Goal: Communication & Community: Answer question/provide support

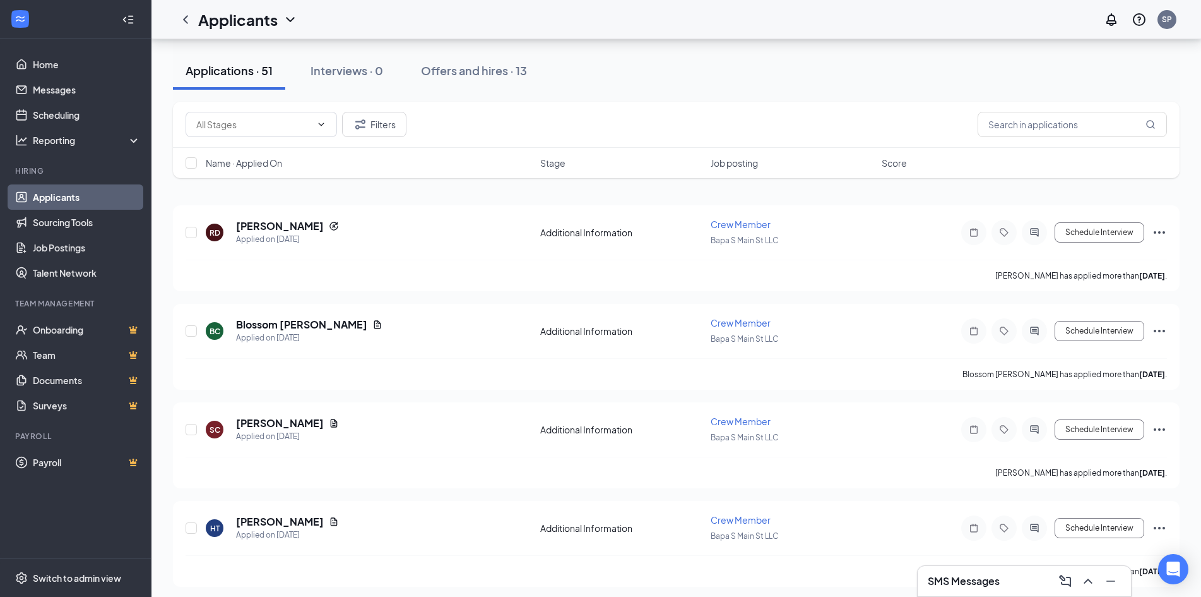
scroll to position [63, 0]
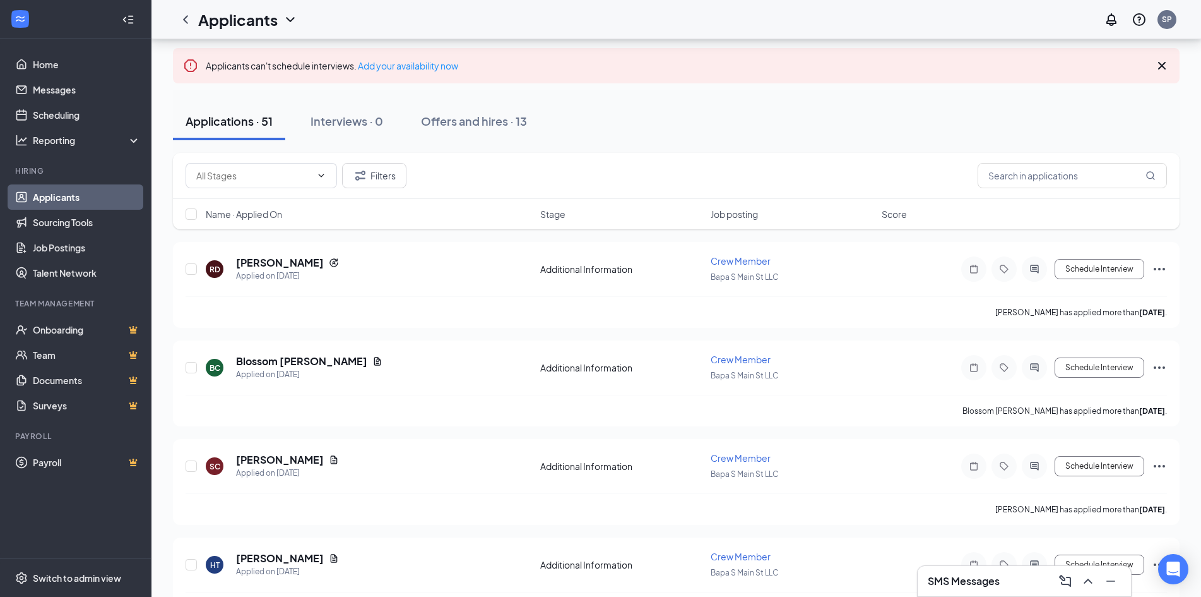
drag, startPoint x: 457, startPoint y: 279, endPoint x: 92, endPoint y: 528, distance: 442.2
click at [92, 528] on ul "Home Messages Scheduling Reporting Hiring Applicants Sourcing Tools Job Posting…" at bounding box center [75, 298] width 151 height 518
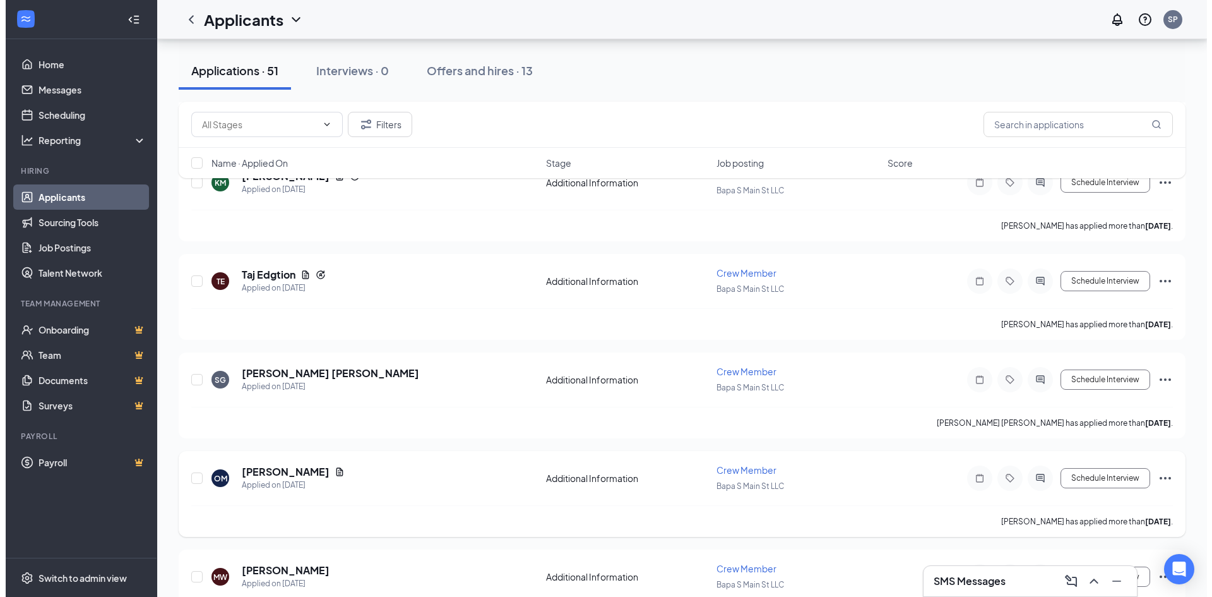
scroll to position [1452, 0]
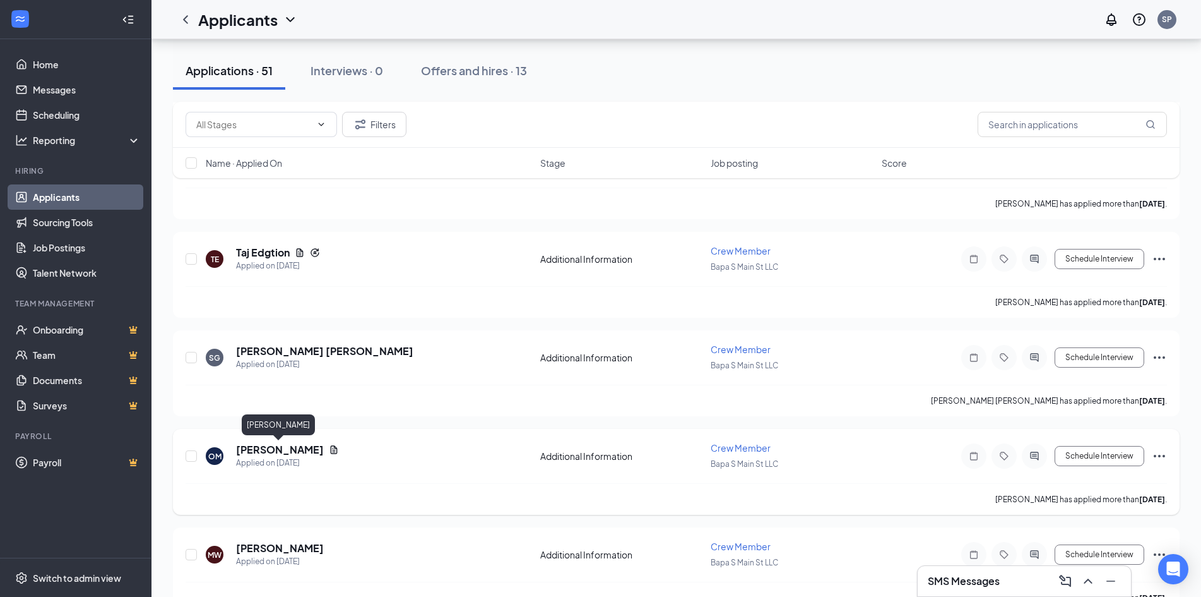
click at [269, 444] on h5 "[PERSON_NAME]" at bounding box center [280, 450] width 88 height 14
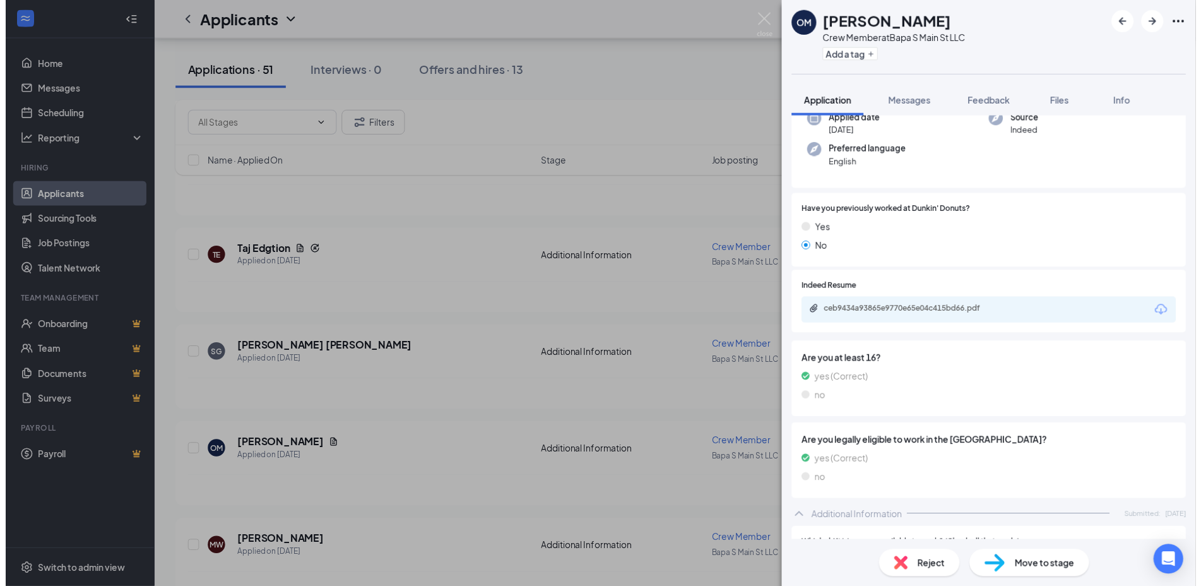
scroll to position [126, 0]
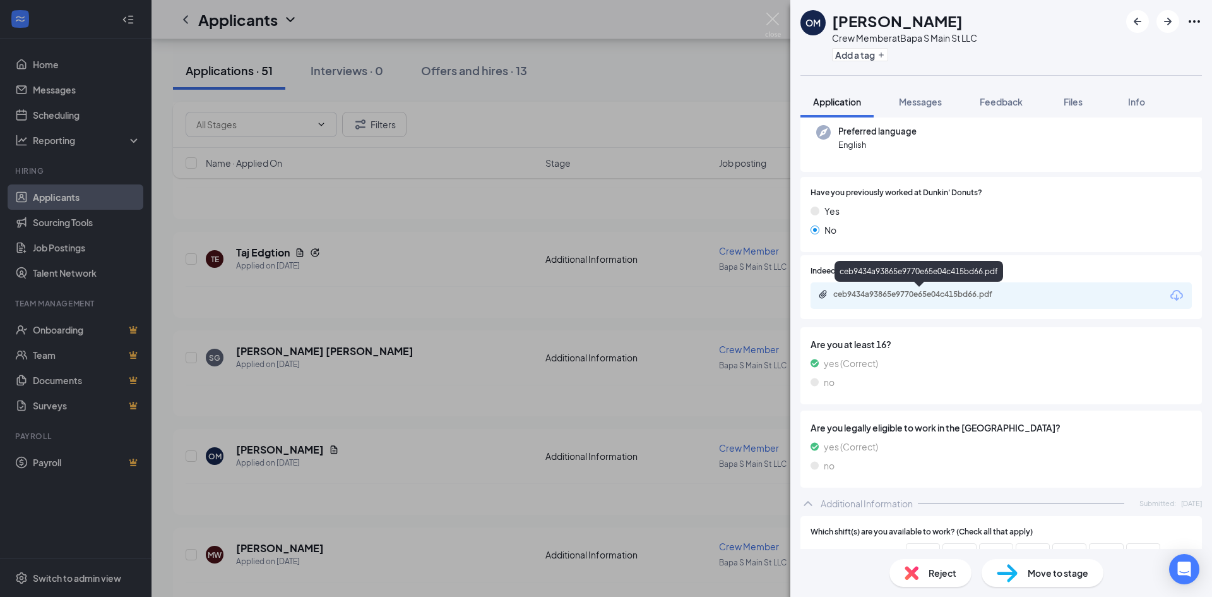
click at [963, 299] on div "ceb9434a93865e9770e65e04c415bd66.pdf" at bounding box center [921, 294] width 177 height 10
click at [776, 34] on img at bounding box center [773, 25] width 16 height 25
click at [773, 16] on div "Applicants SP" at bounding box center [682, 19] width 1061 height 39
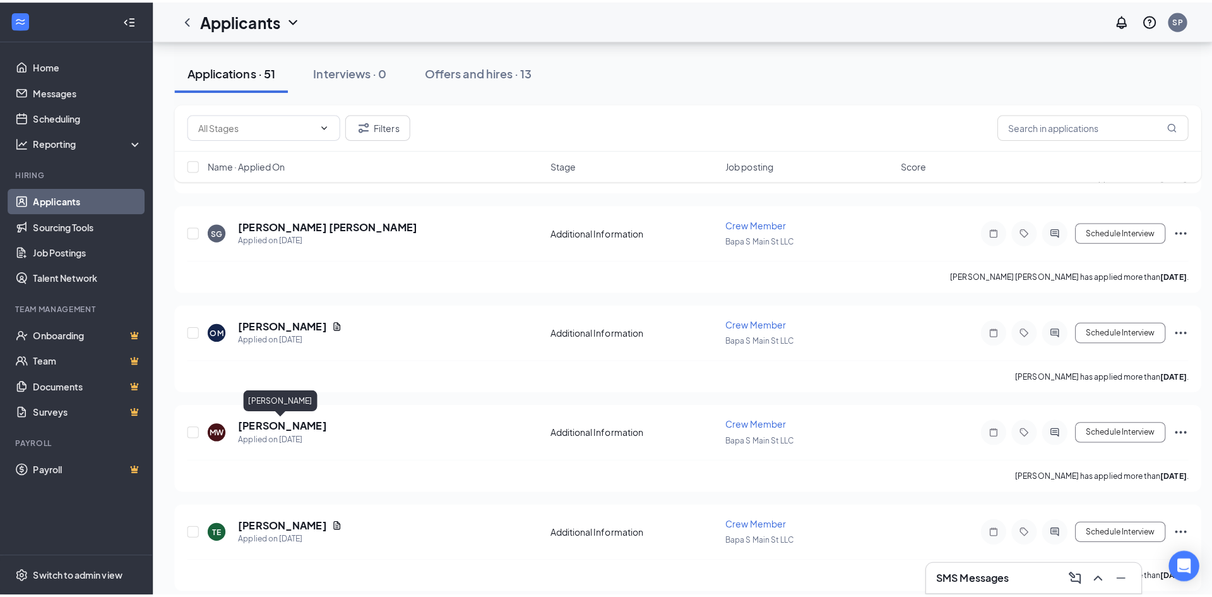
scroll to position [1462, 0]
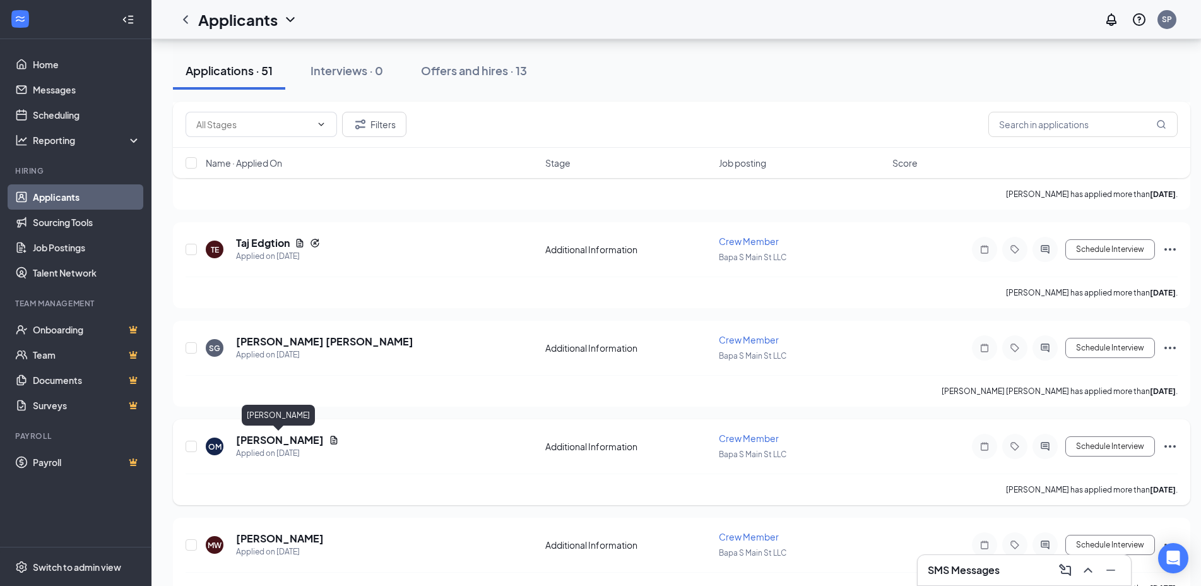
click at [283, 435] on h5 "[PERSON_NAME]" at bounding box center [280, 440] width 88 height 14
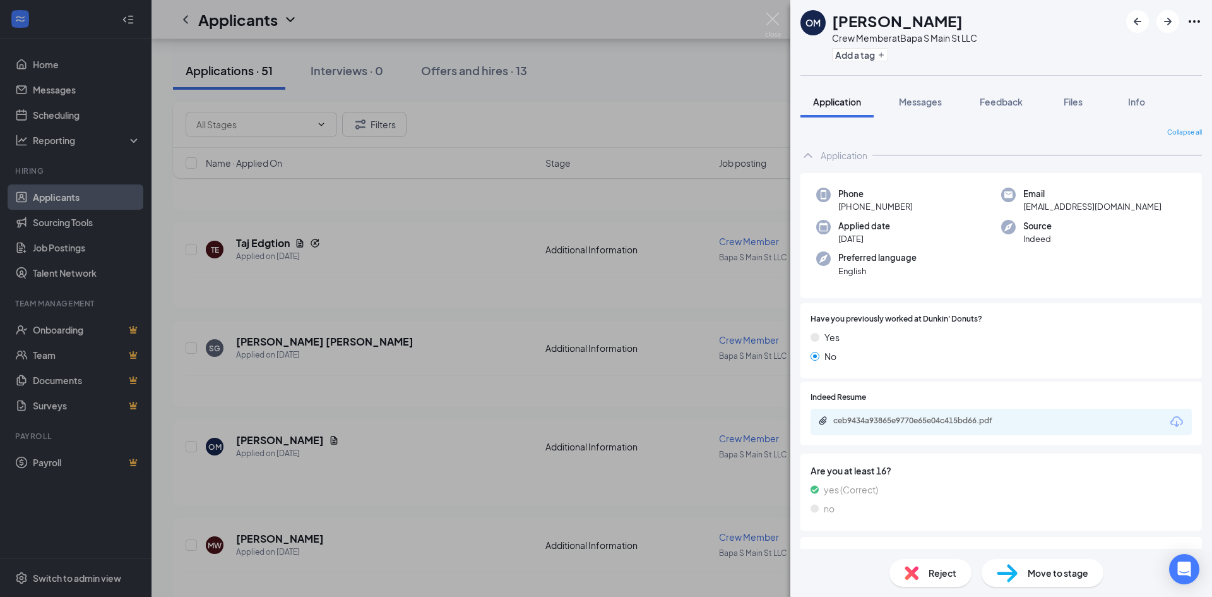
click at [472, 237] on div "OM [PERSON_NAME] Crew Member at Bapa S Main St LLC Add a tag Application Messag…" at bounding box center [606, 298] width 1212 height 597
click at [770, 19] on img at bounding box center [773, 25] width 16 height 25
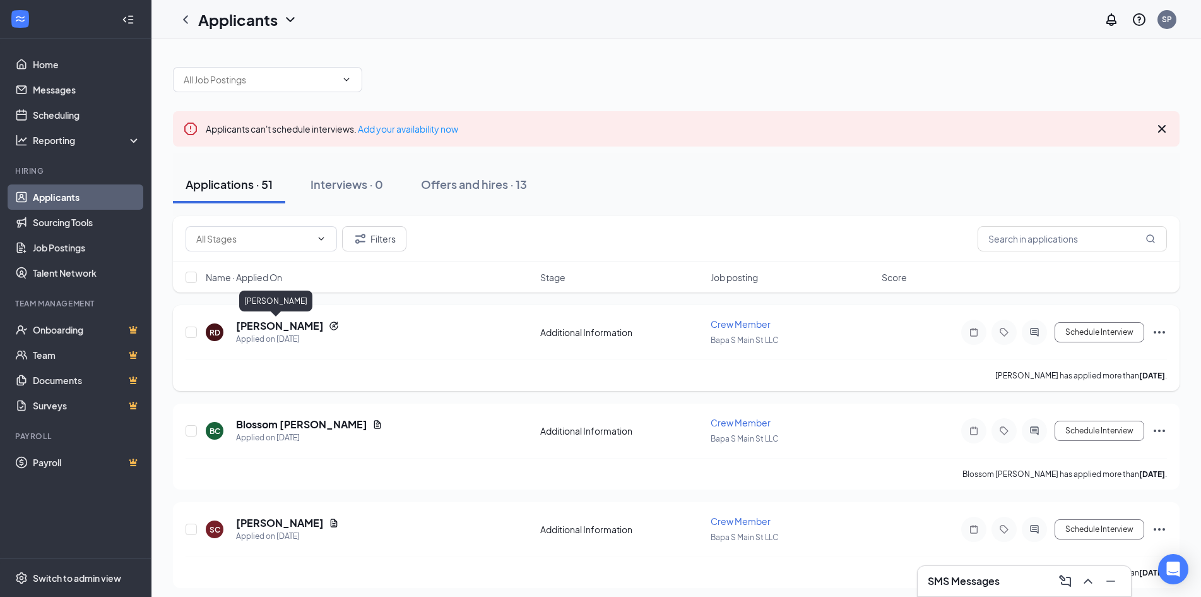
click at [290, 323] on h5 "[PERSON_NAME]" at bounding box center [280, 326] width 88 height 14
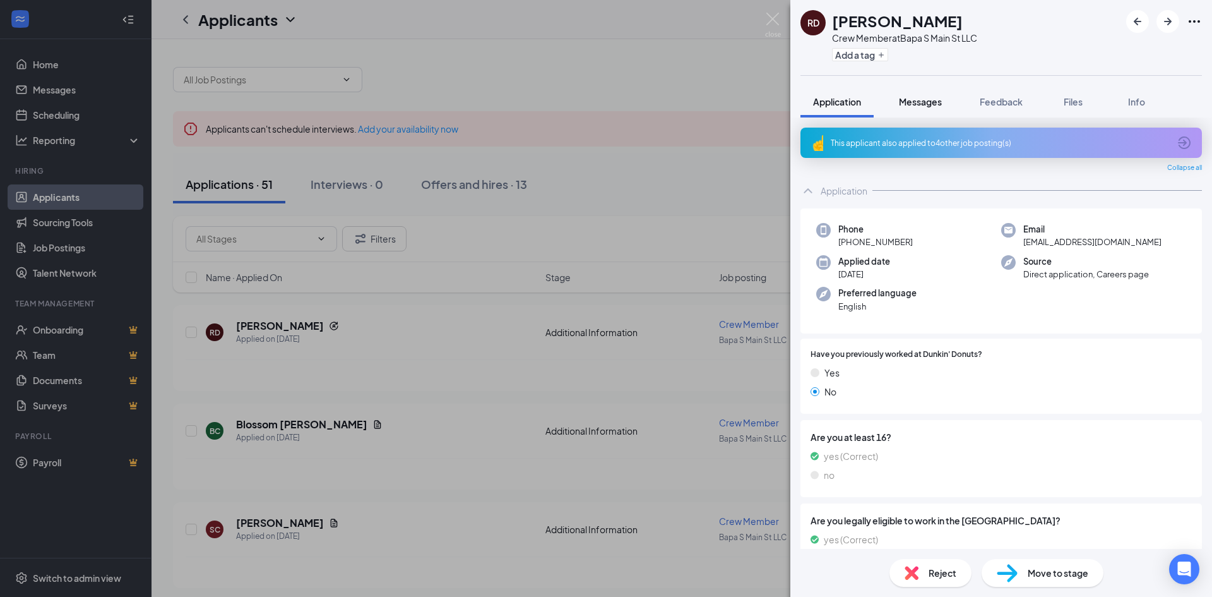
click at [934, 92] on button "Messages" at bounding box center [920, 102] width 68 height 32
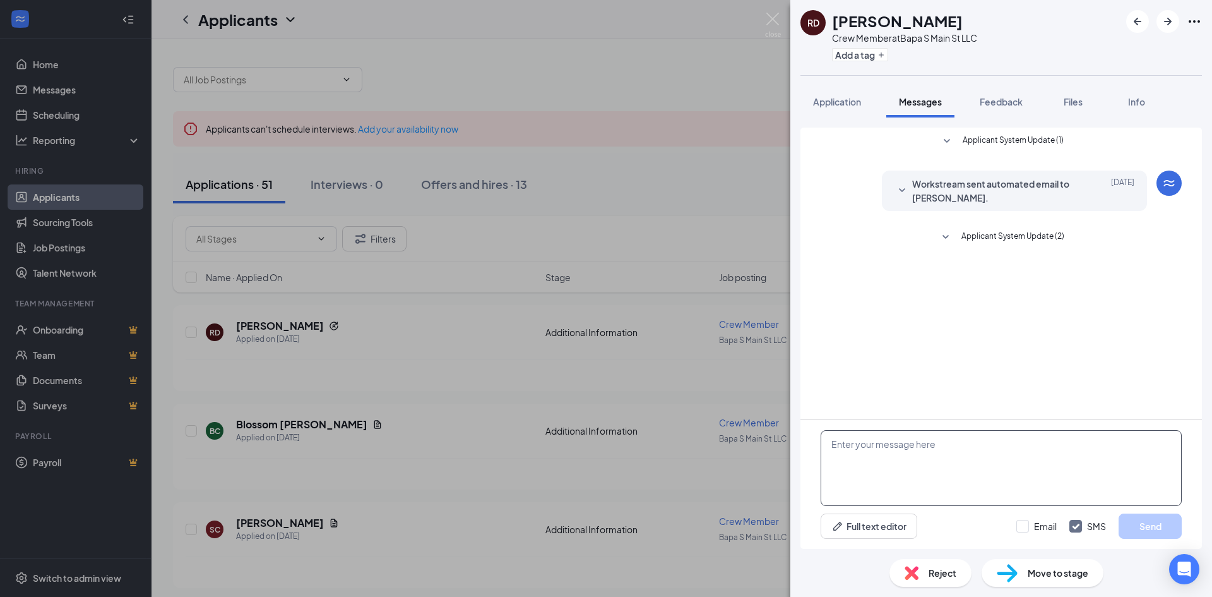
click at [932, 451] on textarea at bounding box center [1001, 468] width 361 height 76
click at [1031, 444] on textarea "good morning, are available for an interview at 11:30am" at bounding box center [1001, 468] width 361 height 76
click at [1068, 448] on textarea "good morning, are available for an interview at 10:30am" at bounding box center [1001, 468] width 361 height 76
type textarea "good morning, are available for an interview at 10:30am on [DATE]?"
click at [1160, 527] on button "Send" at bounding box center [1150, 525] width 63 height 25
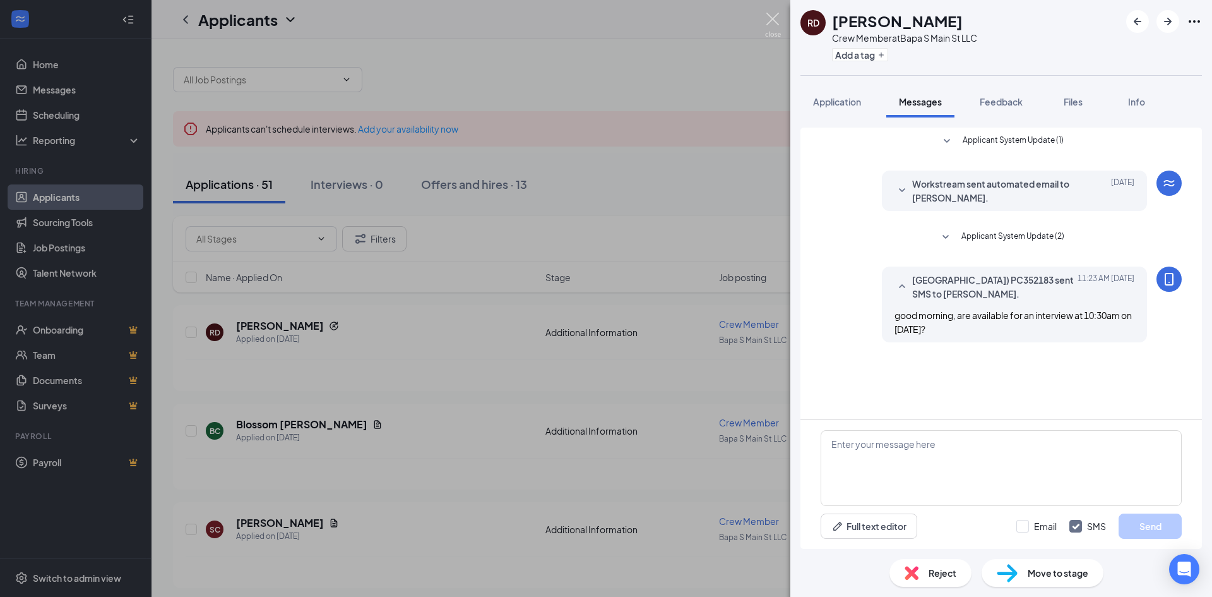
click at [770, 14] on img at bounding box center [773, 25] width 16 height 25
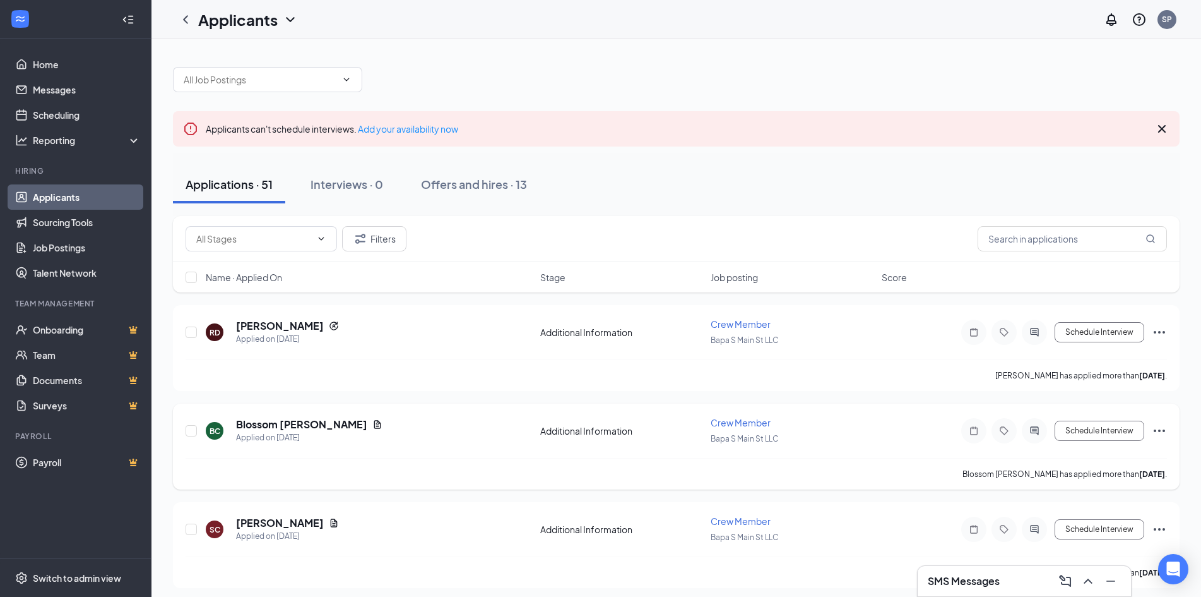
click at [314, 438] on div "Applied on [DATE]" at bounding box center [309, 437] width 146 height 13
click at [374, 428] on icon "Document" at bounding box center [377, 424] width 7 height 8
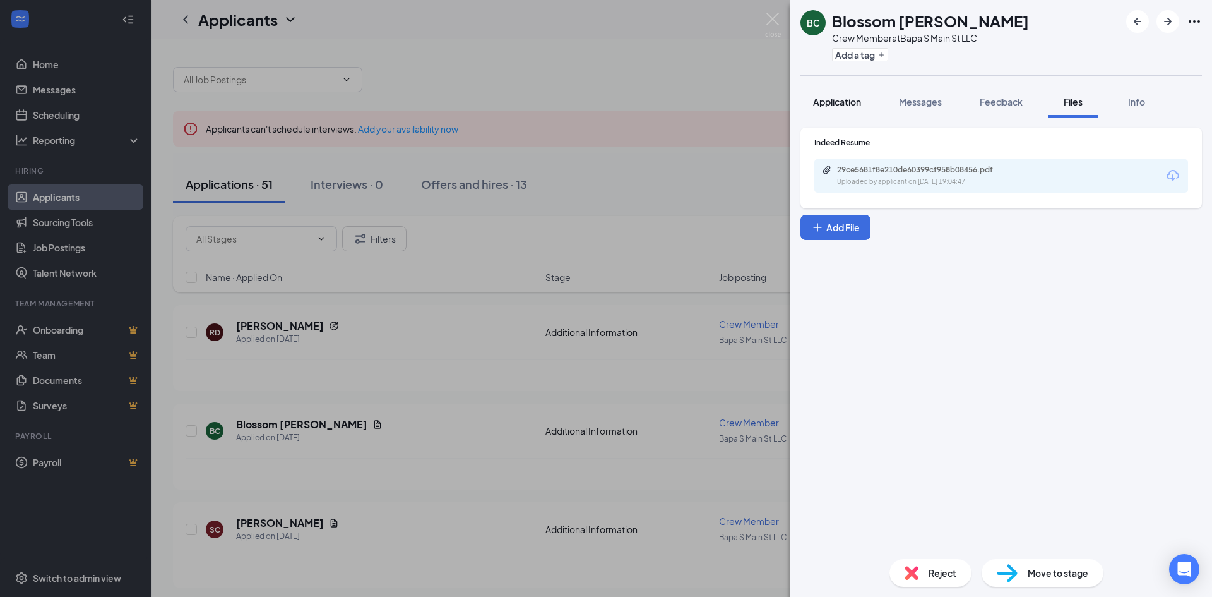
click at [857, 109] on button "Application" at bounding box center [837, 102] width 73 height 32
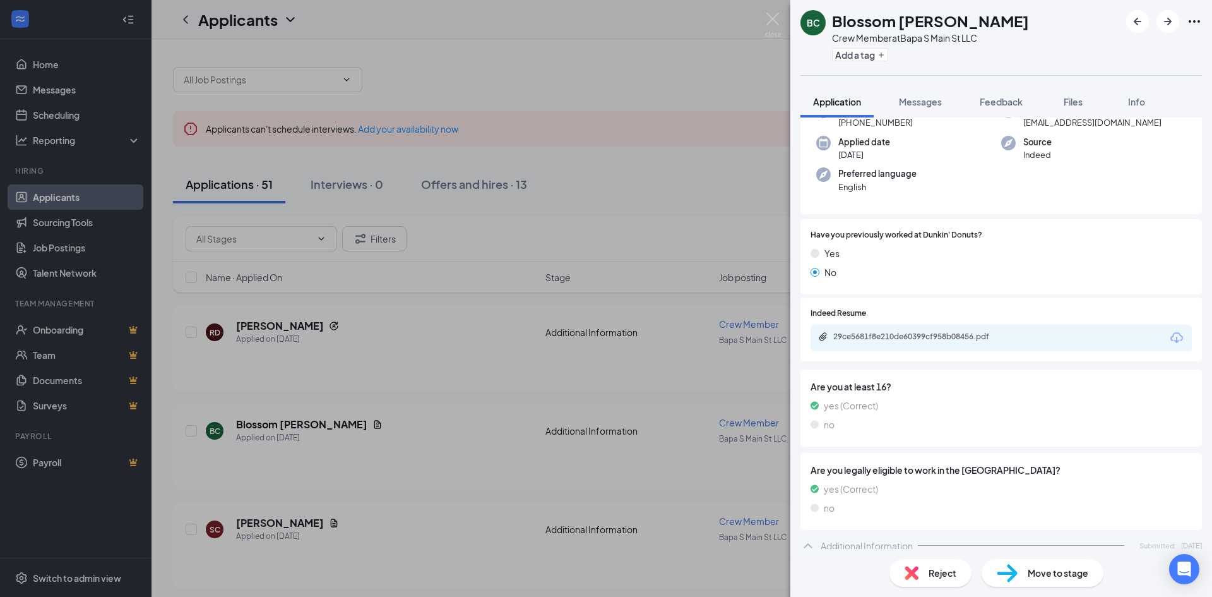
scroll to position [114, 0]
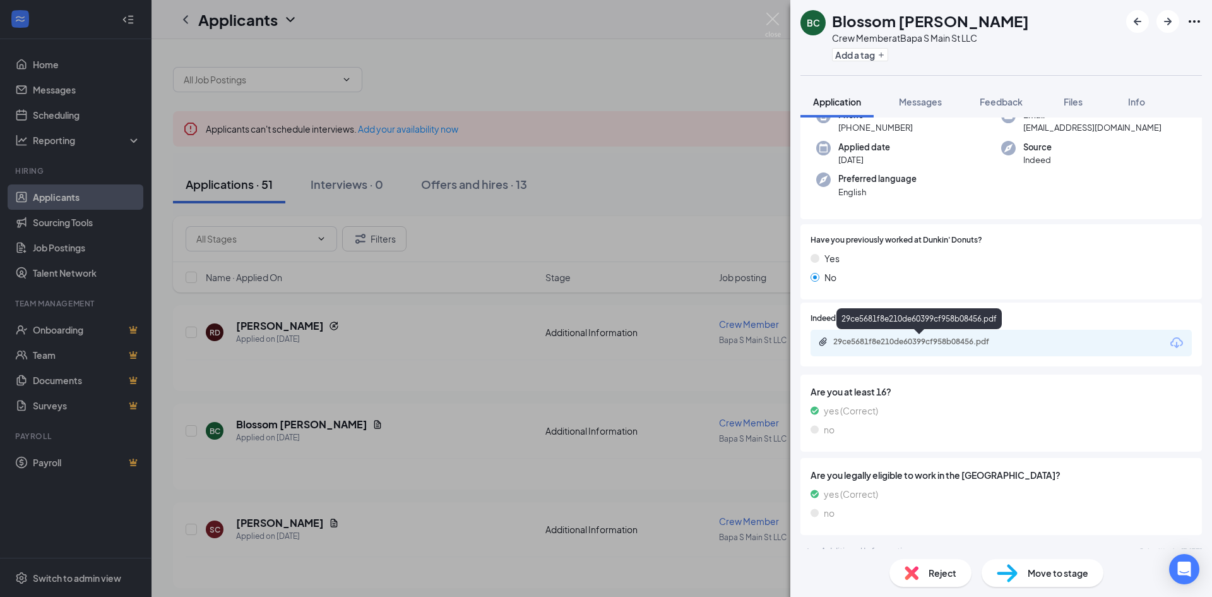
click at [994, 345] on div "29ce5681f8e210de60399cf958b08456.pdf" at bounding box center [921, 342] width 177 height 10
click at [771, 15] on img at bounding box center [773, 25] width 16 height 25
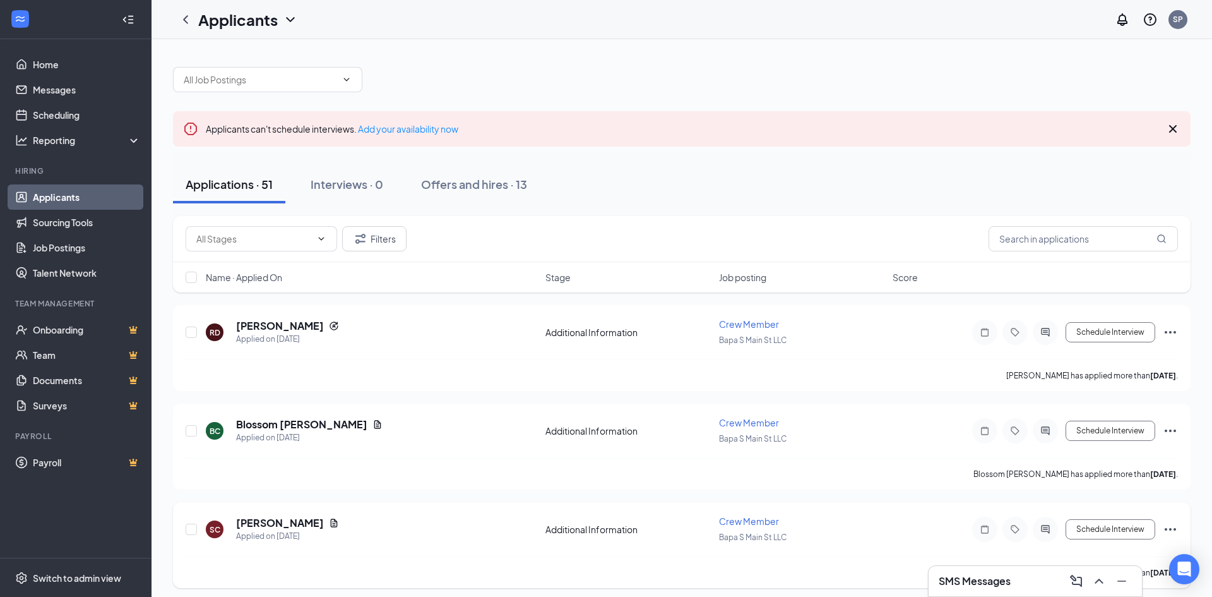
scroll to position [126, 0]
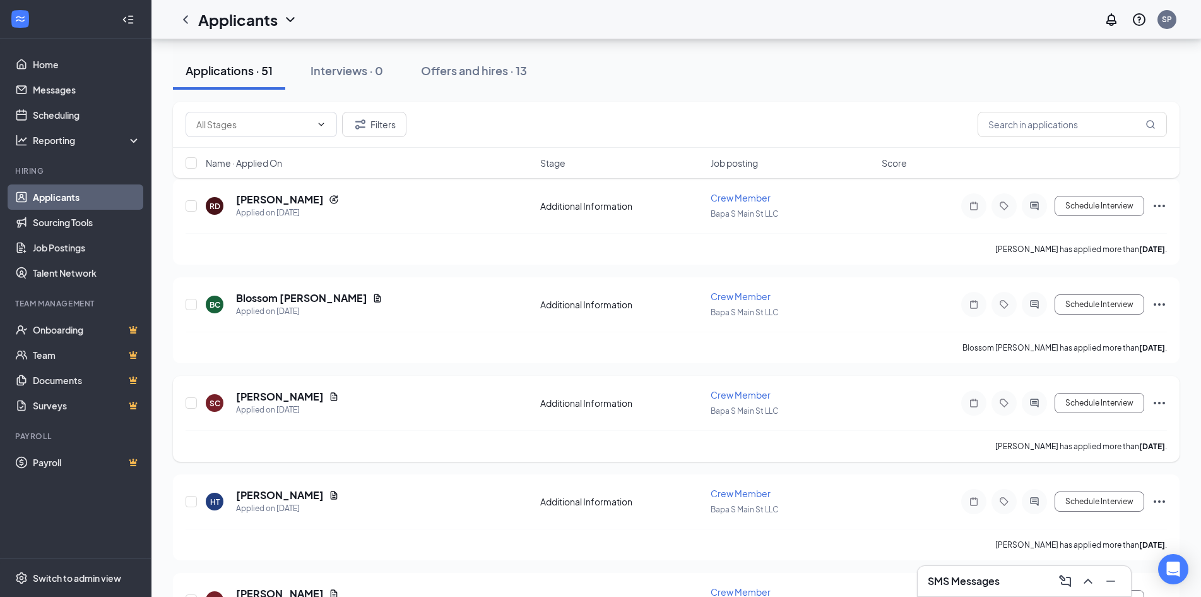
click at [324, 394] on h5 "[PERSON_NAME]" at bounding box center [280, 397] width 88 height 14
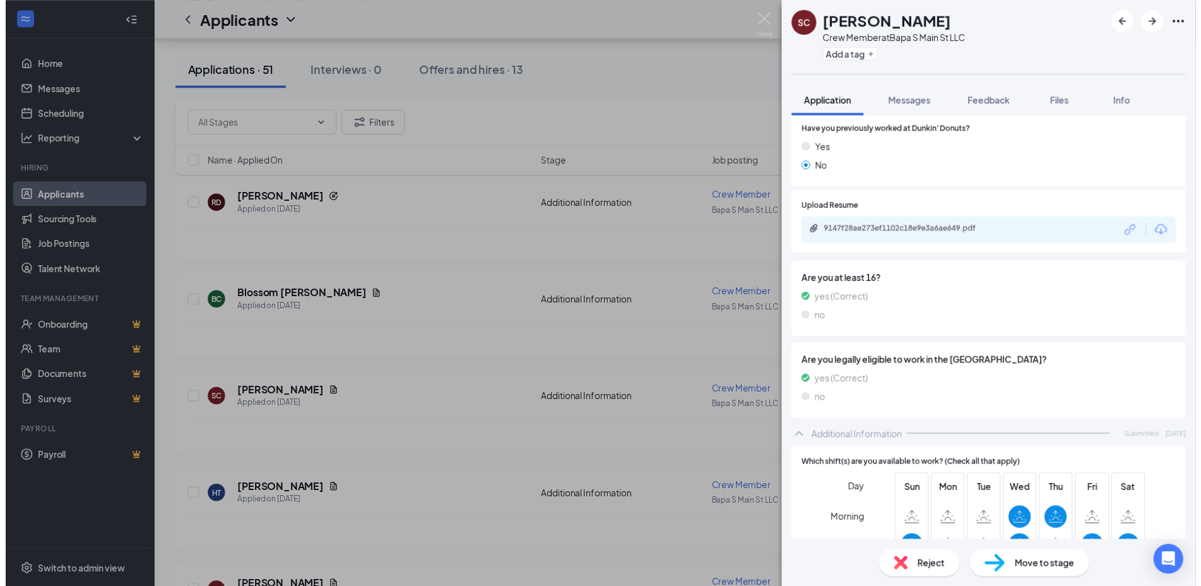
scroll to position [268, 0]
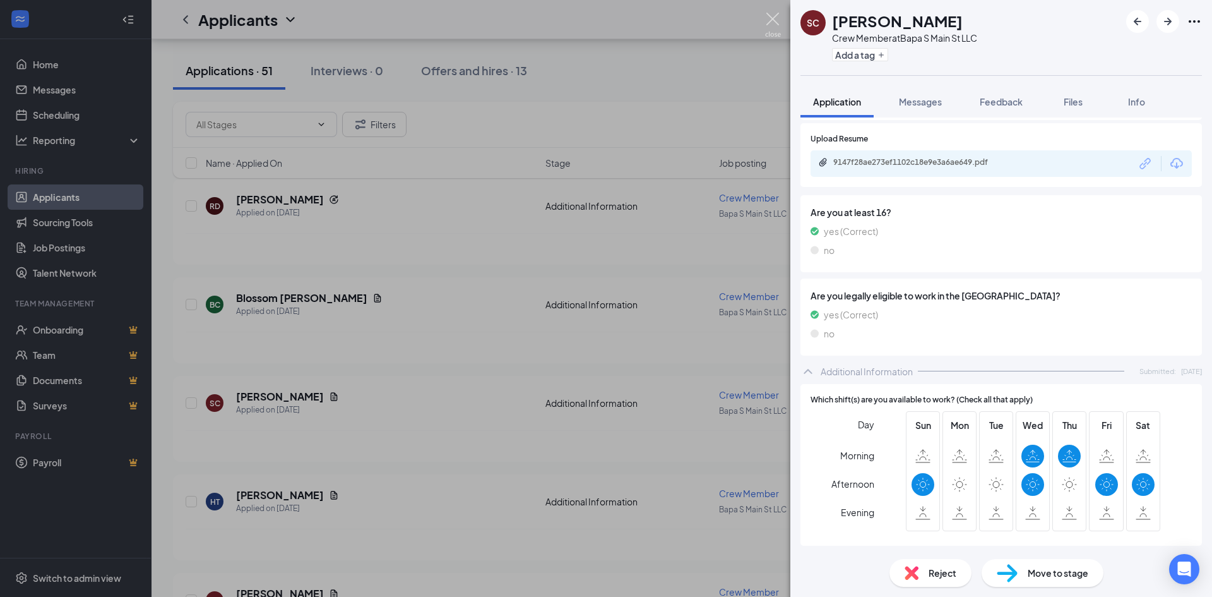
click at [780, 19] on img at bounding box center [773, 25] width 16 height 25
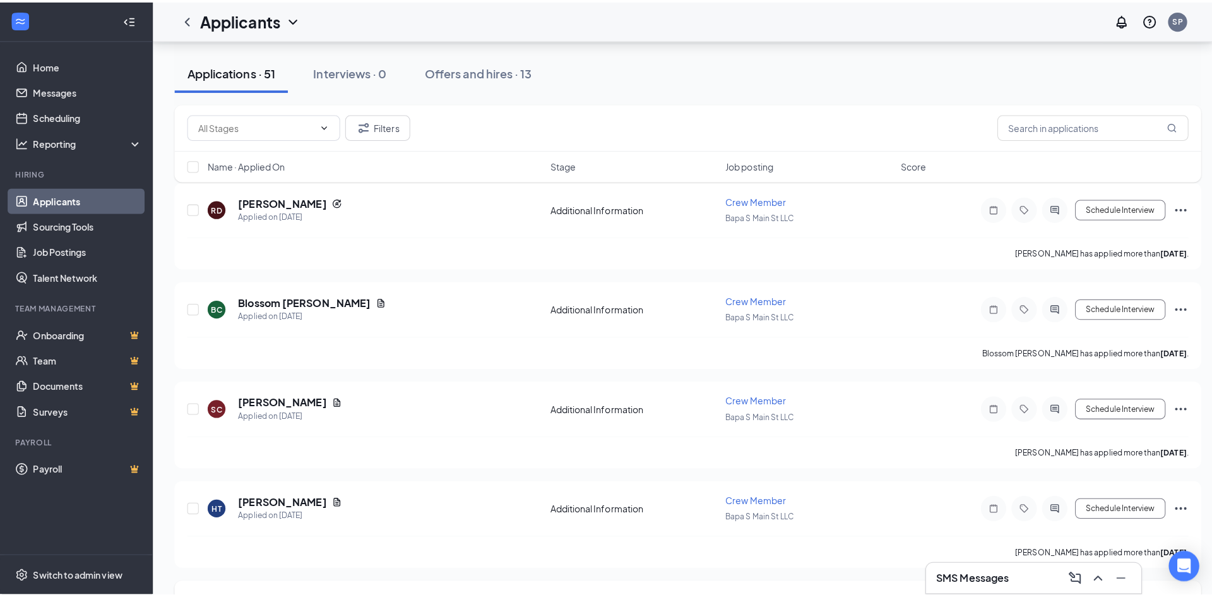
scroll to position [253, 0]
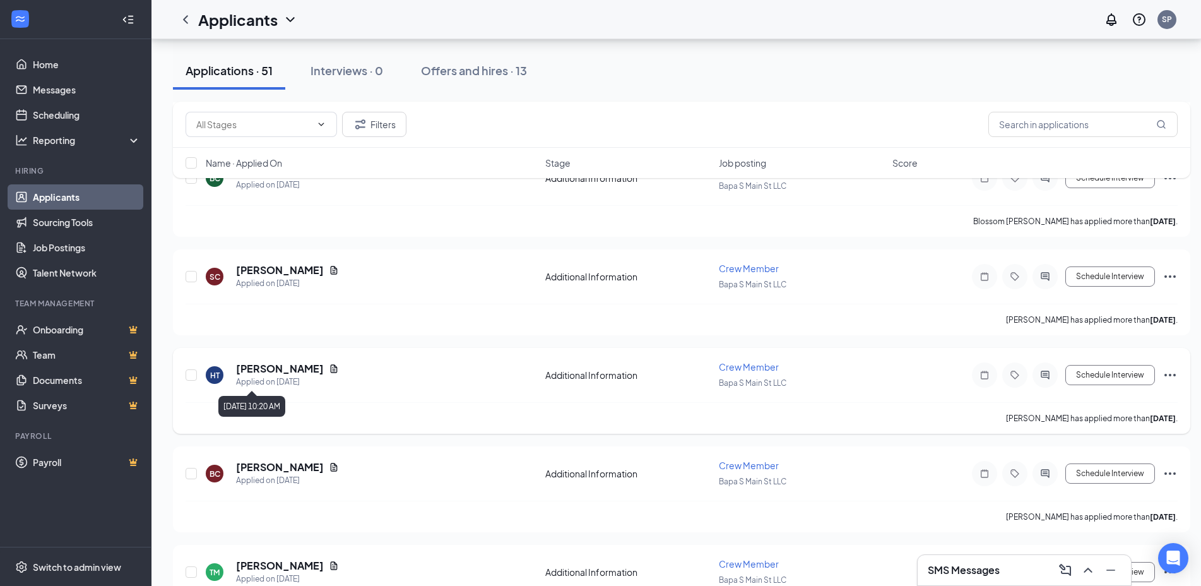
click at [256, 376] on div "Applied on [DATE]" at bounding box center [287, 382] width 103 height 13
click at [299, 362] on div "HT [PERSON_NAME] Applied on [DATE] Additional Information Crew Member Bapa S Ma…" at bounding box center [682, 381] width 992 height 42
click at [299, 362] on h5 "[PERSON_NAME]" at bounding box center [280, 369] width 88 height 14
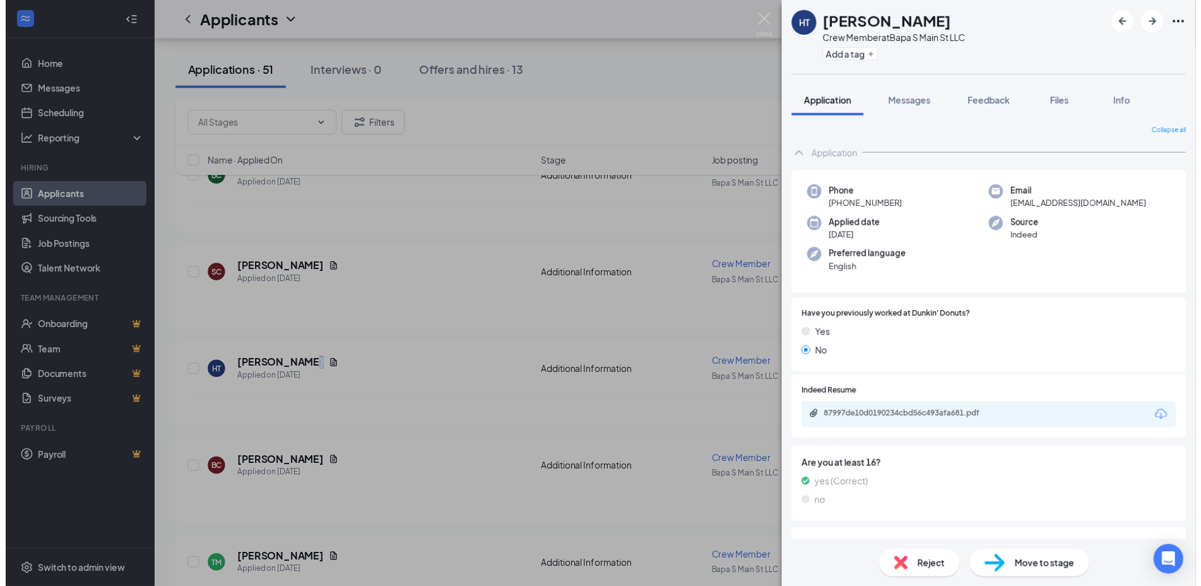
scroll to position [253, 0]
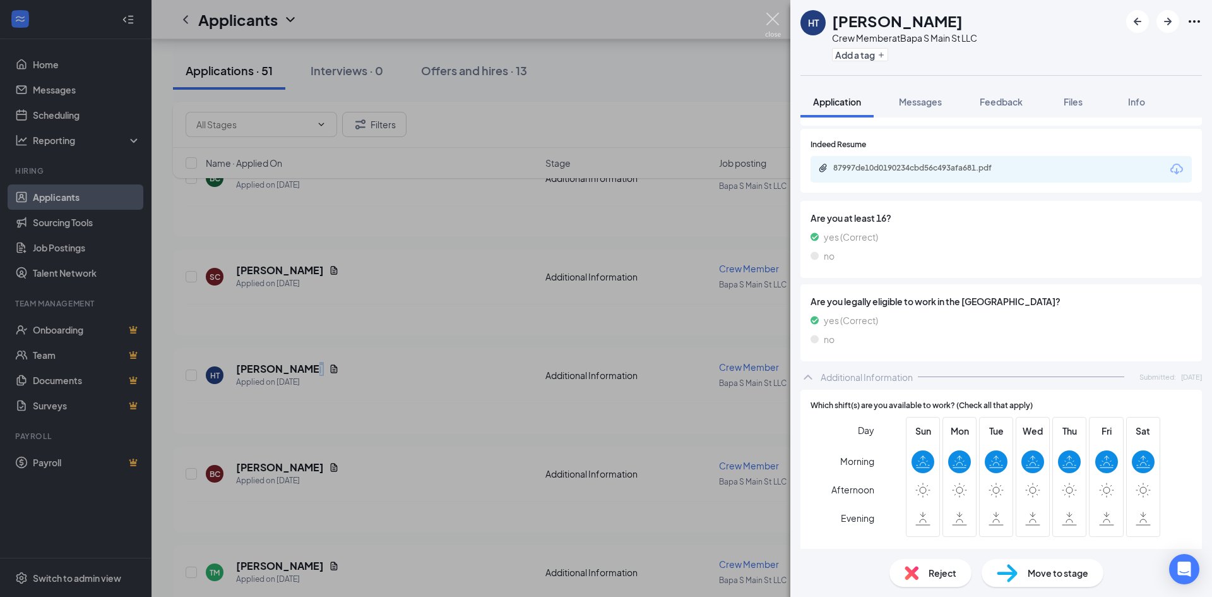
click at [777, 21] on img at bounding box center [773, 25] width 16 height 25
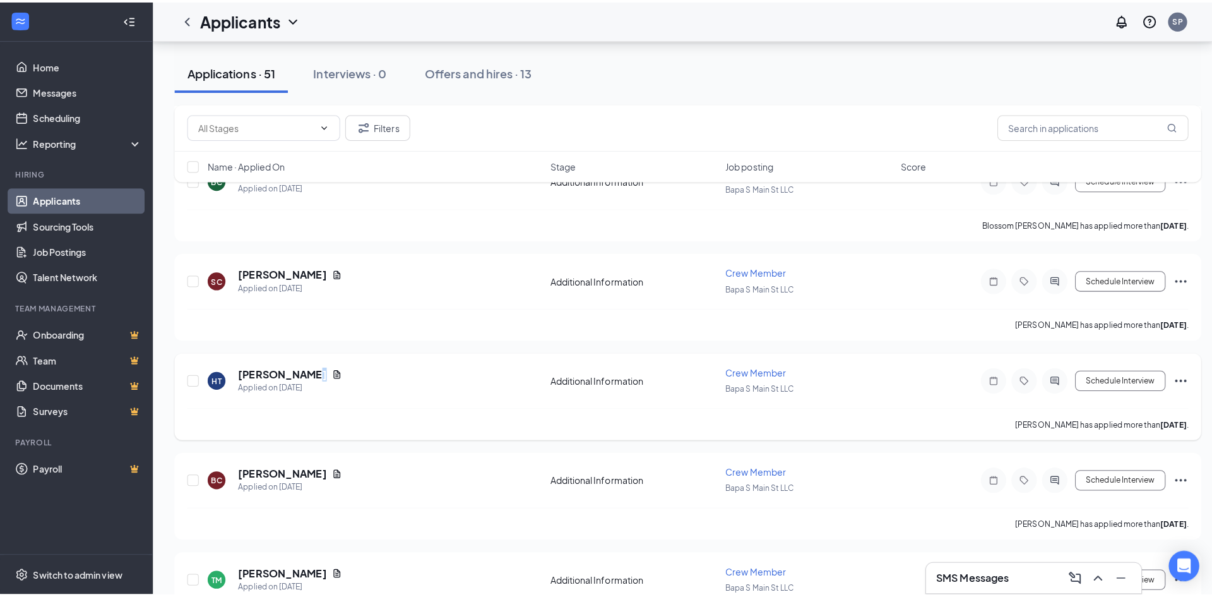
scroll to position [442, 0]
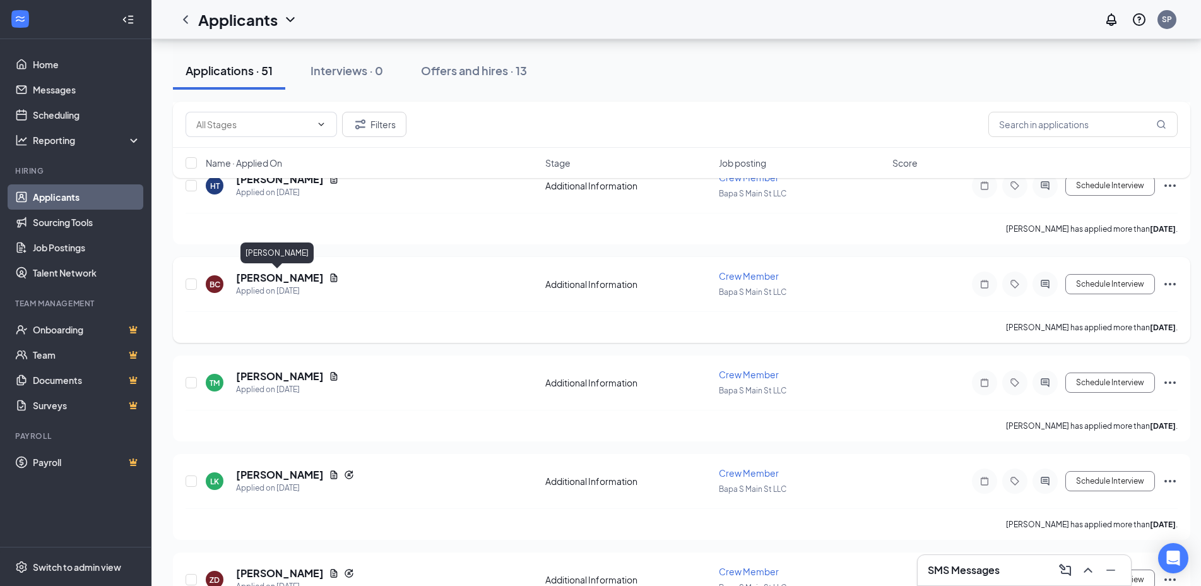
click at [277, 283] on h5 "[PERSON_NAME]" at bounding box center [280, 278] width 88 height 14
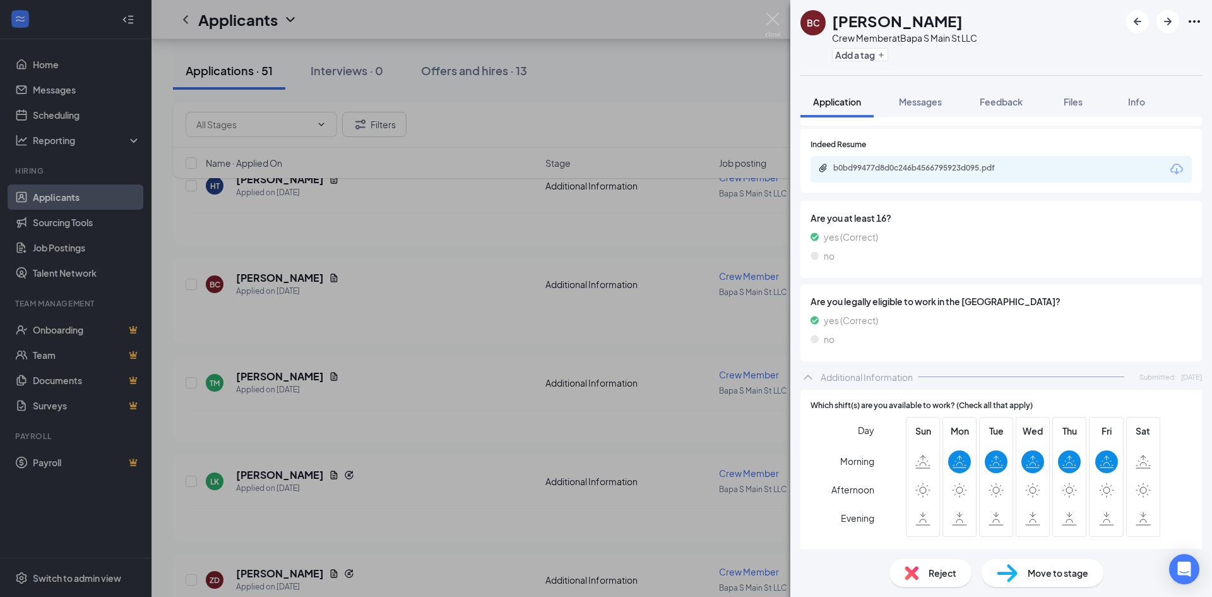
scroll to position [268, 0]
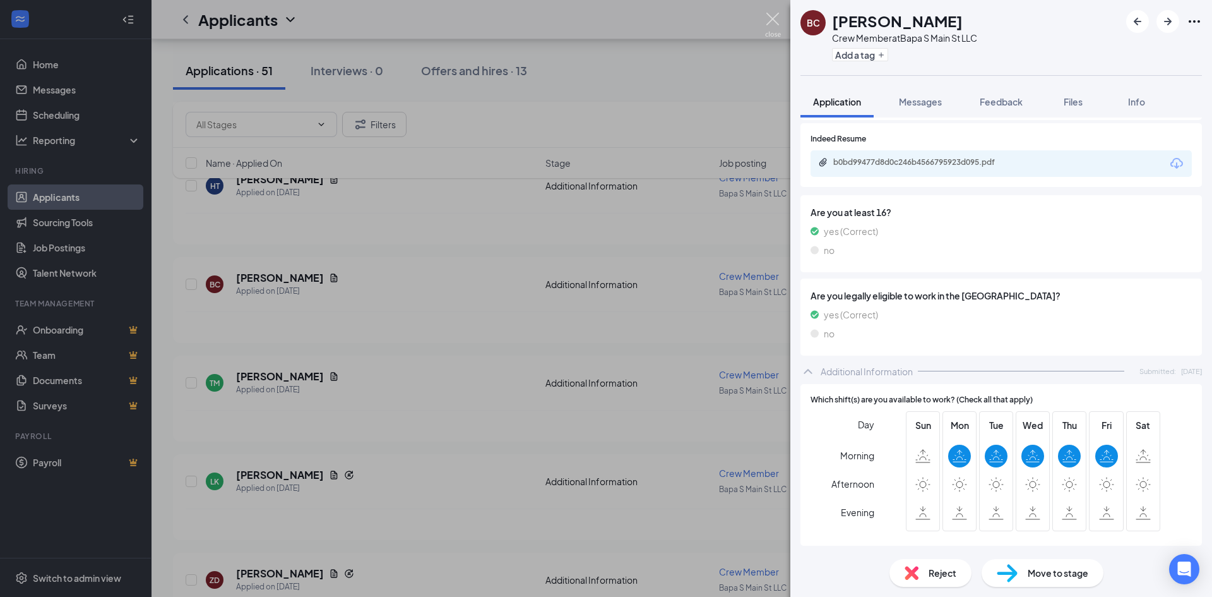
click at [766, 22] on img at bounding box center [773, 25] width 16 height 25
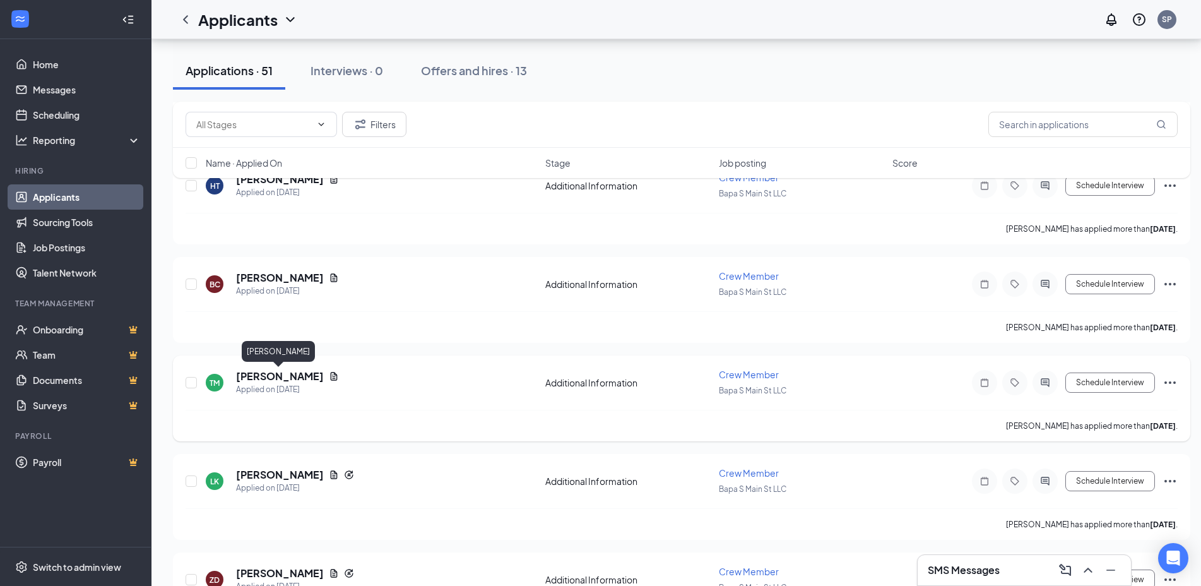
click at [280, 373] on h5 "[PERSON_NAME]" at bounding box center [280, 376] width 88 height 14
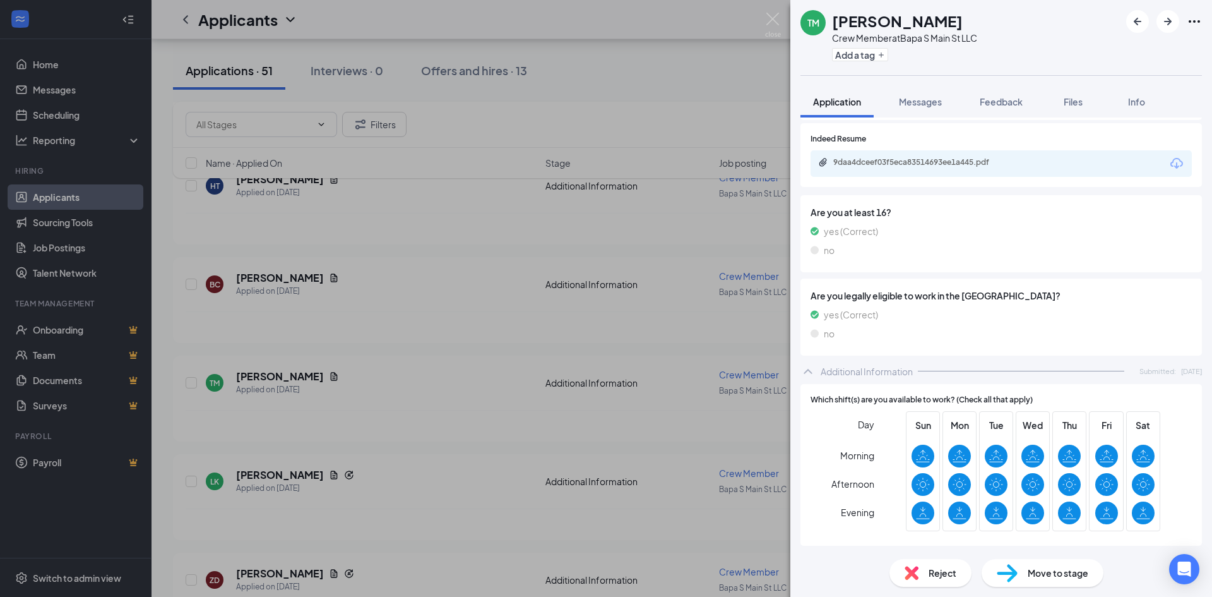
scroll to position [304, 0]
click at [953, 158] on div "9daa4dceef03f5eca83514693ee1a445.pdf" at bounding box center [920, 163] width 205 height 12
click at [765, 20] on div "TM [PERSON_NAME] Crew Member at Bapa S Main St LLC Add a tag Application Messag…" at bounding box center [606, 298] width 1212 height 597
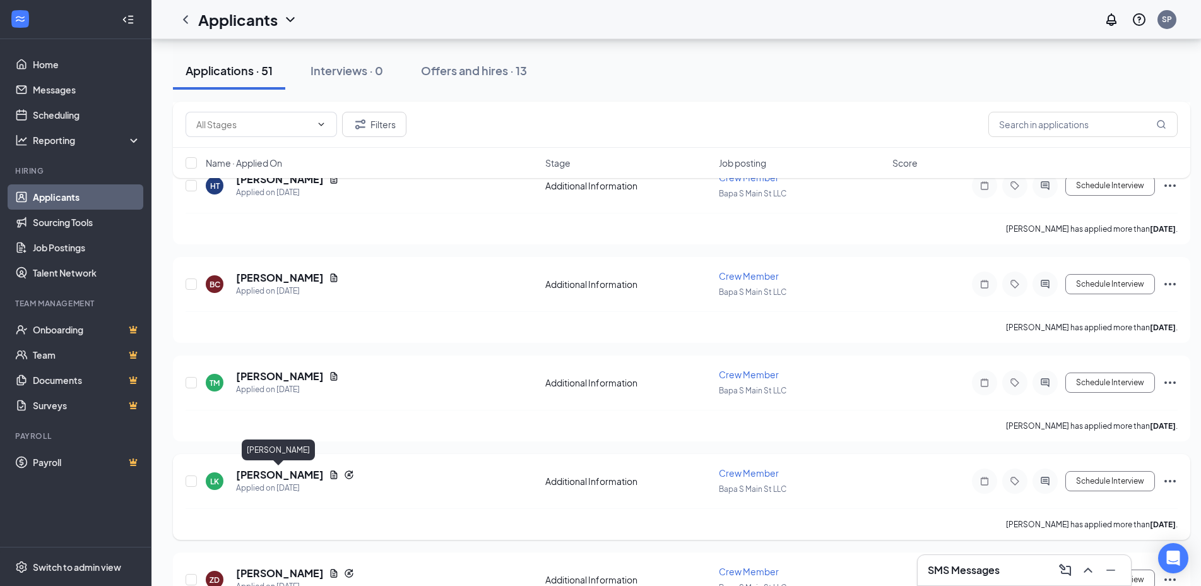
click at [289, 474] on h5 "[PERSON_NAME]" at bounding box center [280, 475] width 88 height 14
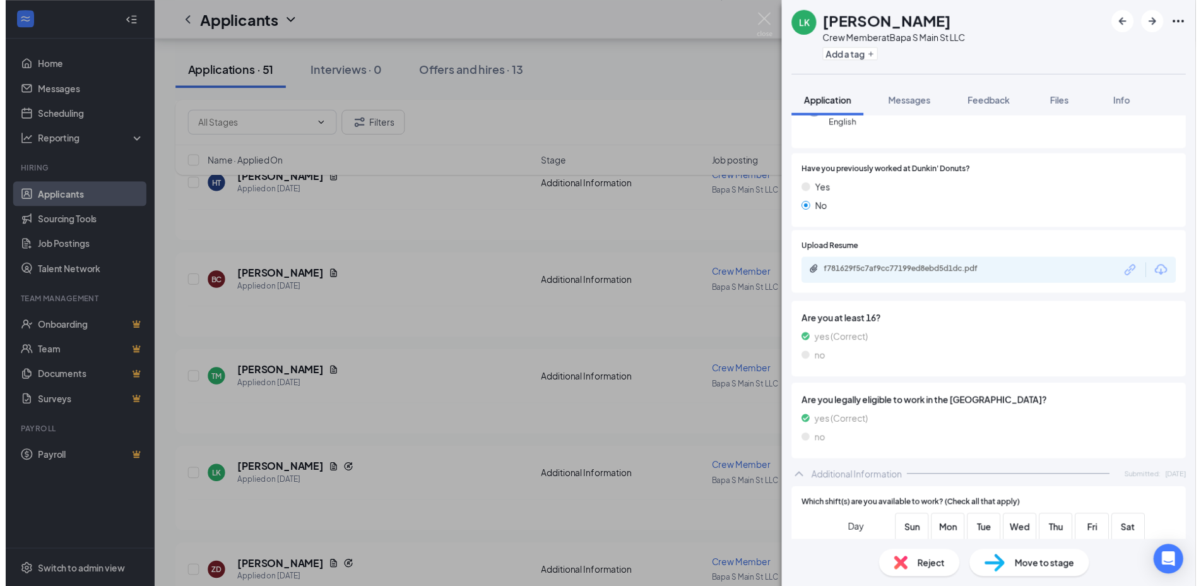
scroll to position [177, 0]
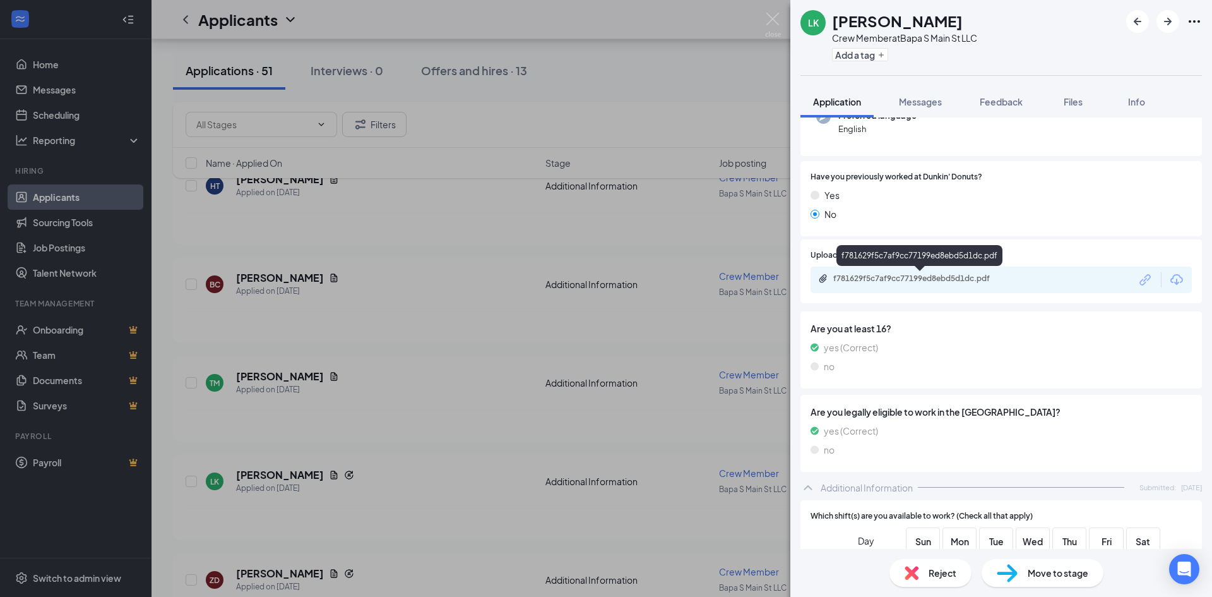
click at [903, 283] on div "f781629f5c7af9cc77199ed8ebd5d1dc.pdf" at bounding box center [921, 278] width 177 height 10
click at [769, 21] on img at bounding box center [773, 25] width 16 height 25
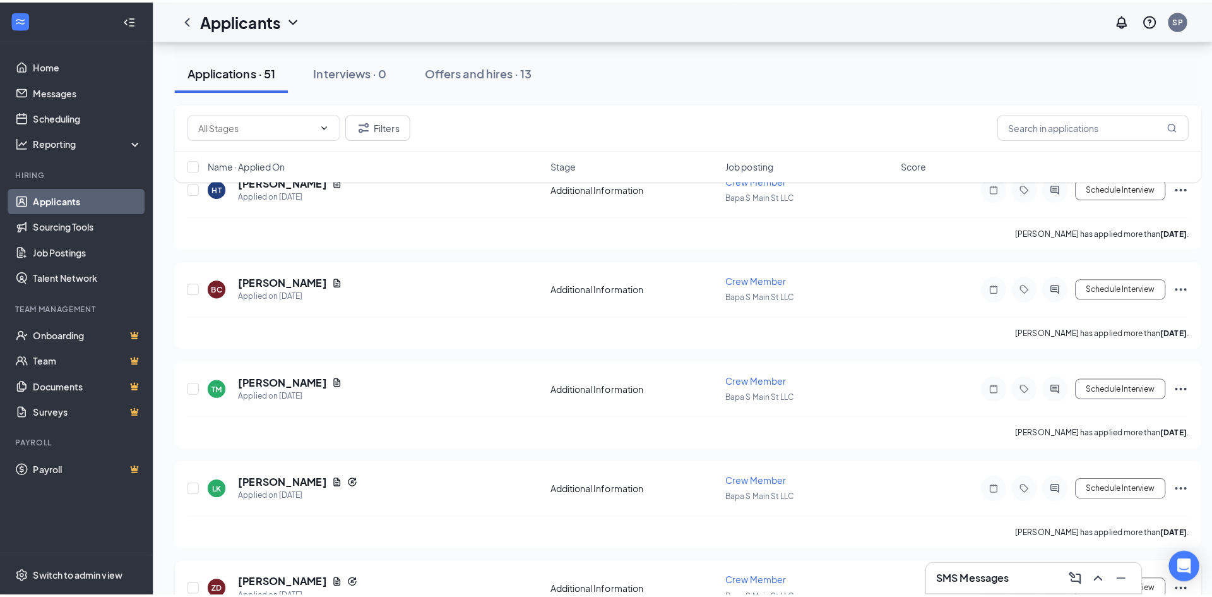
scroll to position [694, 0]
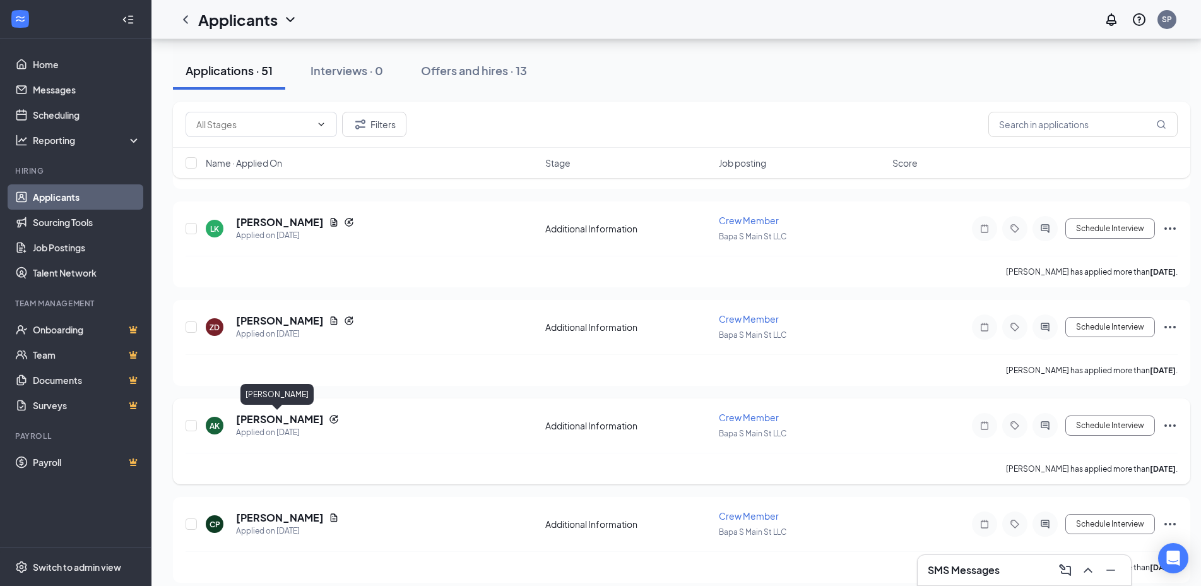
click at [295, 419] on h5 "[PERSON_NAME]" at bounding box center [280, 419] width 88 height 14
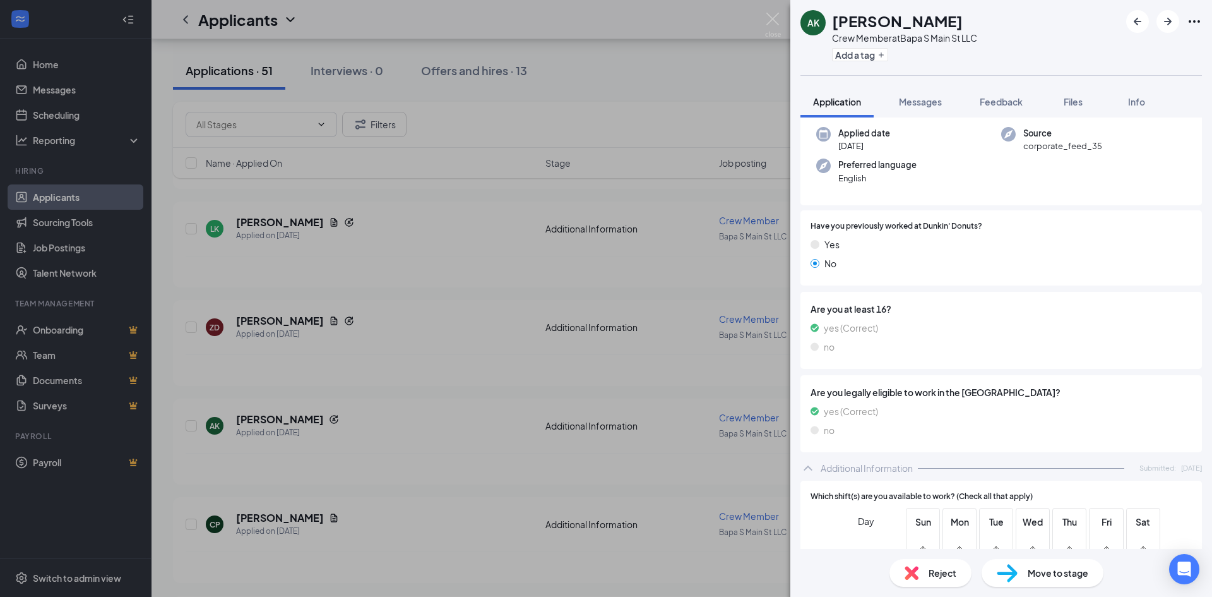
scroll to position [235, 0]
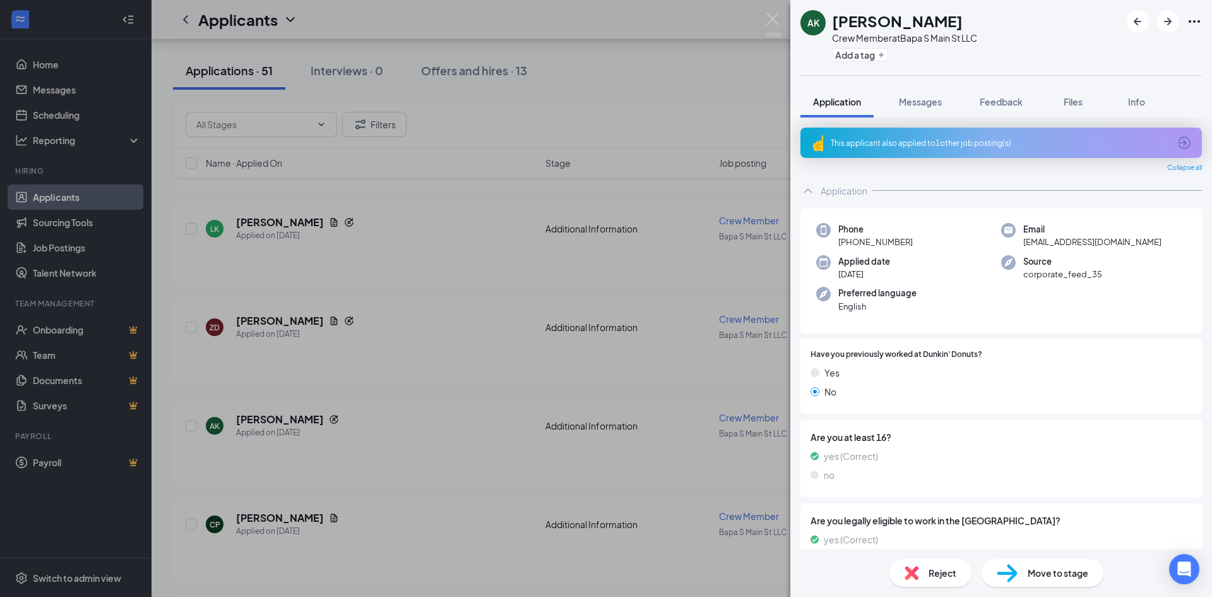
scroll to position [235, 0]
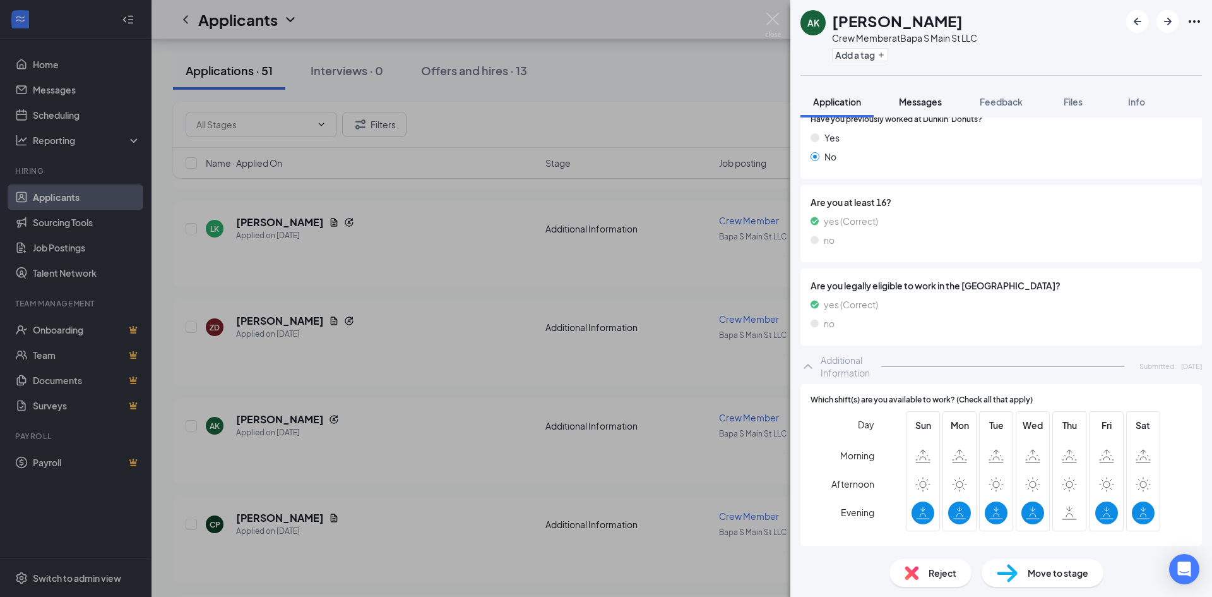
click at [911, 96] on span "Messages" at bounding box center [920, 101] width 43 height 11
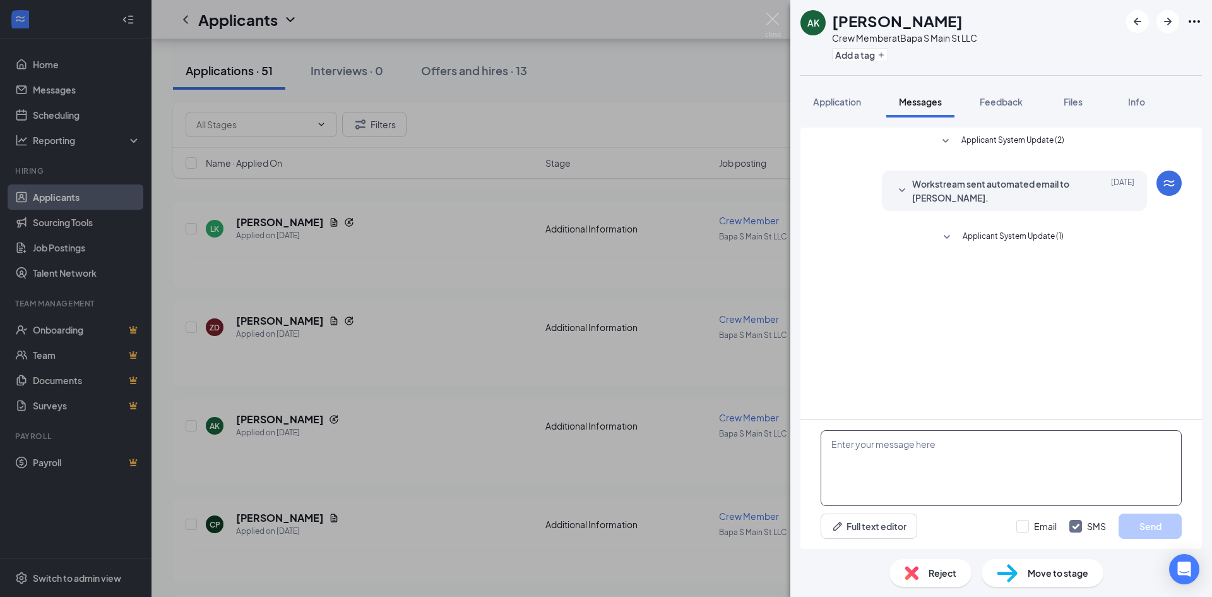
click at [963, 457] on textarea at bounding box center [1001, 468] width 361 height 76
type textarea "good morning, available at 11:00am on september 19 for an interview"
click at [1161, 522] on button "Send" at bounding box center [1150, 525] width 63 height 25
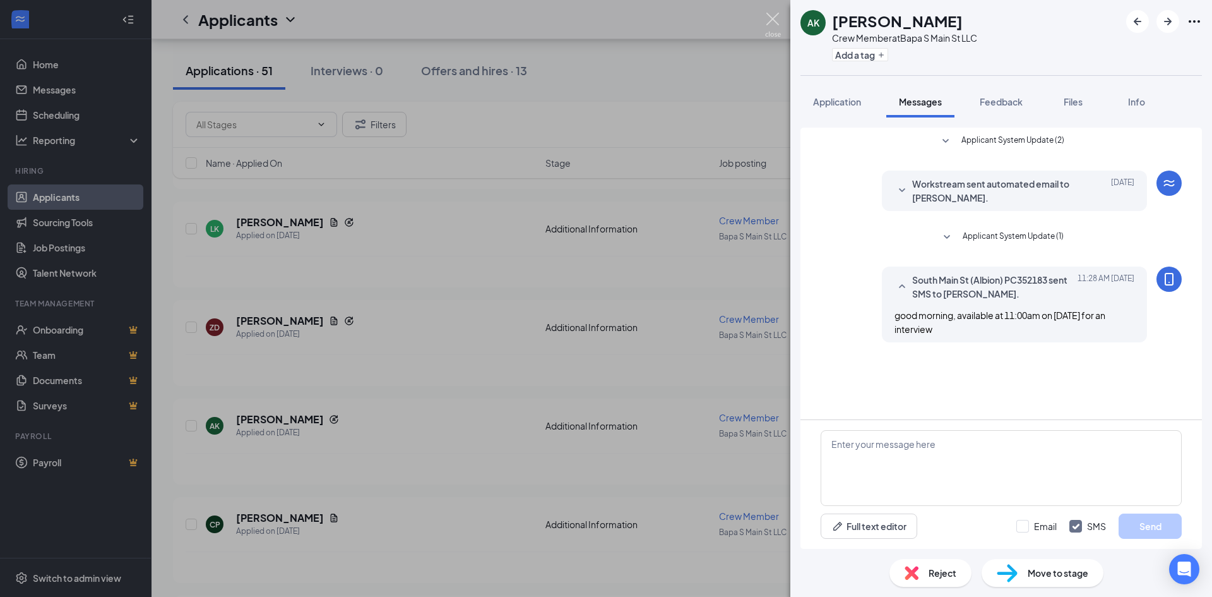
click at [774, 23] on img at bounding box center [773, 25] width 16 height 25
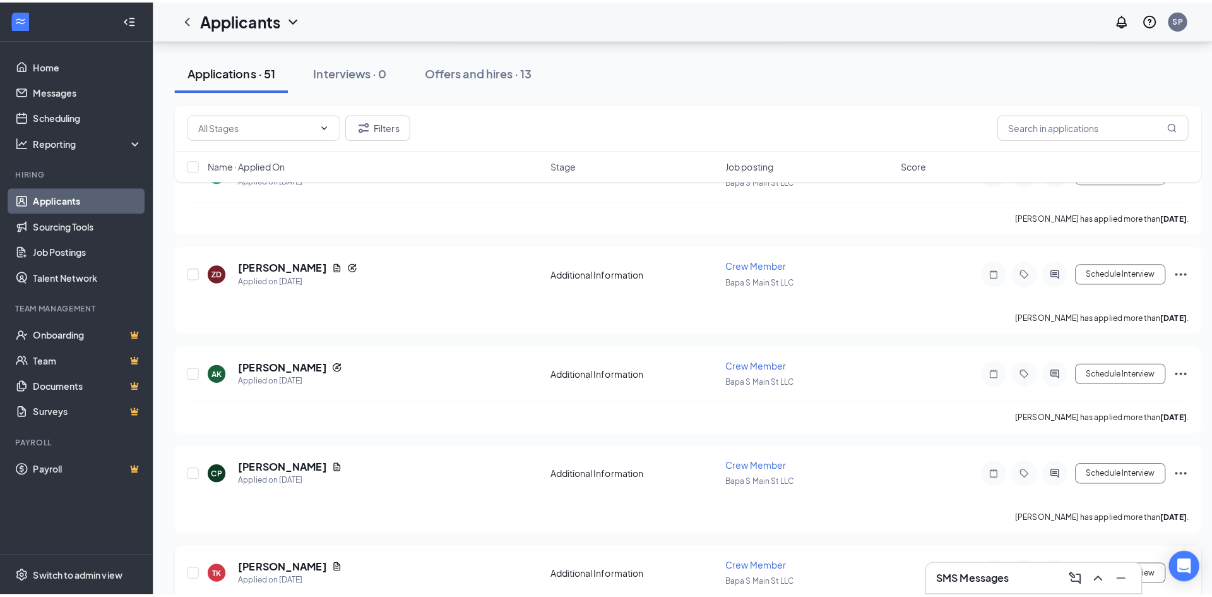
scroll to position [884, 0]
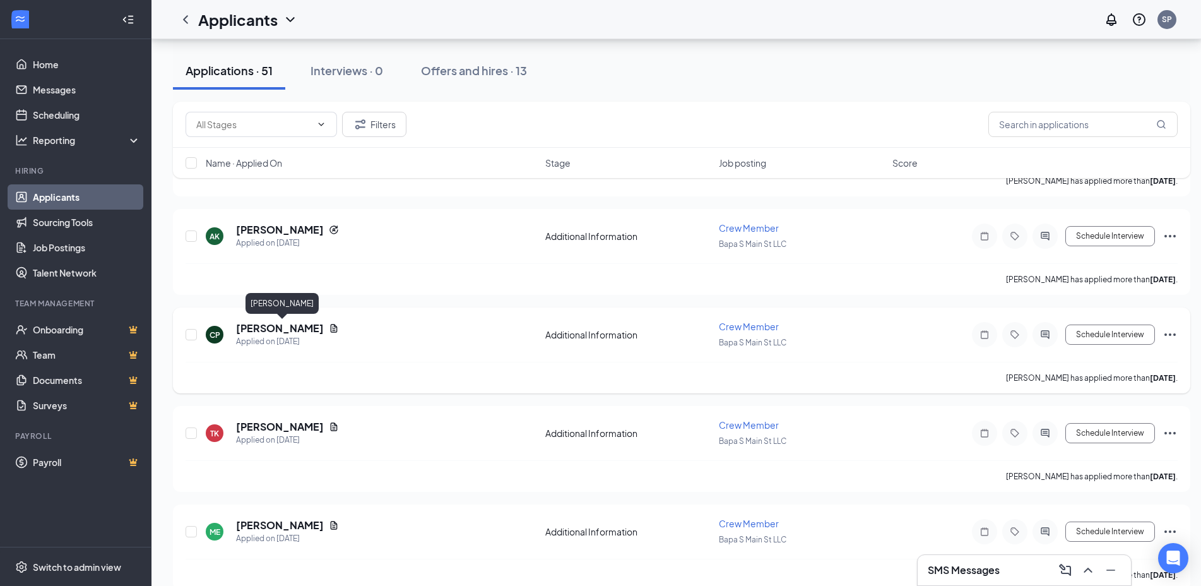
click at [324, 326] on h5 "[PERSON_NAME]" at bounding box center [280, 328] width 88 height 14
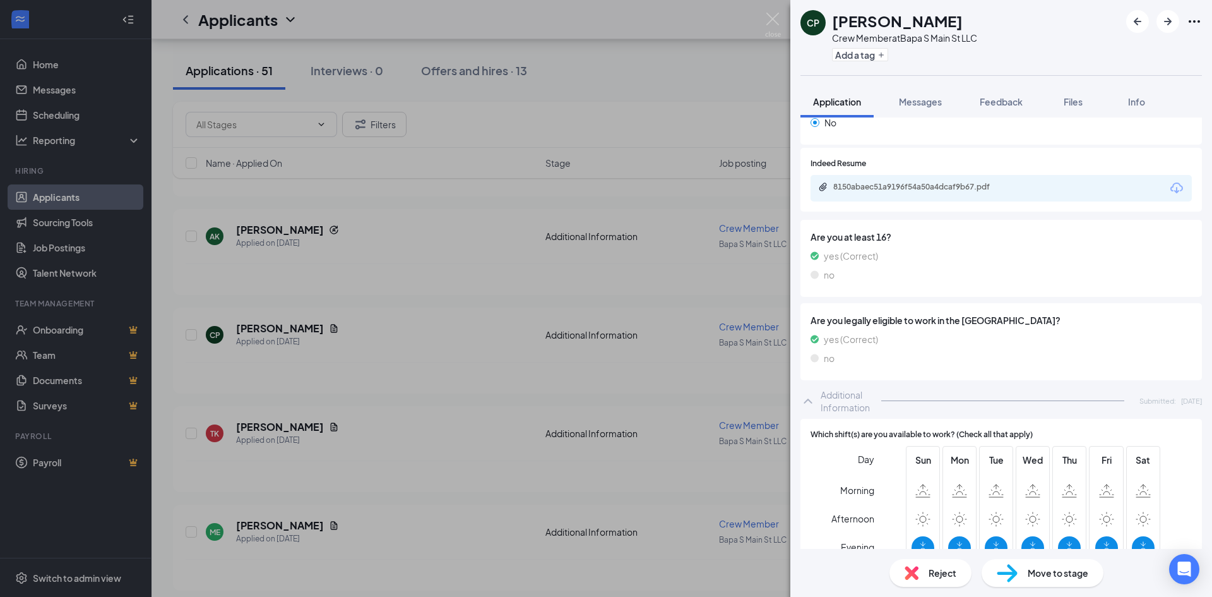
scroll to position [268, 0]
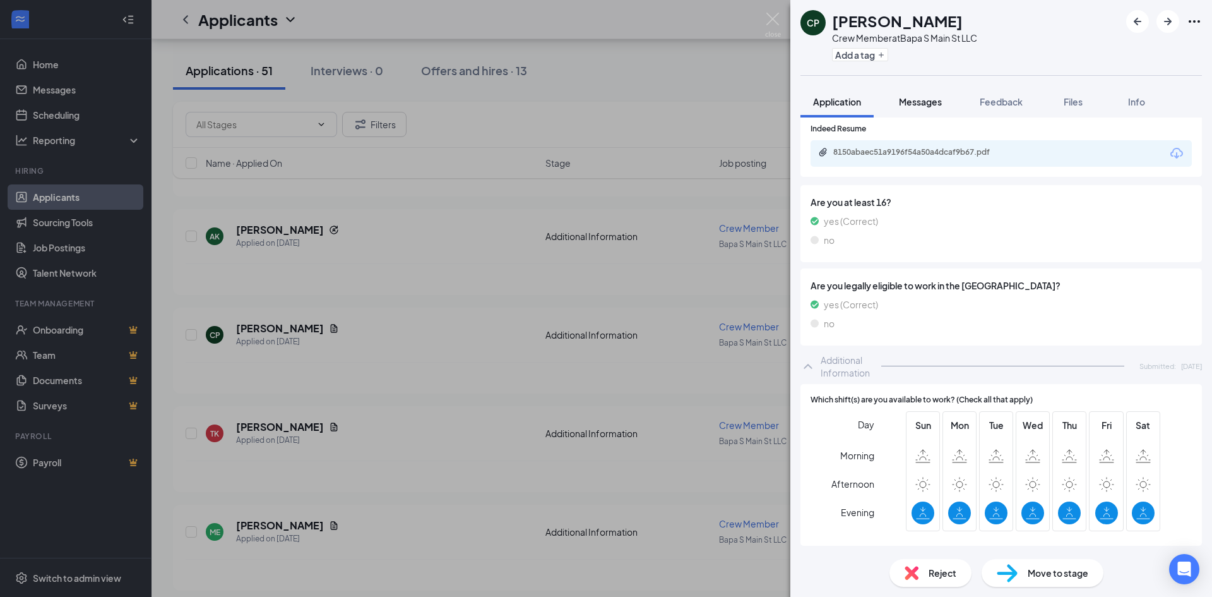
click at [925, 98] on span "Messages" at bounding box center [920, 101] width 43 height 11
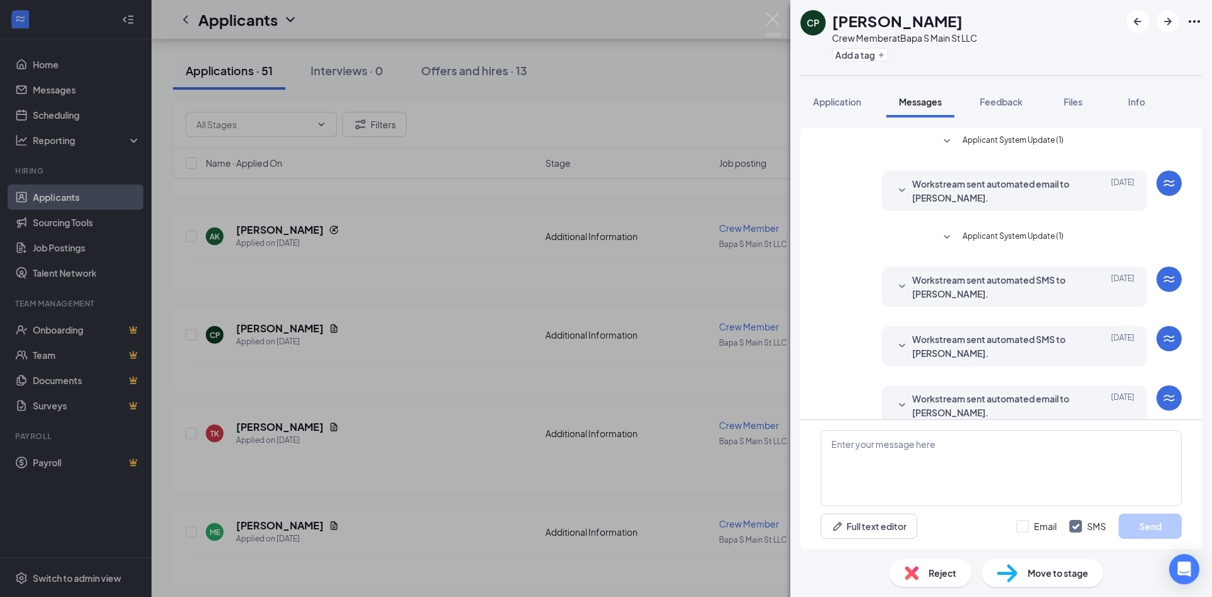
scroll to position [56, 0]
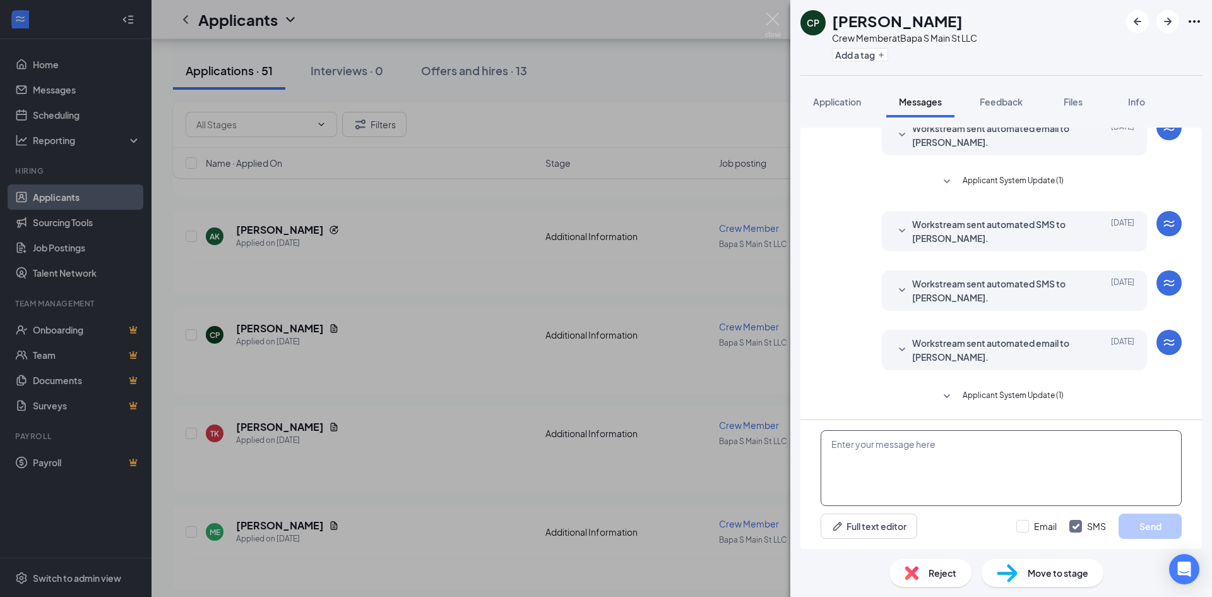
click at [923, 458] on textarea at bounding box center [1001, 468] width 361 height 76
click at [926, 445] on textarea "good morning, are availble for" at bounding box center [1001, 468] width 361 height 76
click at [928, 446] on textarea "good morning, are availble for" at bounding box center [1001, 468] width 361 height 76
click at [979, 448] on textarea "good morning, are available for" at bounding box center [1001, 468] width 361 height 76
type textarea "good morning, are available for an interview at 11:30am on september 19?"
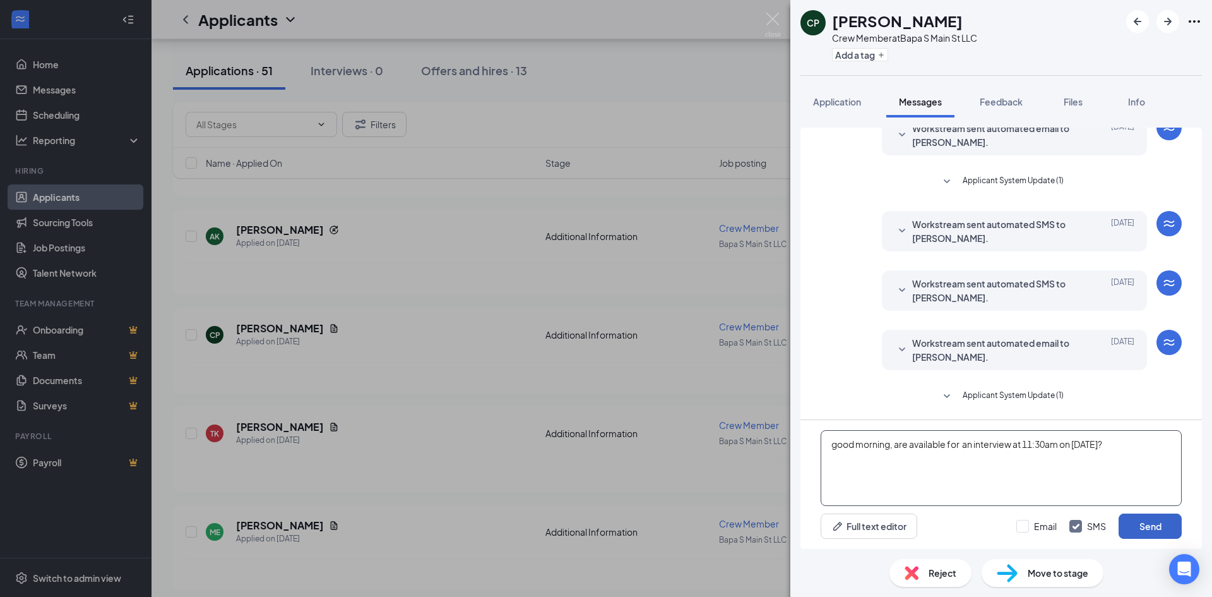
click at [1161, 530] on button "Send" at bounding box center [1150, 525] width 63 height 25
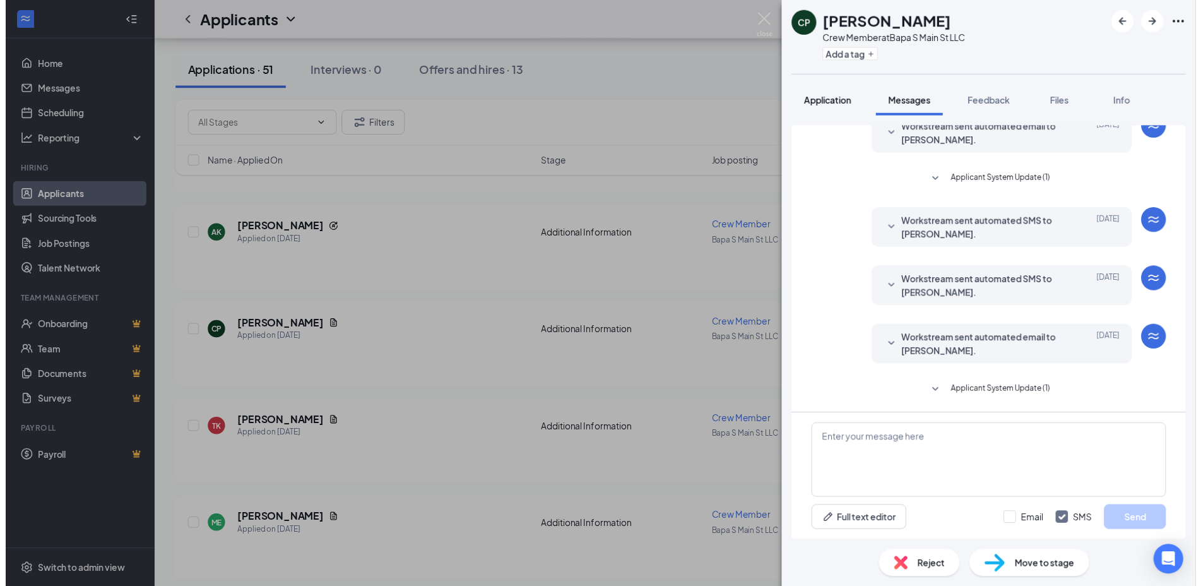
scroll to position [150, 0]
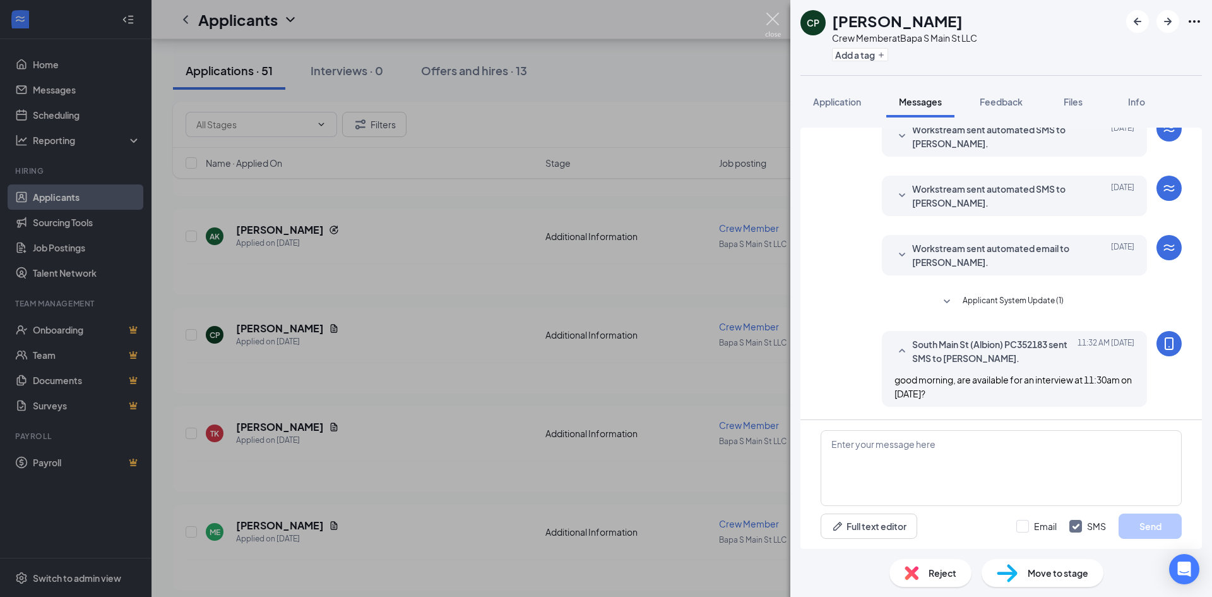
click at [771, 19] on img at bounding box center [773, 25] width 16 height 25
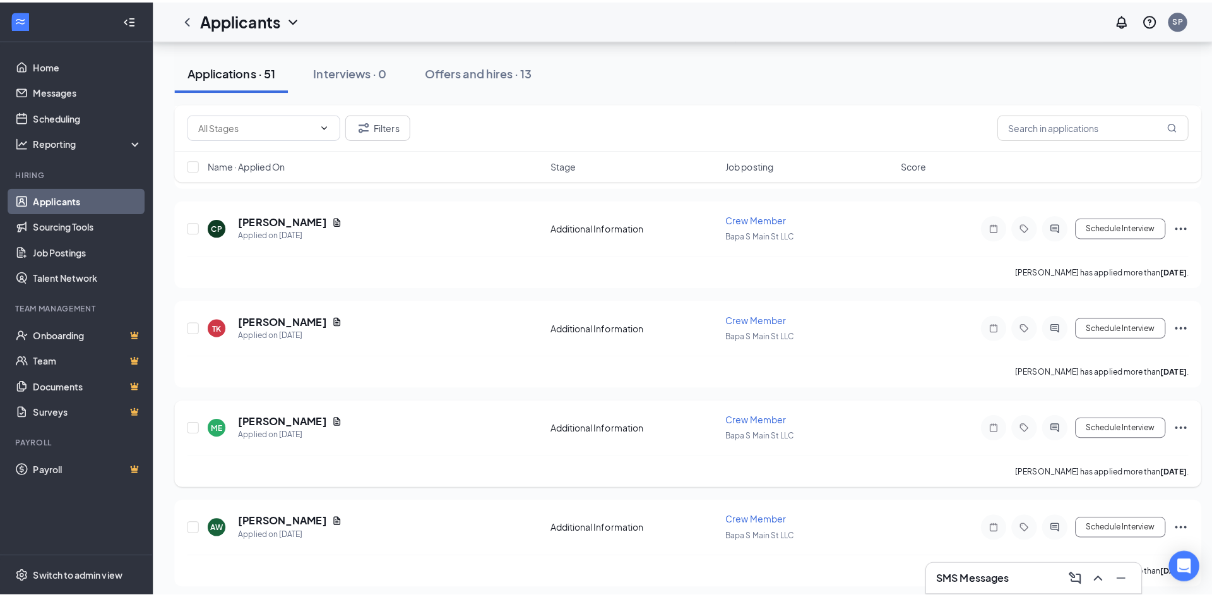
scroll to position [1010, 0]
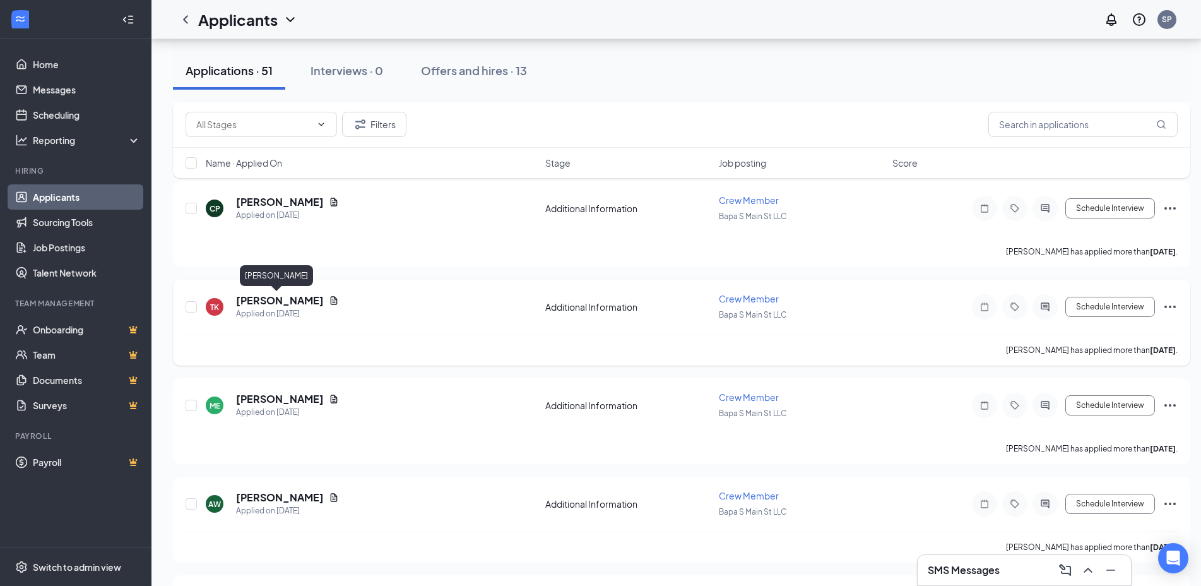
click at [289, 300] on h5 "[PERSON_NAME]" at bounding box center [280, 301] width 88 height 14
click at [289, 299] on h5 "[PERSON_NAME]" at bounding box center [280, 301] width 88 height 14
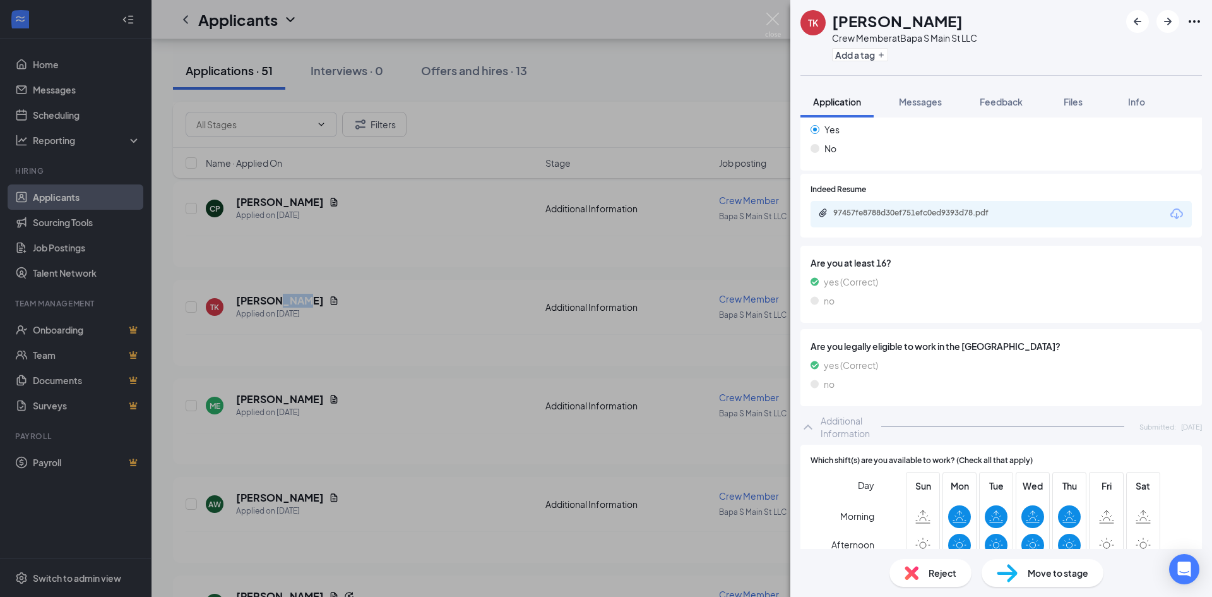
scroll to position [268, 0]
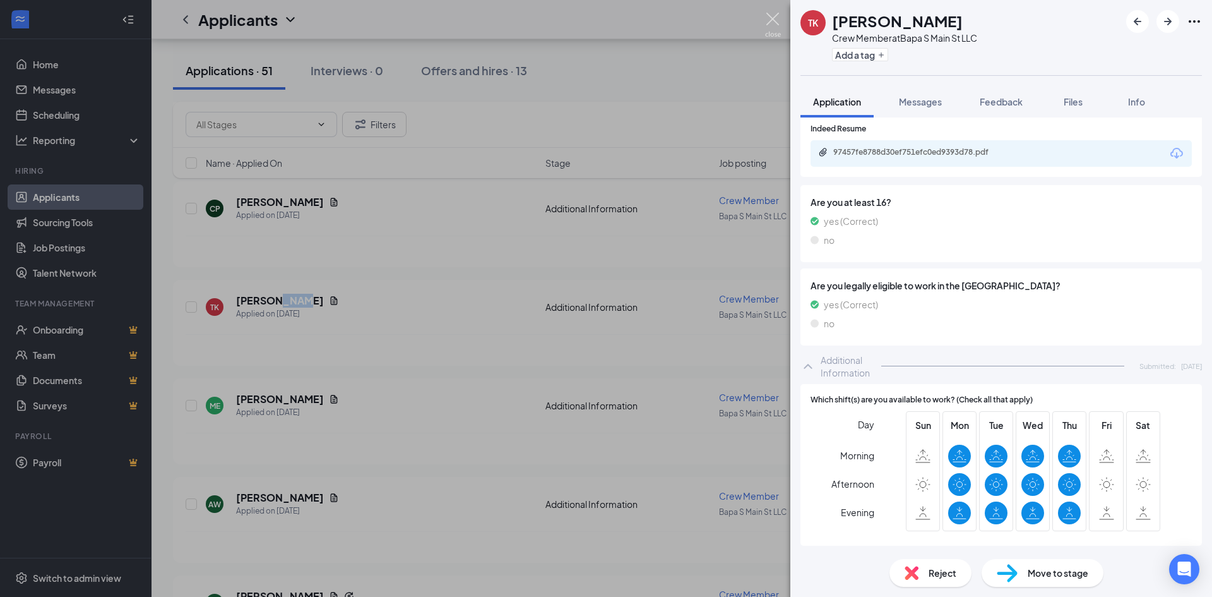
click at [771, 19] on img at bounding box center [773, 25] width 16 height 25
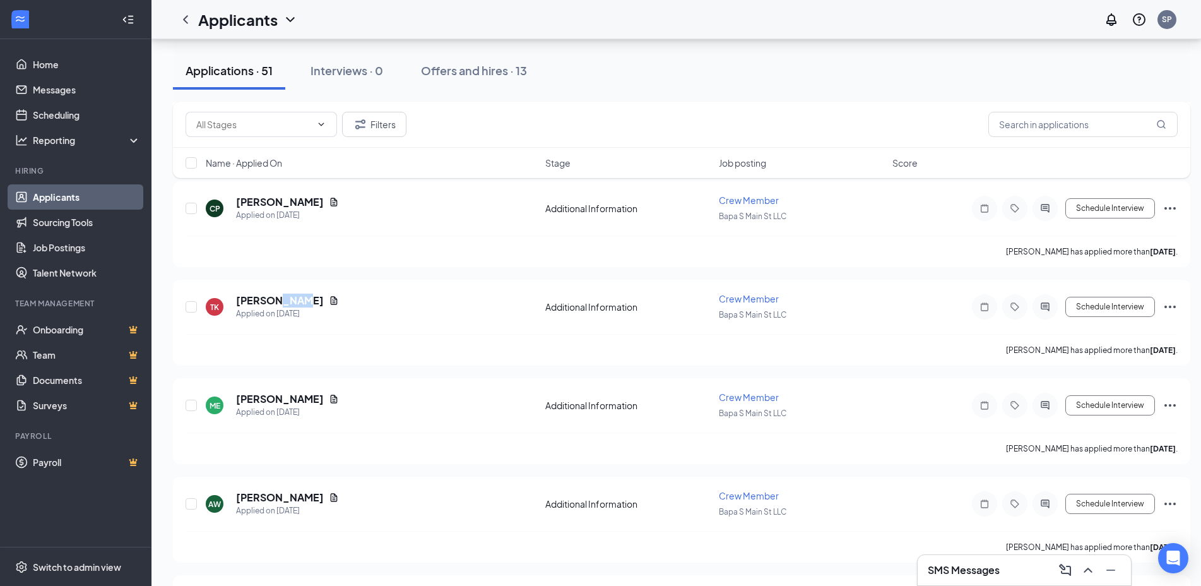
click at [280, 402] on h5 "[PERSON_NAME]" at bounding box center [280, 399] width 88 height 14
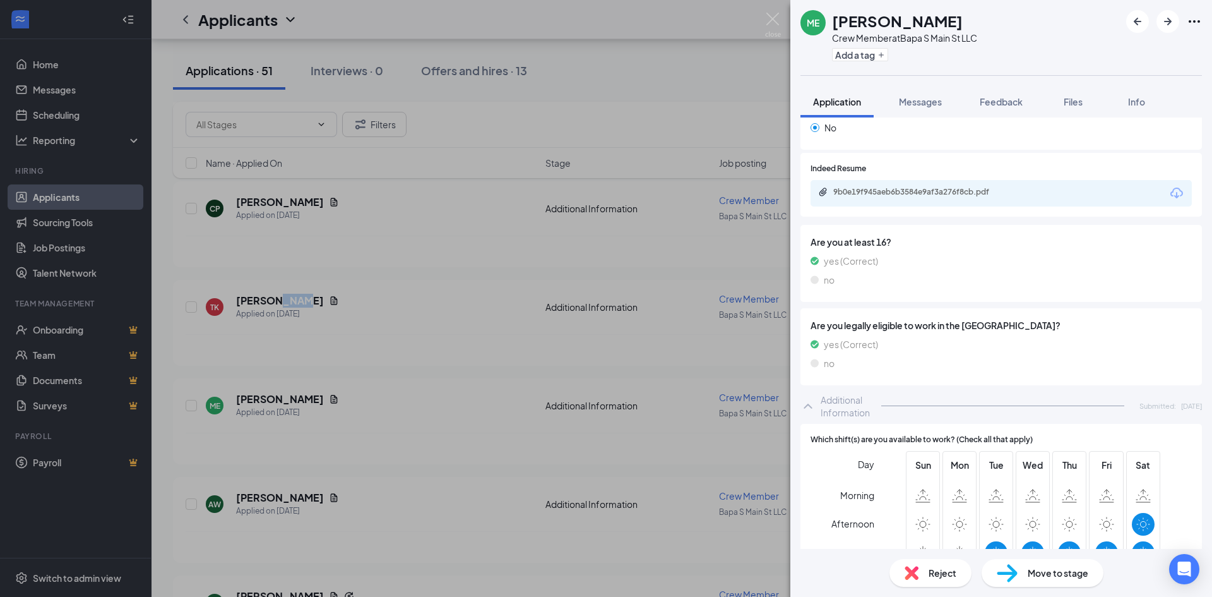
scroll to position [268, 0]
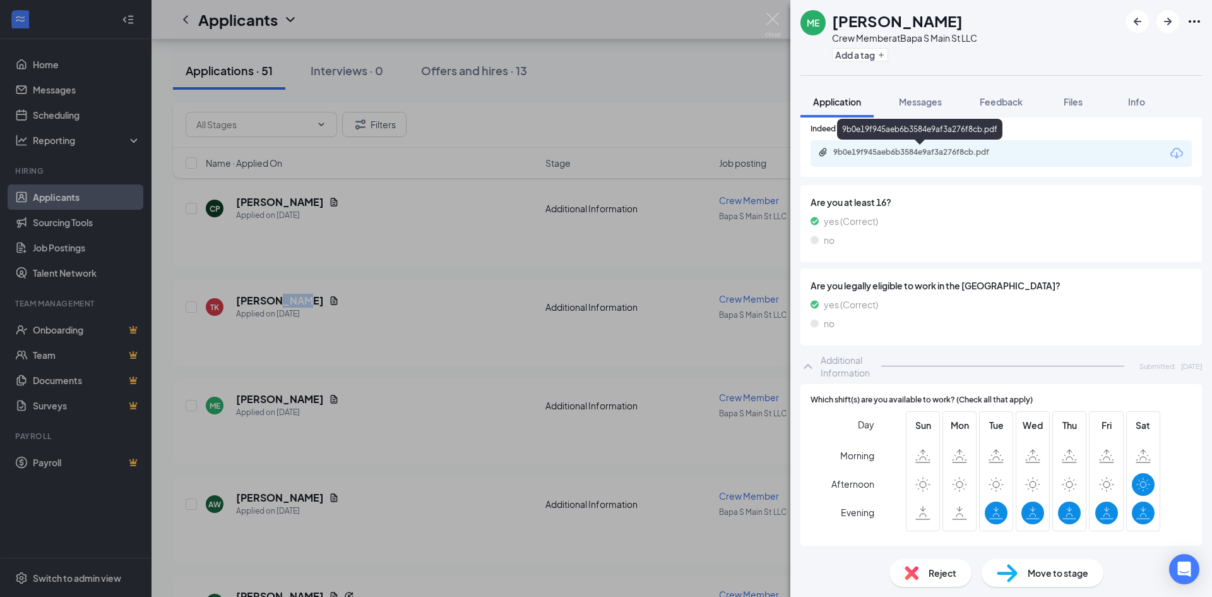
click at [934, 153] on div "9b0e19f945aeb6b3584e9af3a276f8cb.pdf" at bounding box center [921, 152] width 177 height 10
click at [776, 21] on img at bounding box center [773, 25] width 16 height 25
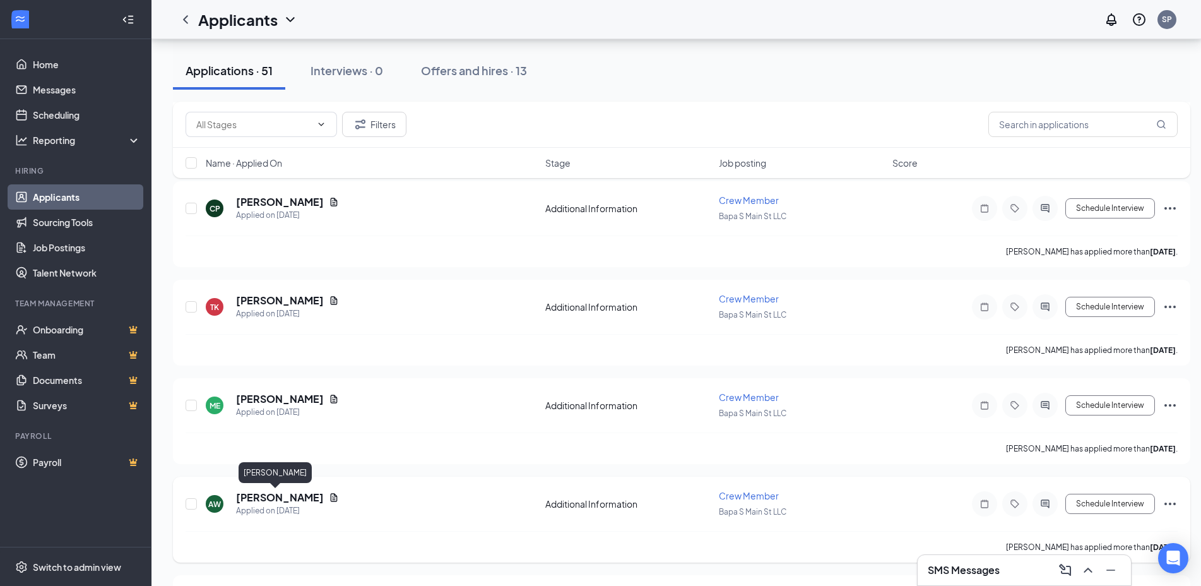
click at [269, 503] on h5 "[PERSON_NAME]" at bounding box center [280, 498] width 88 height 14
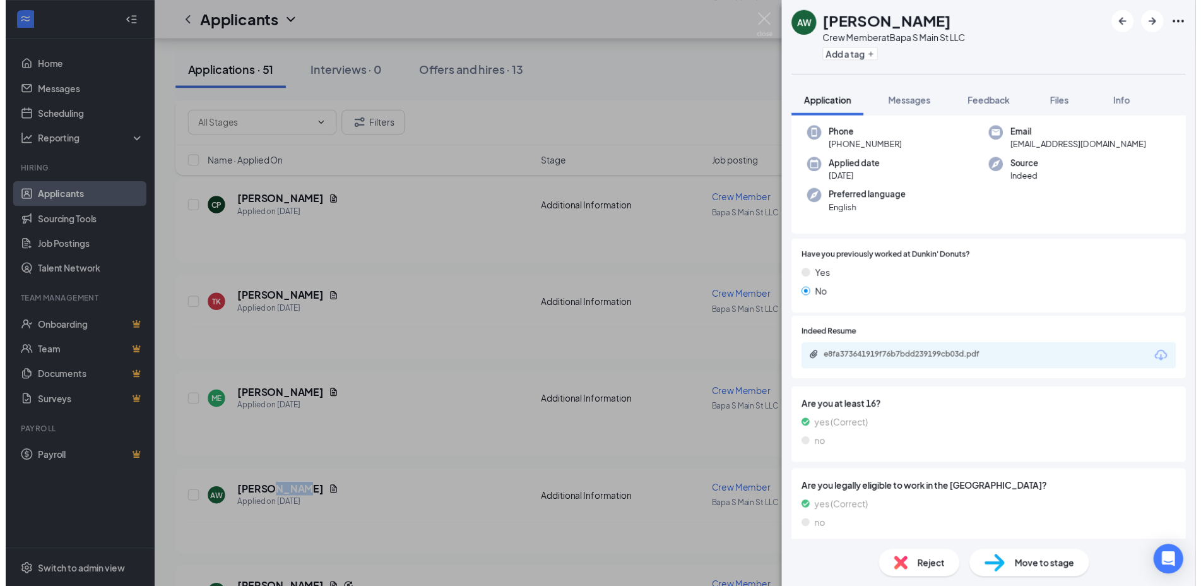
scroll to position [104, 0]
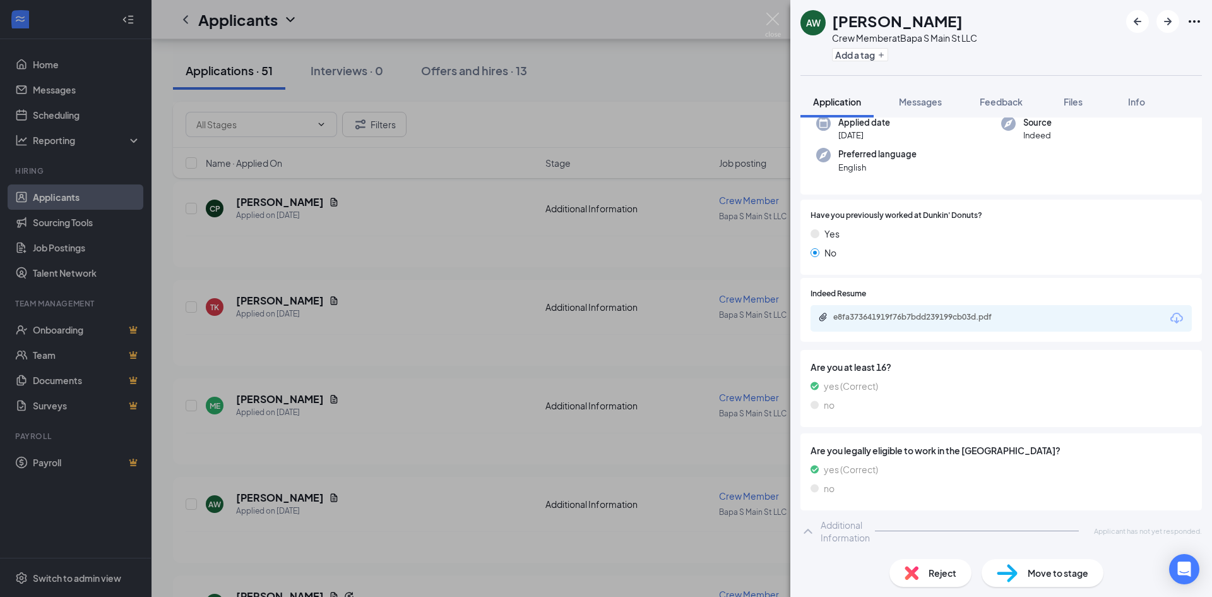
click at [813, 530] on icon "ChevronUp" at bounding box center [808, 530] width 15 height 15
click at [766, 17] on img at bounding box center [773, 25] width 16 height 25
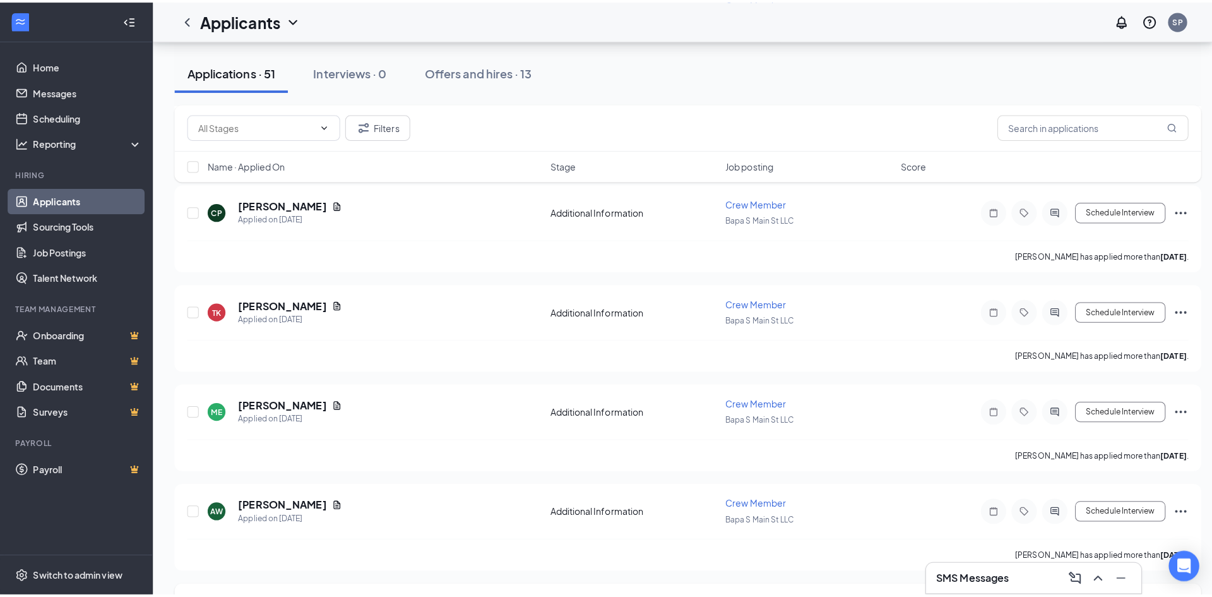
scroll to position [1263, 0]
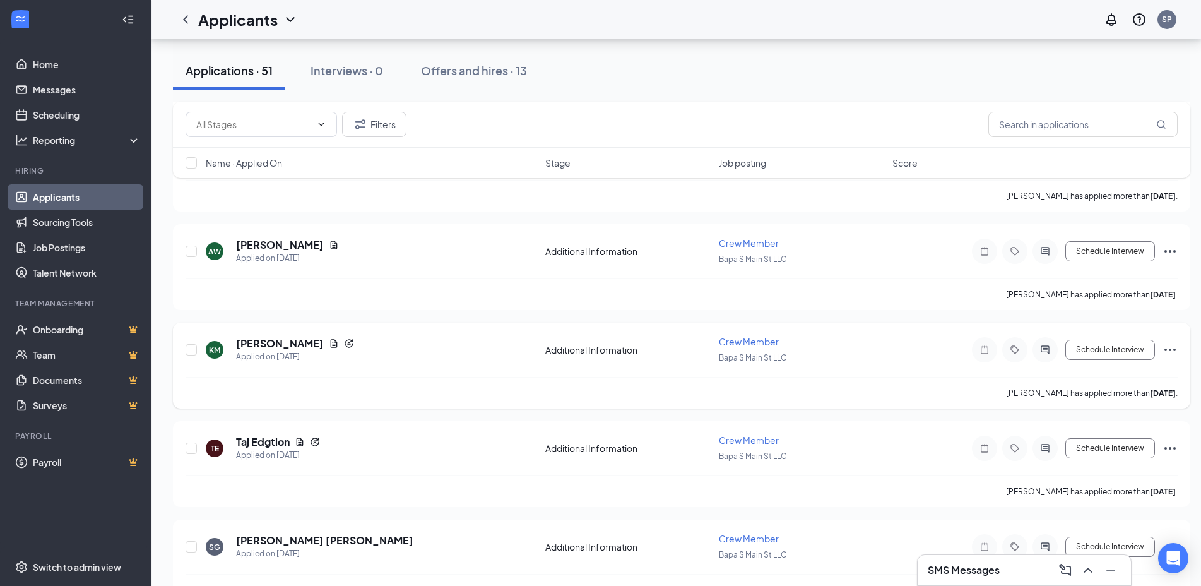
click at [223, 354] on div "KM Kayli Miller Applied on Sep 8" at bounding box center [372, 350] width 332 height 27
click at [287, 345] on h5 "[PERSON_NAME]" at bounding box center [280, 344] width 88 height 14
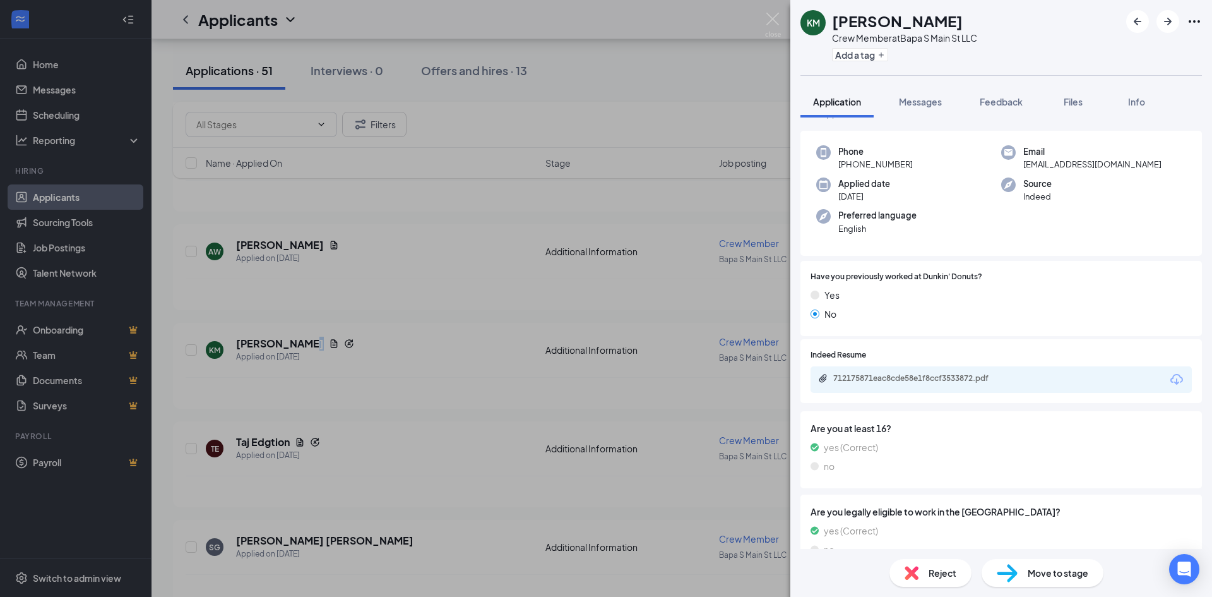
scroll to position [46, 0]
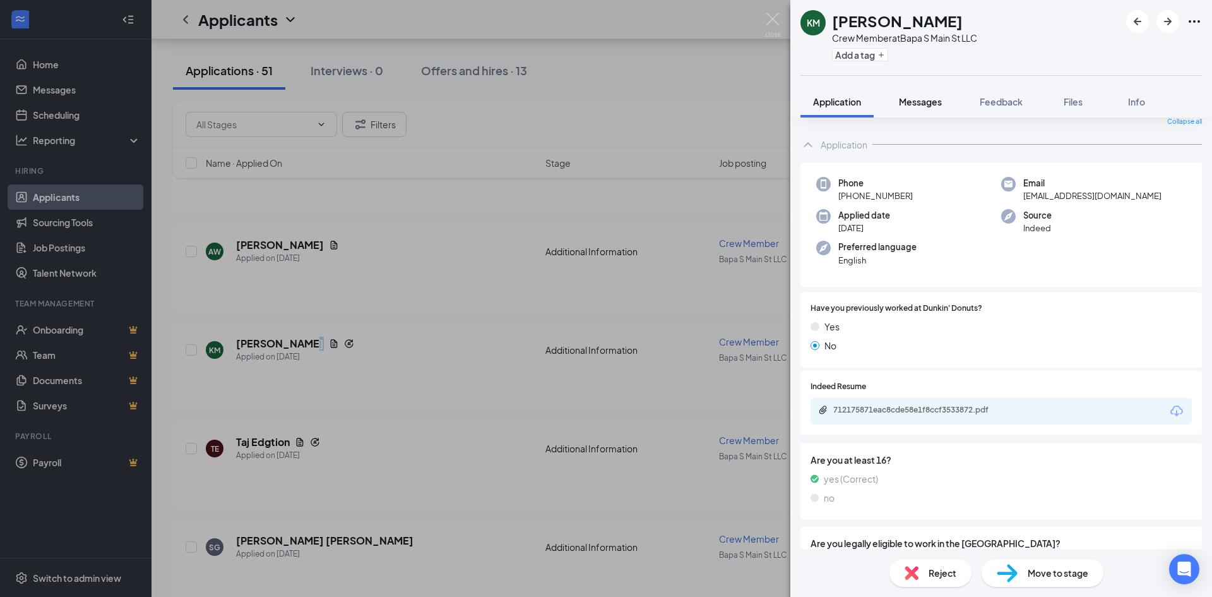
click at [919, 109] on button "Messages" at bounding box center [920, 102] width 68 height 32
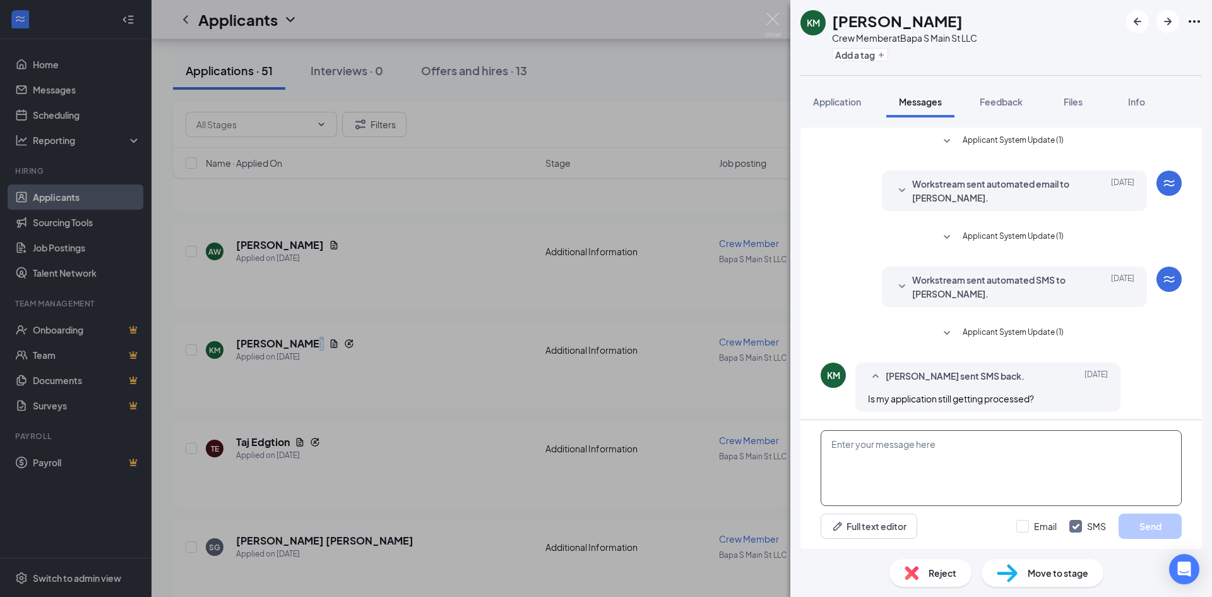
scroll to position [5, 0]
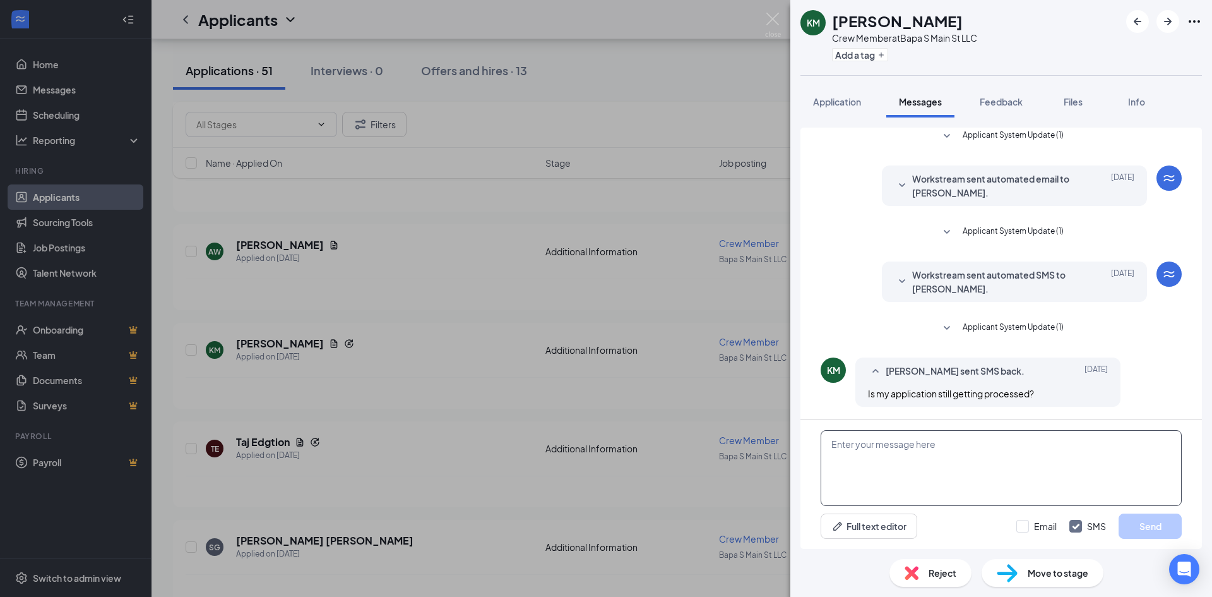
click at [957, 453] on textarea at bounding box center [1001, 468] width 361 height 76
click at [963, 446] on textarea "good morning, are you available at 12:00pm for september 19" at bounding box center [1001, 468] width 361 height 76
click at [1153, 444] on textarea "good morning, are you available for an interview at 12:00pm for september 19" at bounding box center [1001, 468] width 361 height 76
type textarea "good morning, are you available for an interview at 12:00pm for september 19?"
click at [1150, 530] on button "Send" at bounding box center [1150, 525] width 63 height 25
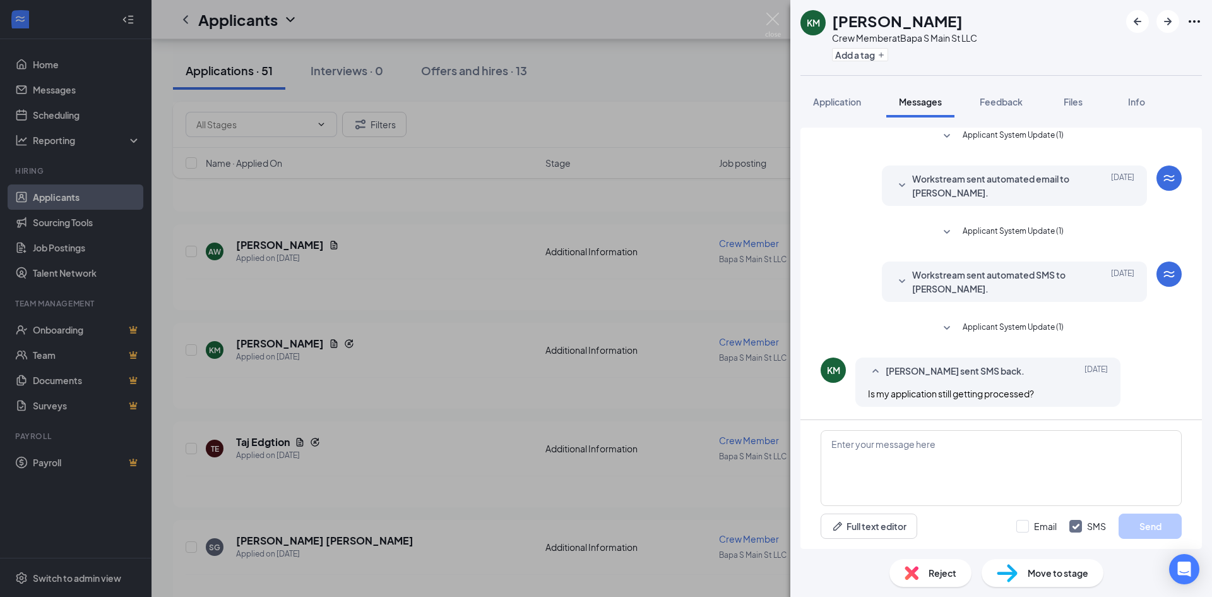
scroll to position [100, 0]
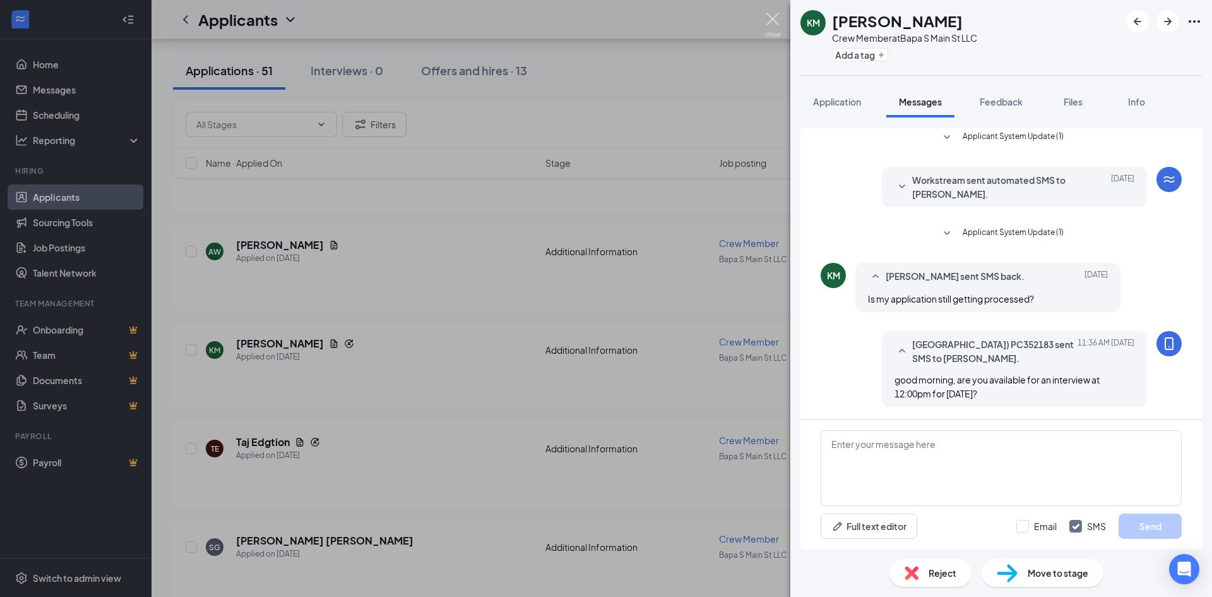
click at [770, 24] on img at bounding box center [773, 25] width 16 height 25
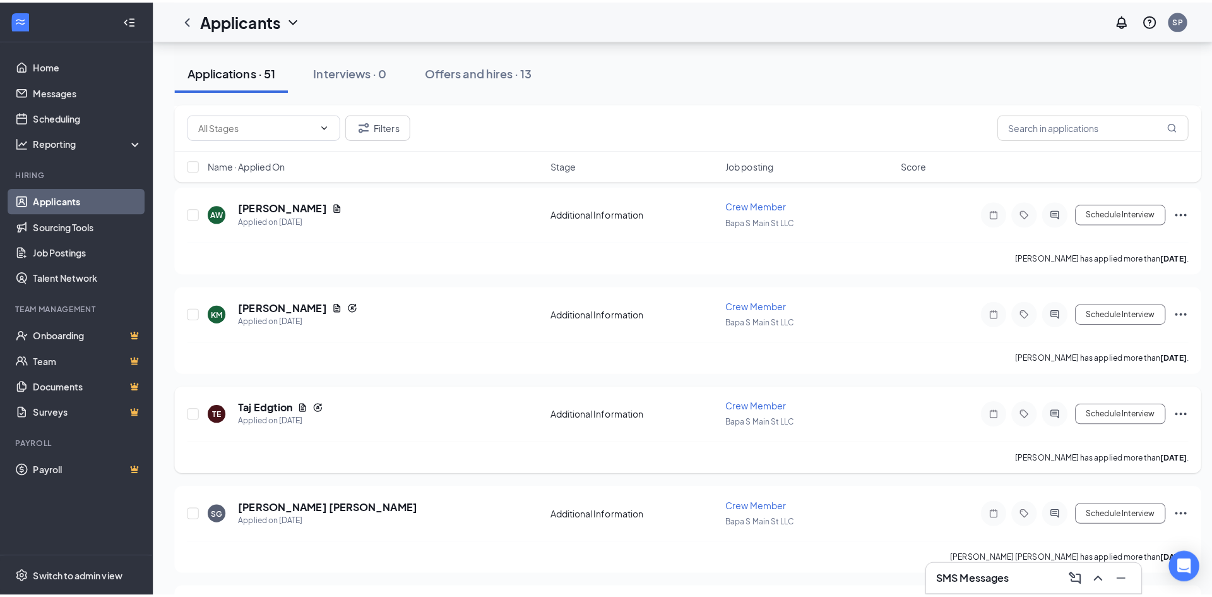
scroll to position [1389, 0]
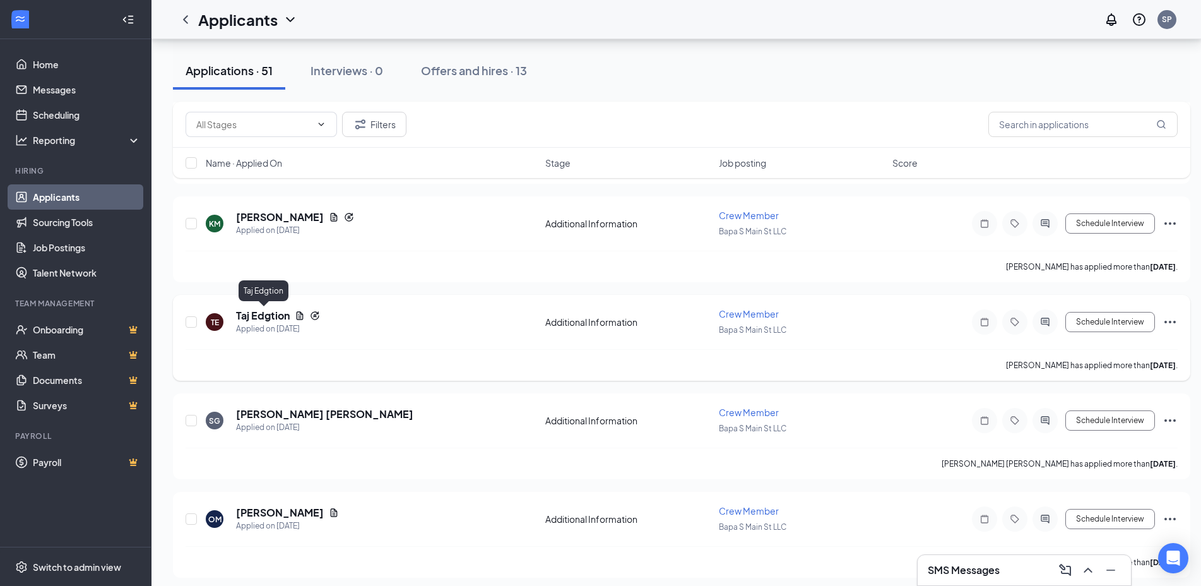
click at [283, 314] on h5 "Taj Edgtion" at bounding box center [263, 316] width 54 height 14
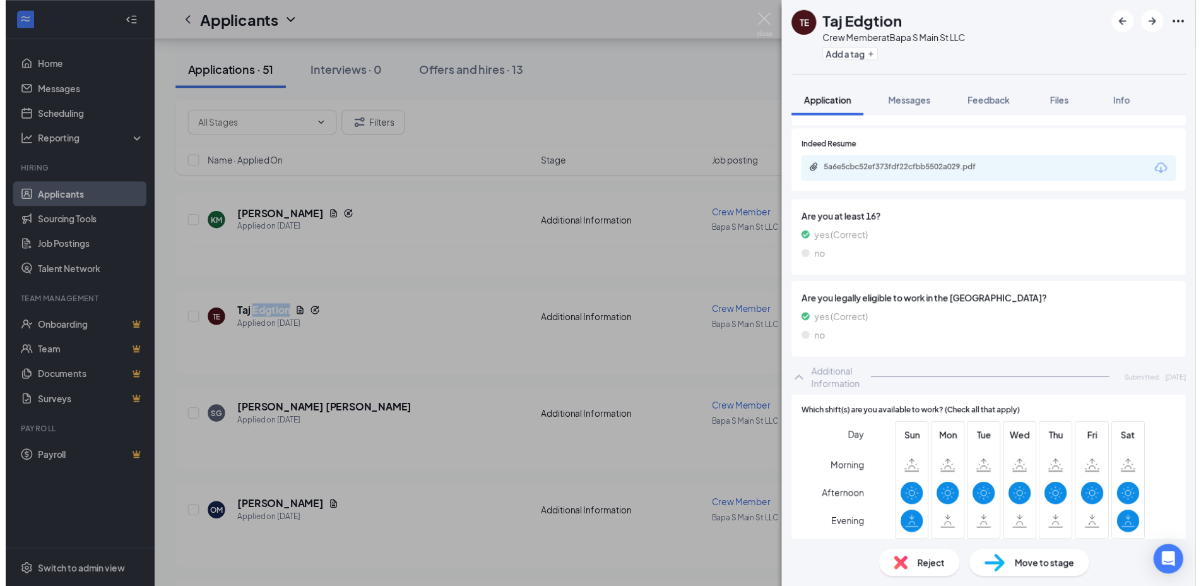
scroll to position [304, 0]
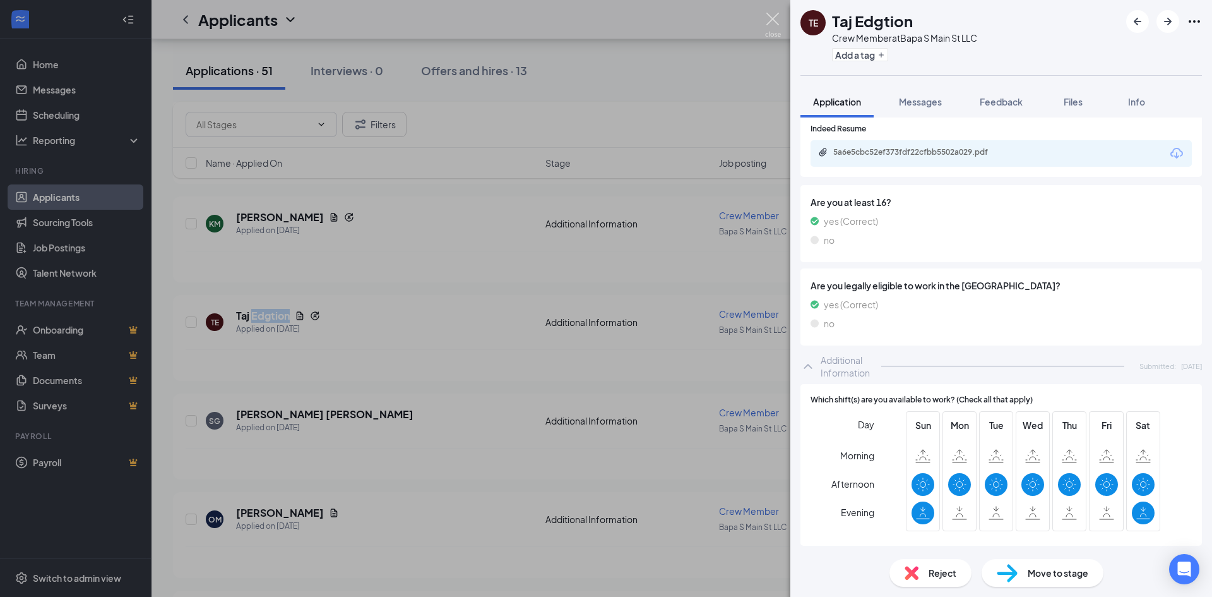
click at [775, 18] on img at bounding box center [773, 25] width 16 height 25
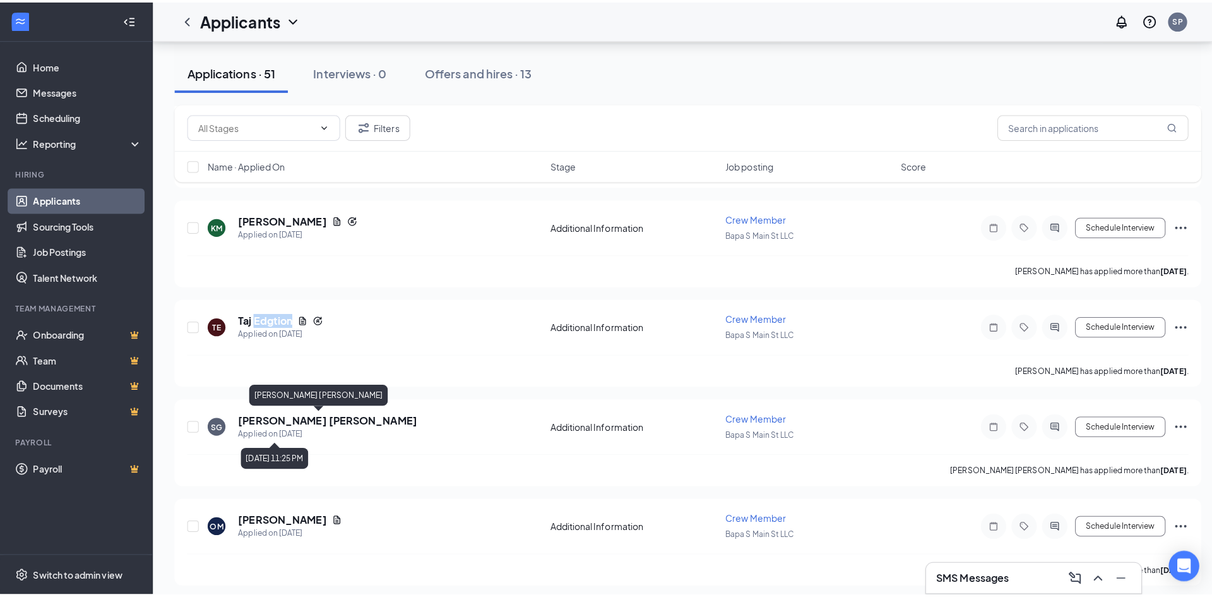
scroll to position [1578, 0]
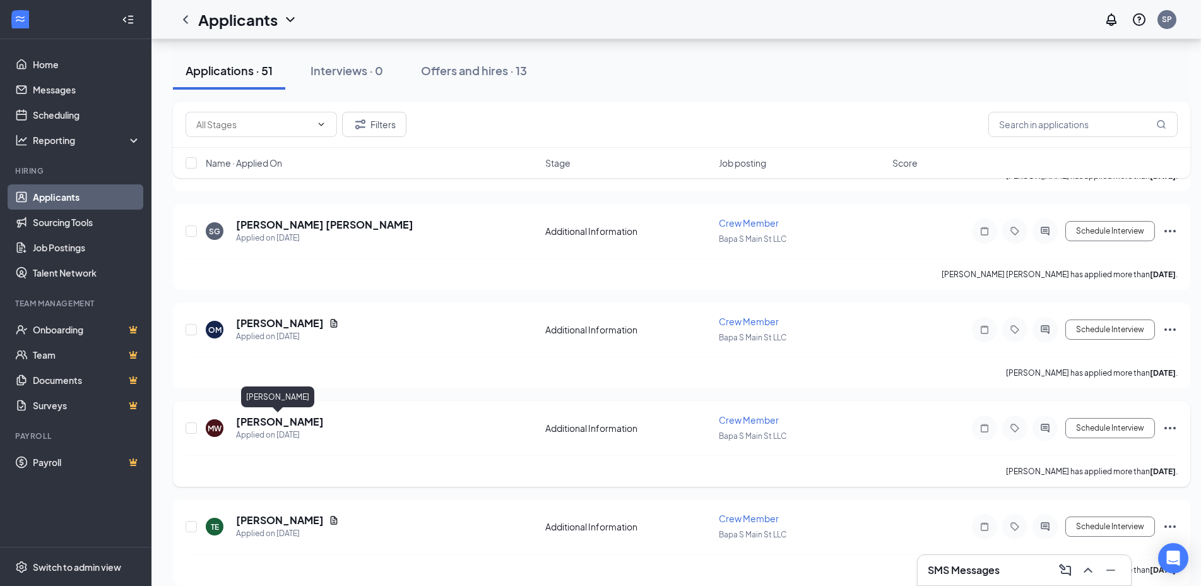
click at [272, 422] on h5 "[PERSON_NAME]" at bounding box center [280, 422] width 88 height 14
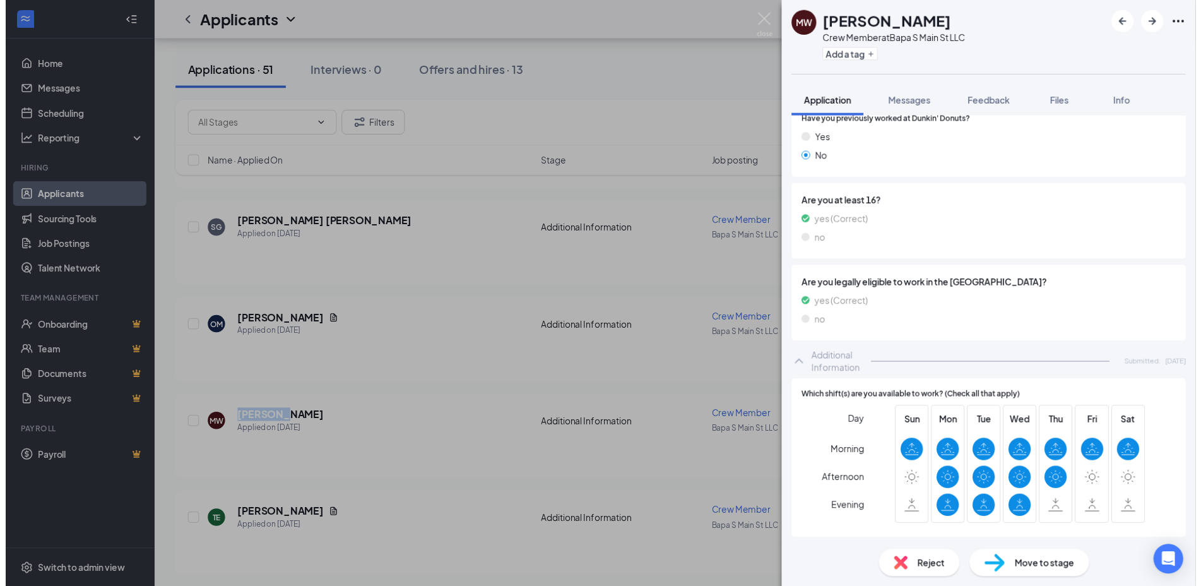
scroll to position [200, 0]
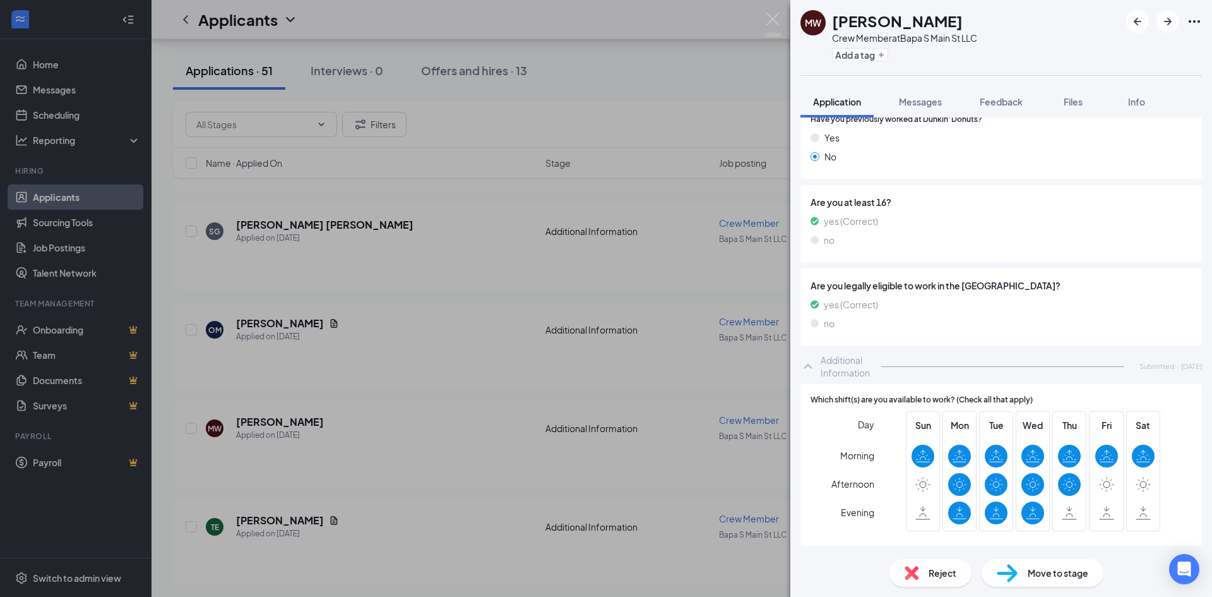
click at [771, 12] on div "MW Marlene Welch Crew Member at Bapa S Main St LLC Add a tag Application Messag…" at bounding box center [606, 298] width 1212 height 597
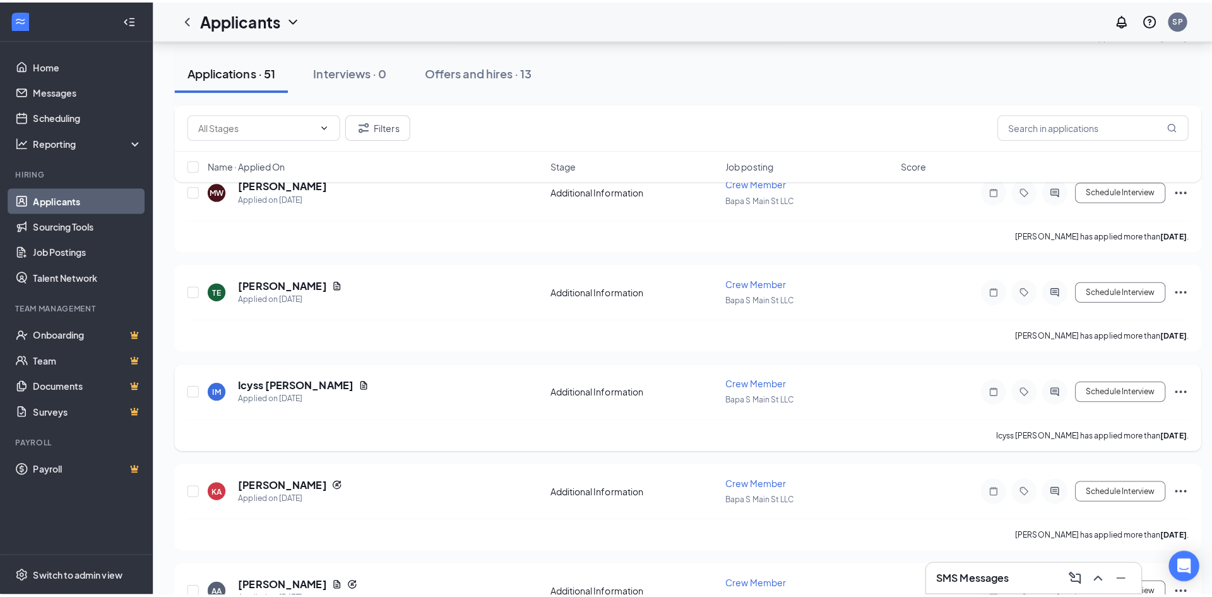
scroll to position [1831, 0]
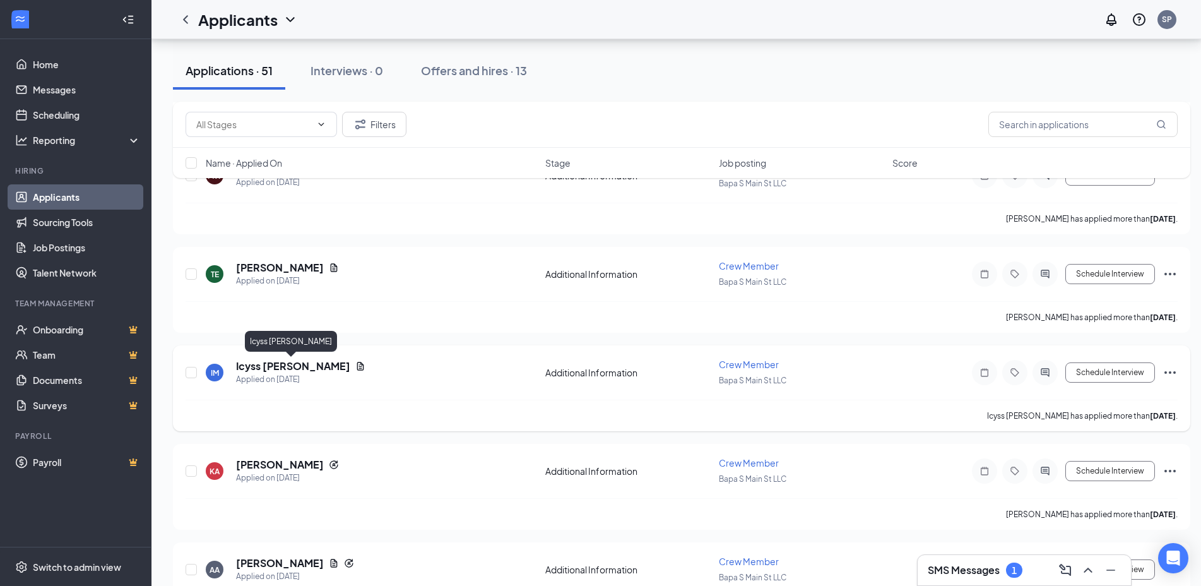
click at [255, 366] on h5 "Icyss [PERSON_NAME]" at bounding box center [293, 366] width 114 height 14
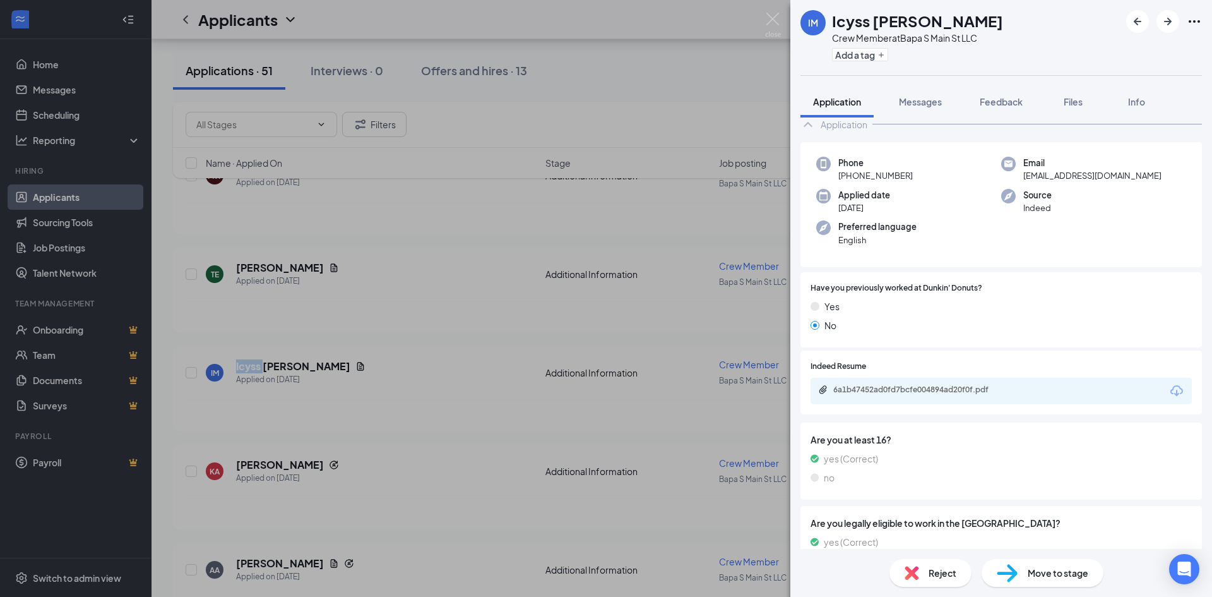
scroll to position [11, 0]
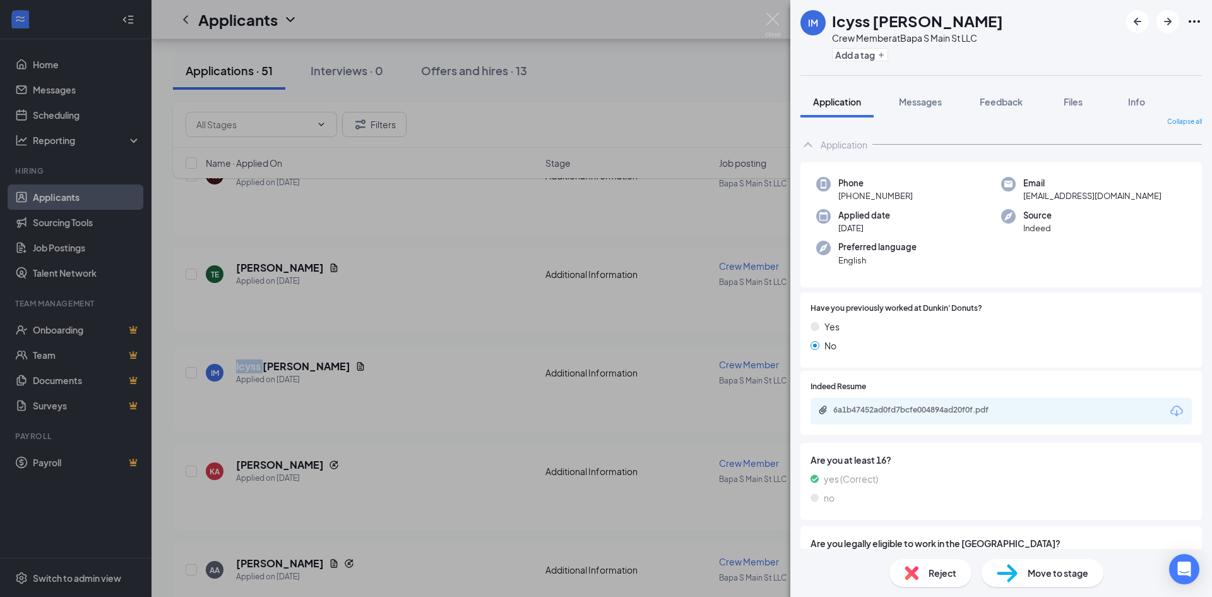
click at [977, 410] on div "6a1b47452ad0fd7bcfe004894ad20f0f.pdf" at bounding box center [921, 410] width 177 height 10
click at [776, 16] on img at bounding box center [773, 25] width 16 height 25
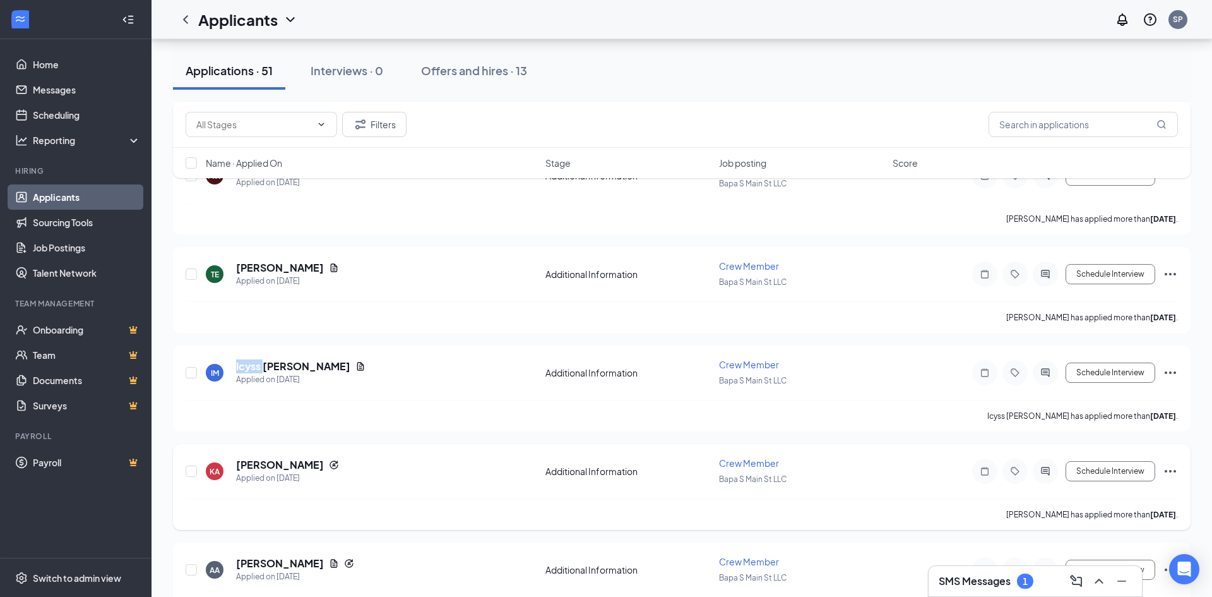
click at [305, 444] on div "KA Kaitlin Applegate Applied on Sep 4 Additional Information Crew Member Bapa S…" at bounding box center [682, 487] width 1018 height 86
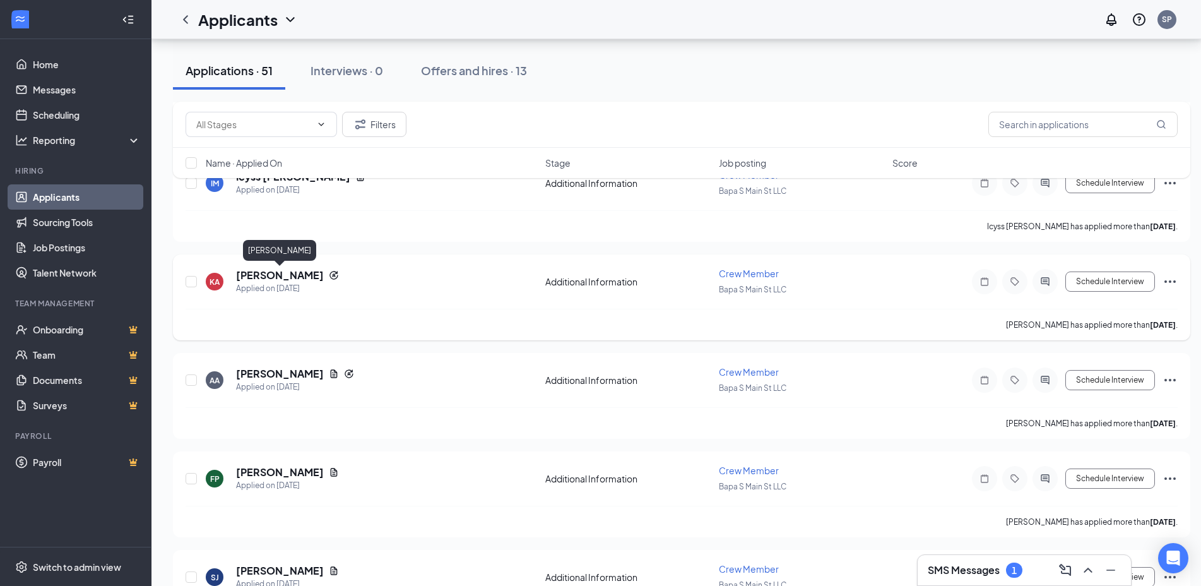
click at [304, 272] on h5 "[PERSON_NAME]" at bounding box center [280, 275] width 88 height 14
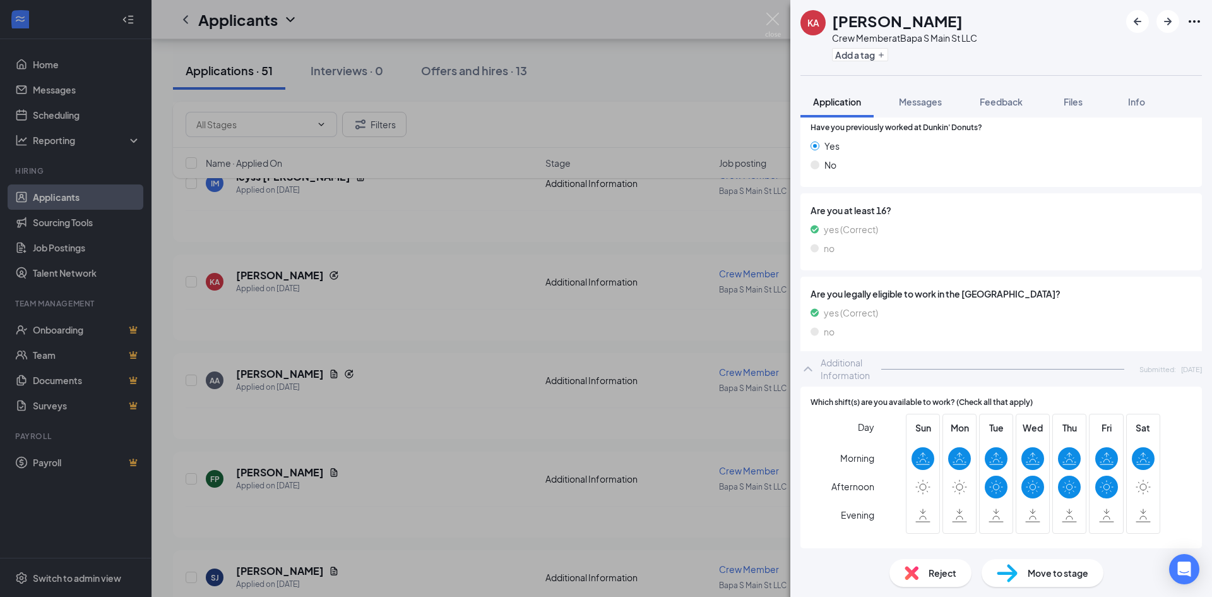
scroll to position [229, 0]
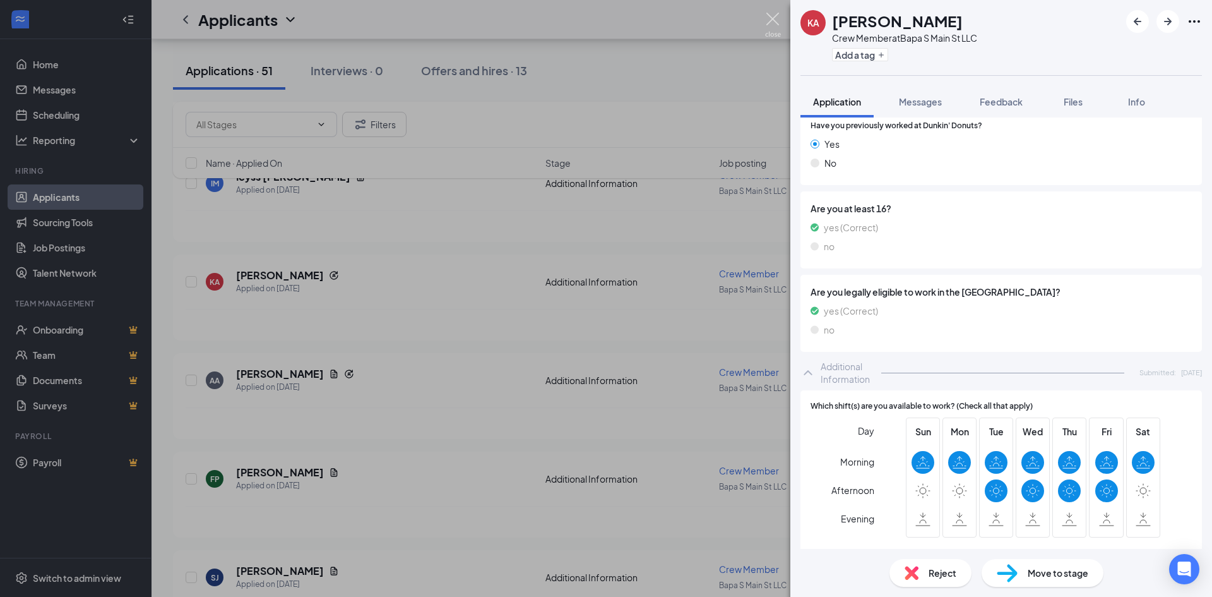
click at [775, 21] on img at bounding box center [773, 25] width 16 height 25
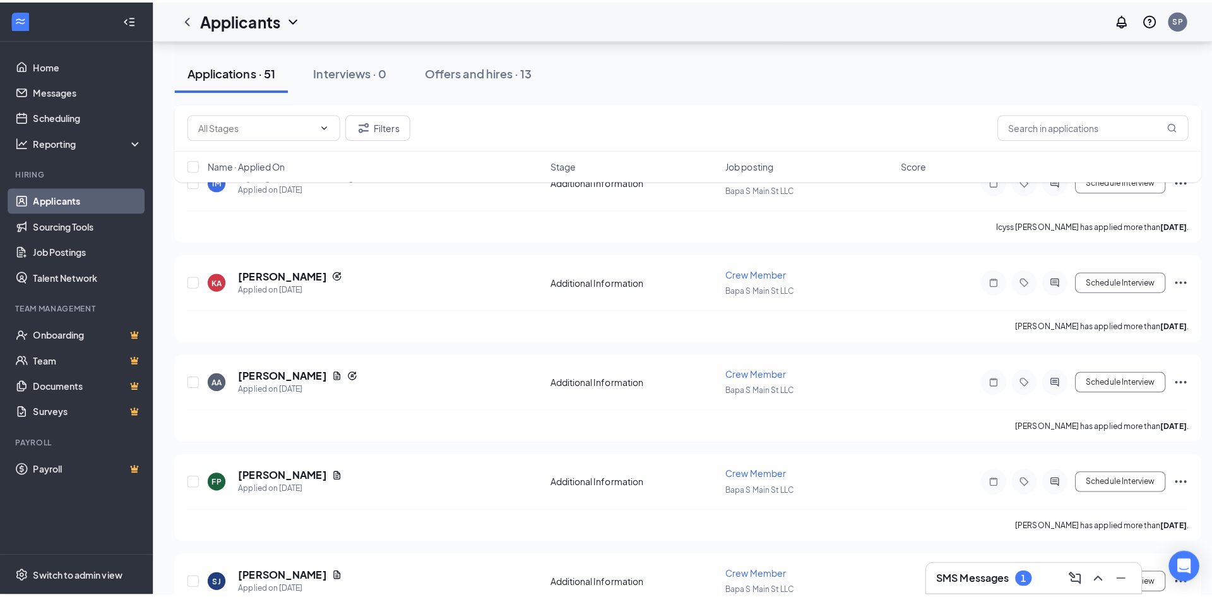
scroll to position [2147, 0]
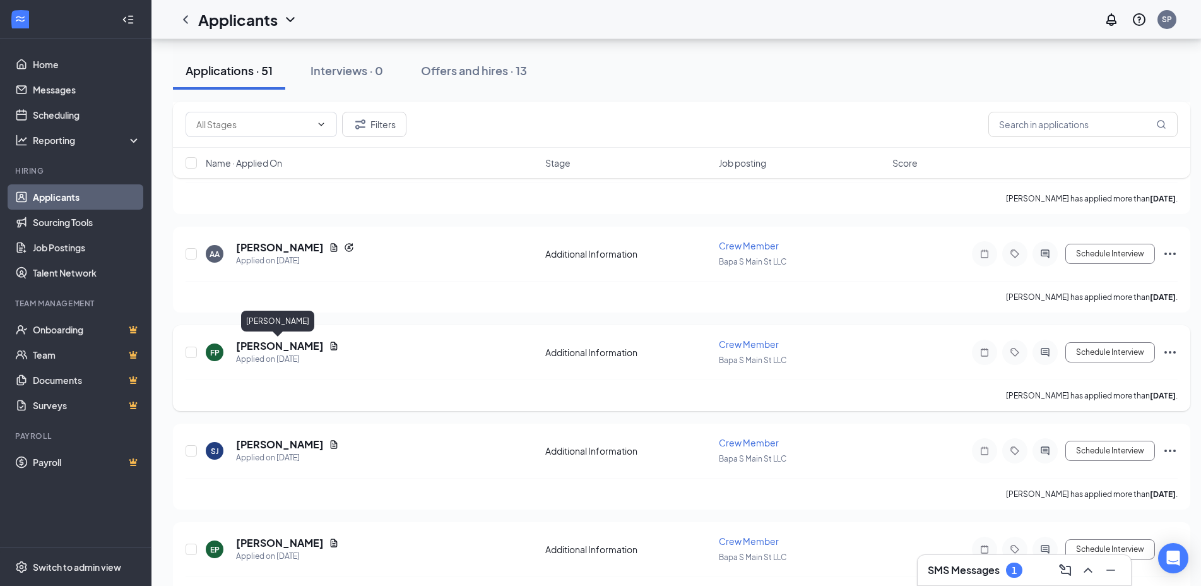
click at [286, 350] on h5 "[PERSON_NAME]" at bounding box center [280, 346] width 88 height 14
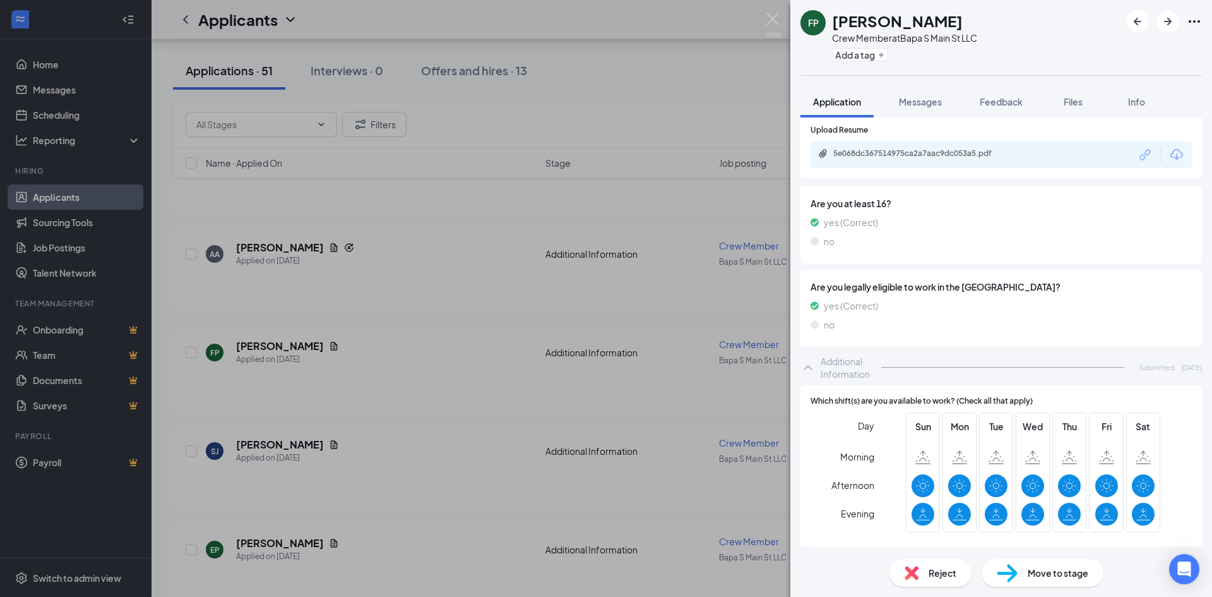
scroll to position [304, 0]
click at [908, 107] on div "Messages" at bounding box center [920, 101] width 43 height 13
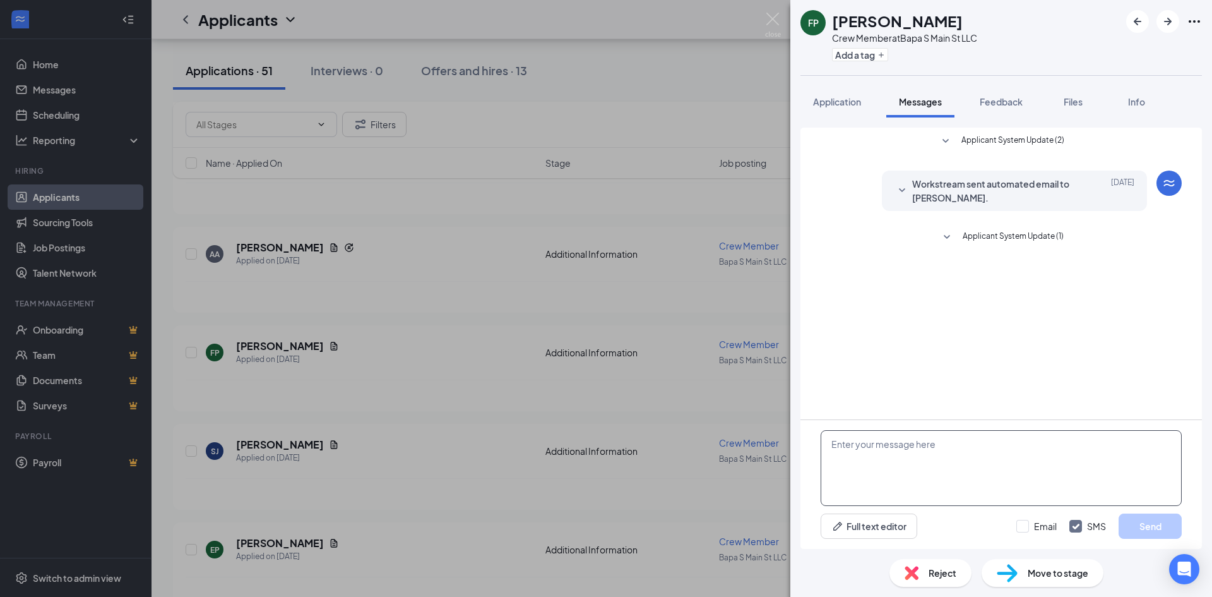
click at [987, 437] on textarea at bounding box center [1001, 468] width 361 height 76
type textarea "good morning, are you available for an interview at 12:30pm on september 19?"
drag, startPoint x: 1145, startPoint y: 524, endPoint x: 1114, endPoint y: 480, distance: 53.9
click at [1145, 524] on button "Send" at bounding box center [1150, 525] width 63 height 25
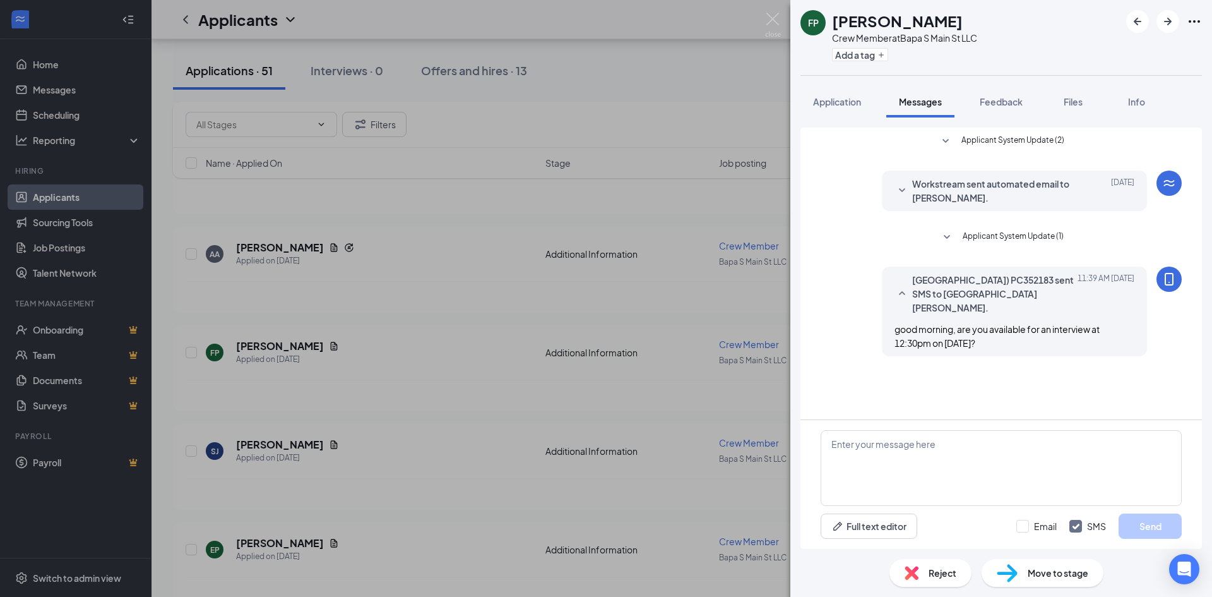
click at [768, 9] on div "FP Faolan Preston Crew Member at Bapa S Main St LLC Add a tag Application Messa…" at bounding box center [606, 298] width 1212 height 597
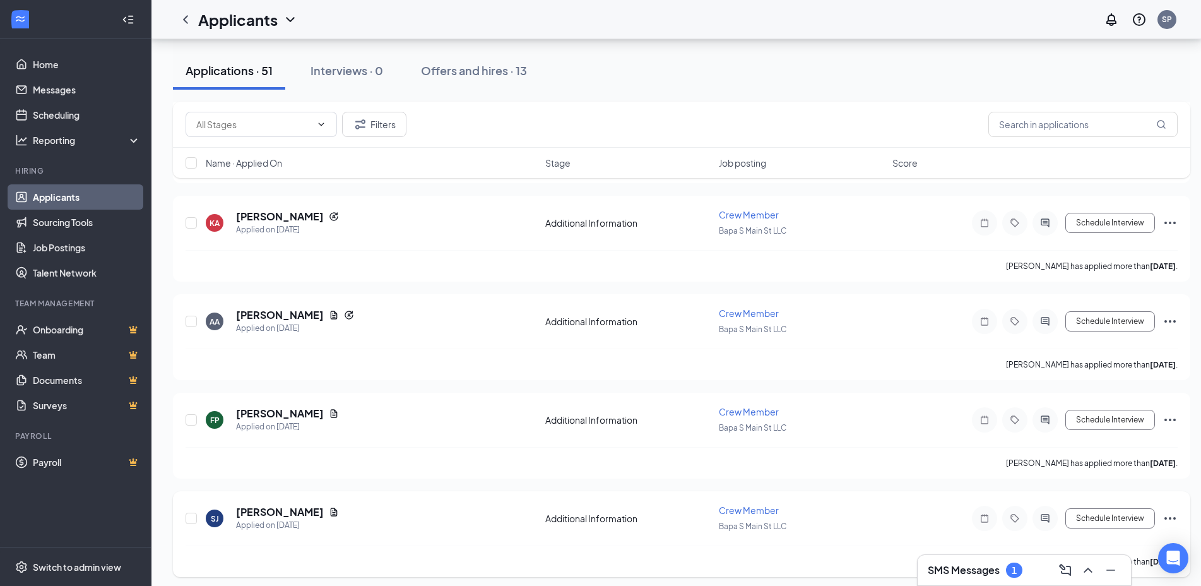
scroll to position [2210, 0]
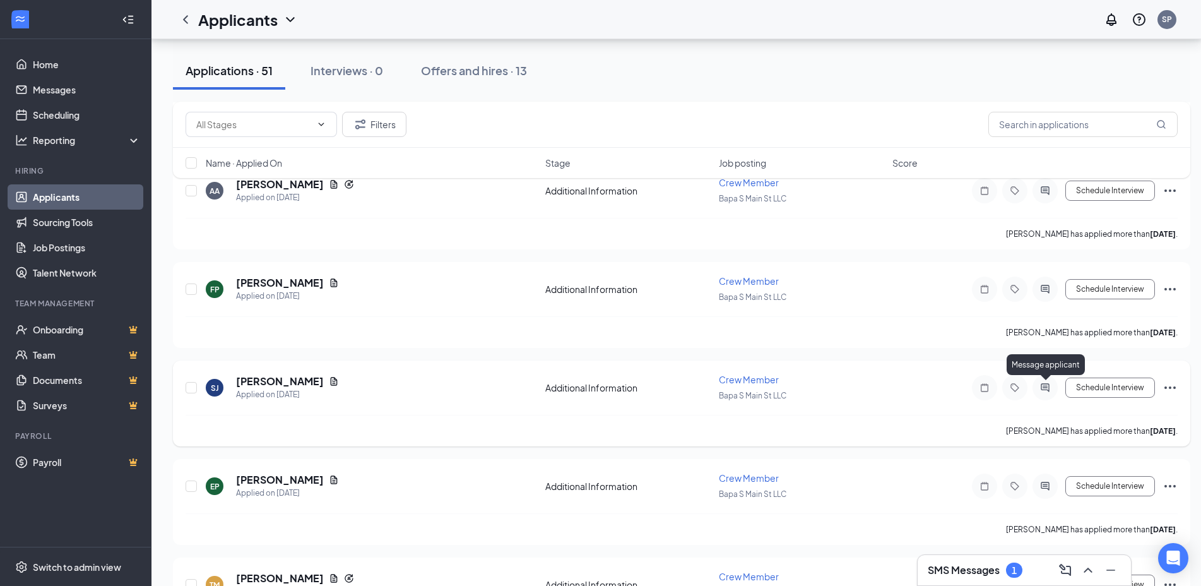
click at [1040, 383] on icon "ActiveChat" at bounding box center [1045, 388] width 15 height 10
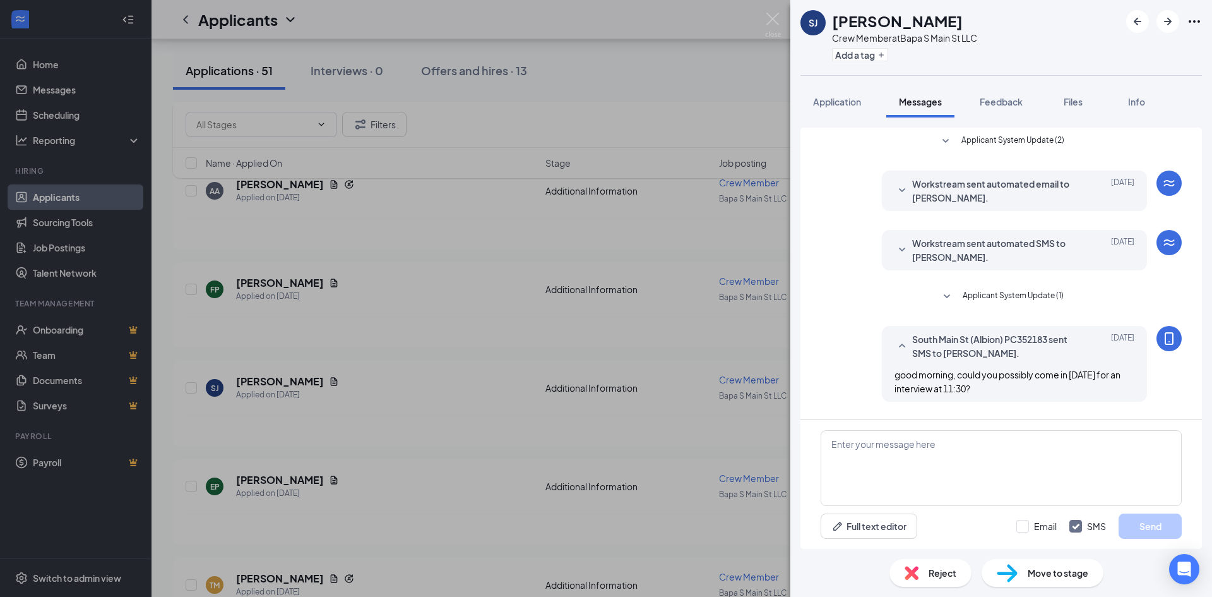
click at [766, 20] on img at bounding box center [773, 25] width 16 height 25
click at [776, 16] on img at bounding box center [773, 25] width 16 height 25
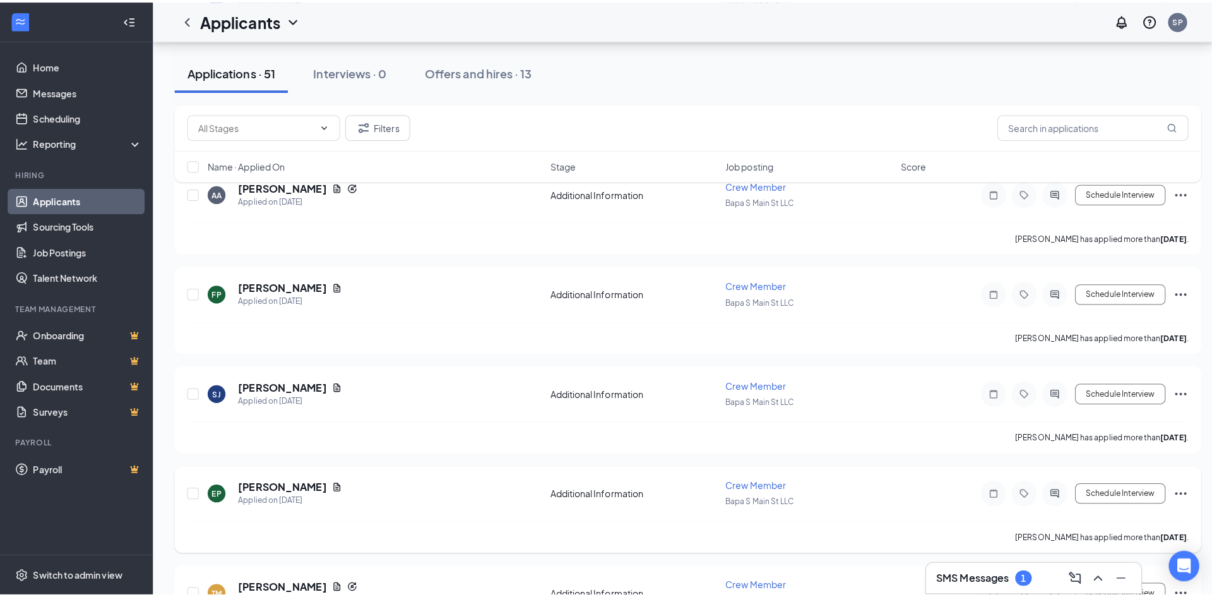
scroll to position [2336, 0]
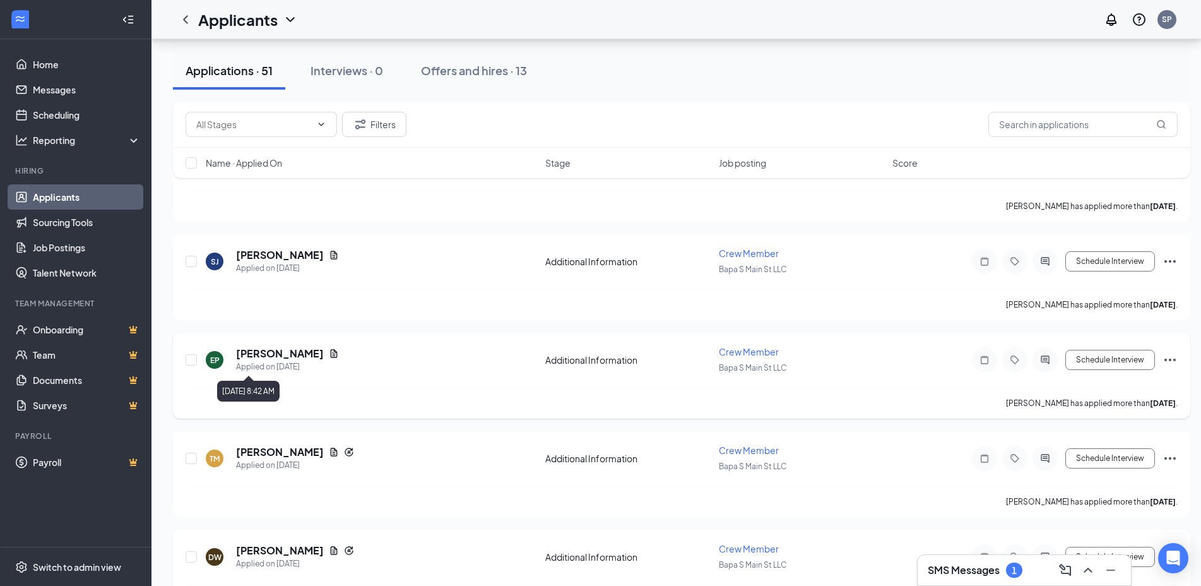
click at [258, 348] on h5 "[PERSON_NAME]" at bounding box center [280, 354] width 88 height 14
click at [221, 361] on div "EP" at bounding box center [215, 360] width 18 height 18
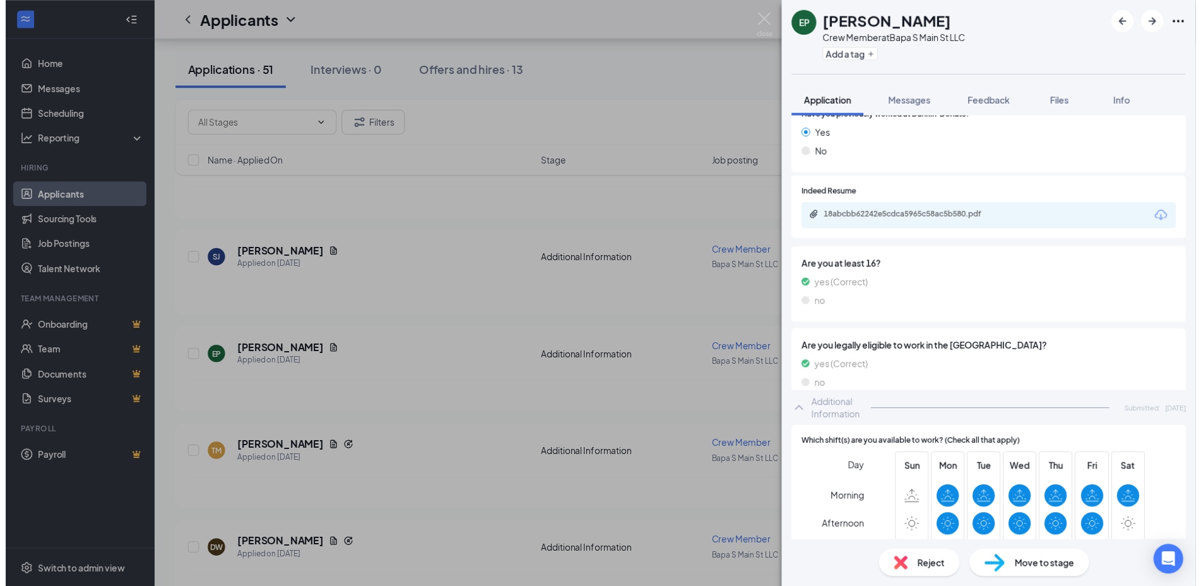
scroll to position [282, 0]
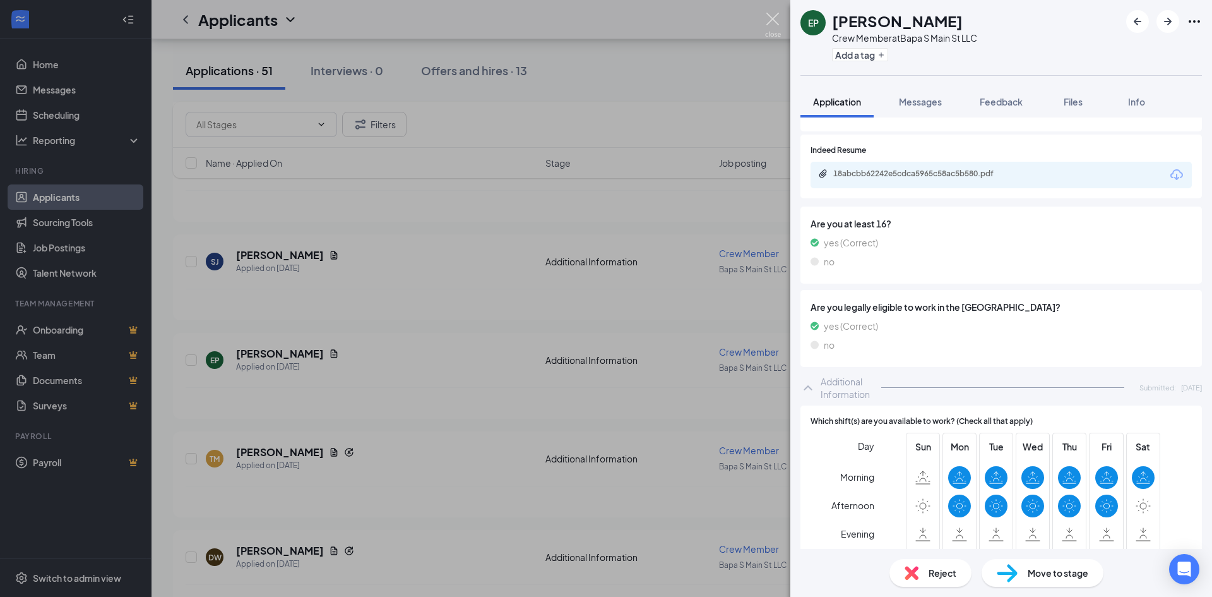
click at [766, 15] on img at bounding box center [773, 25] width 16 height 25
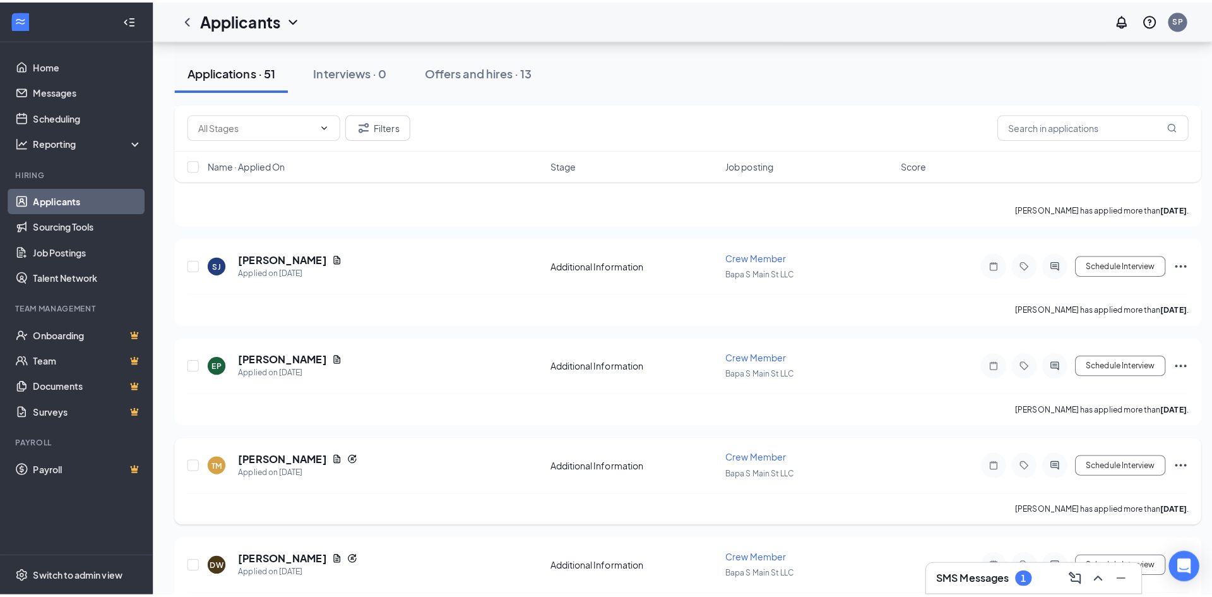
scroll to position [2525, 0]
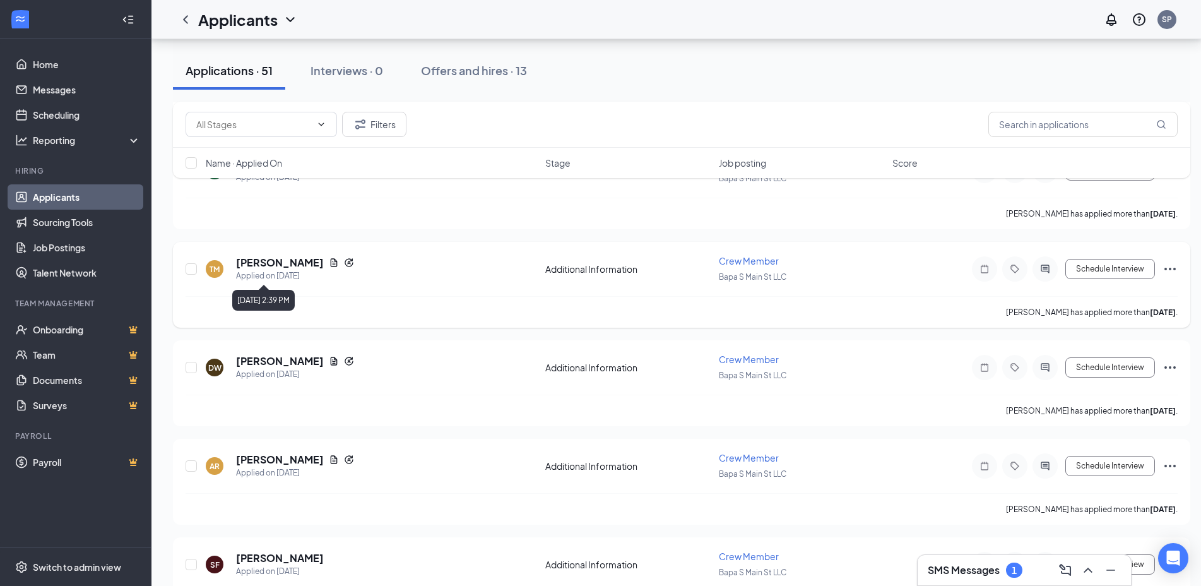
click at [266, 274] on div "Applied on [DATE]" at bounding box center [295, 276] width 118 height 13
click at [278, 261] on h5 "[PERSON_NAME]" at bounding box center [280, 263] width 88 height 14
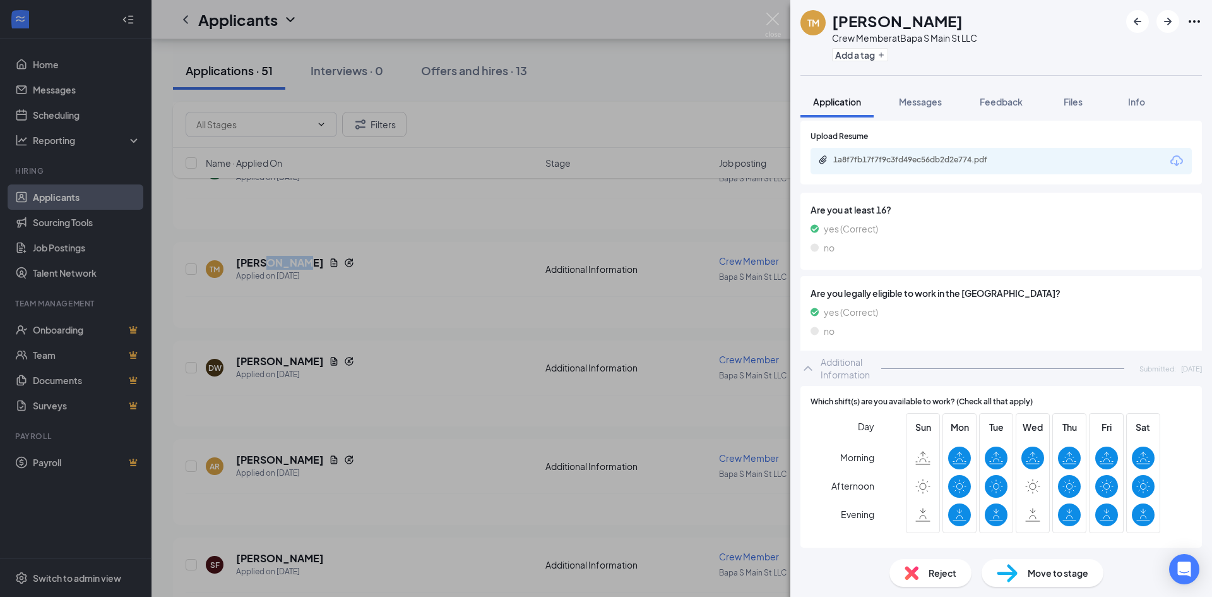
scroll to position [297, 0]
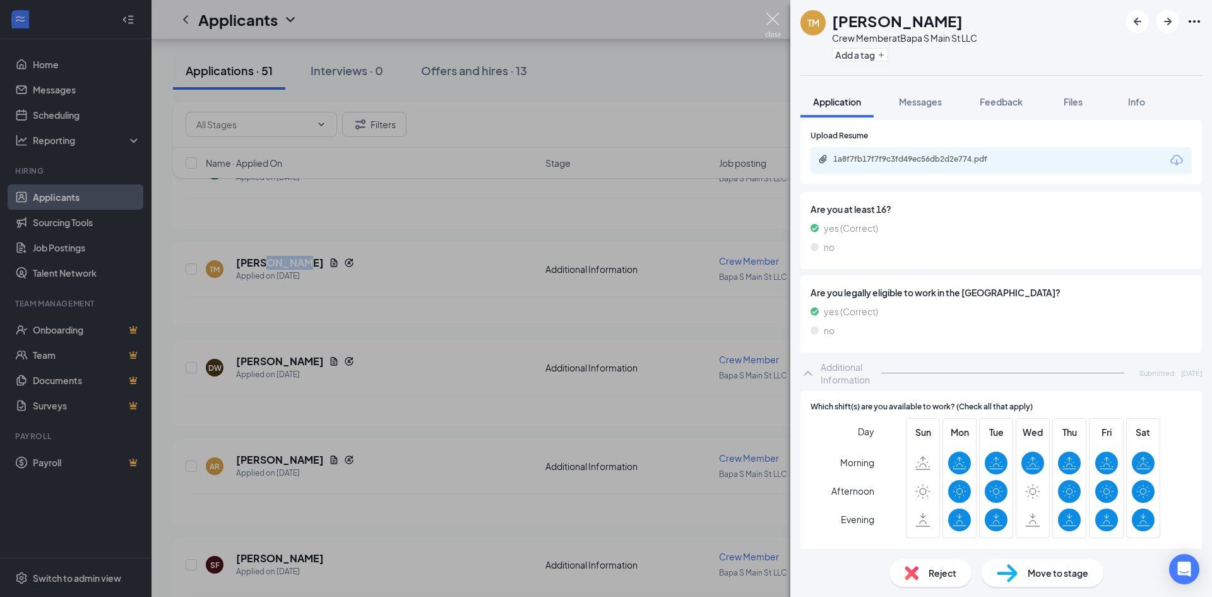
click at [771, 19] on img at bounding box center [773, 25] width 16 height 25
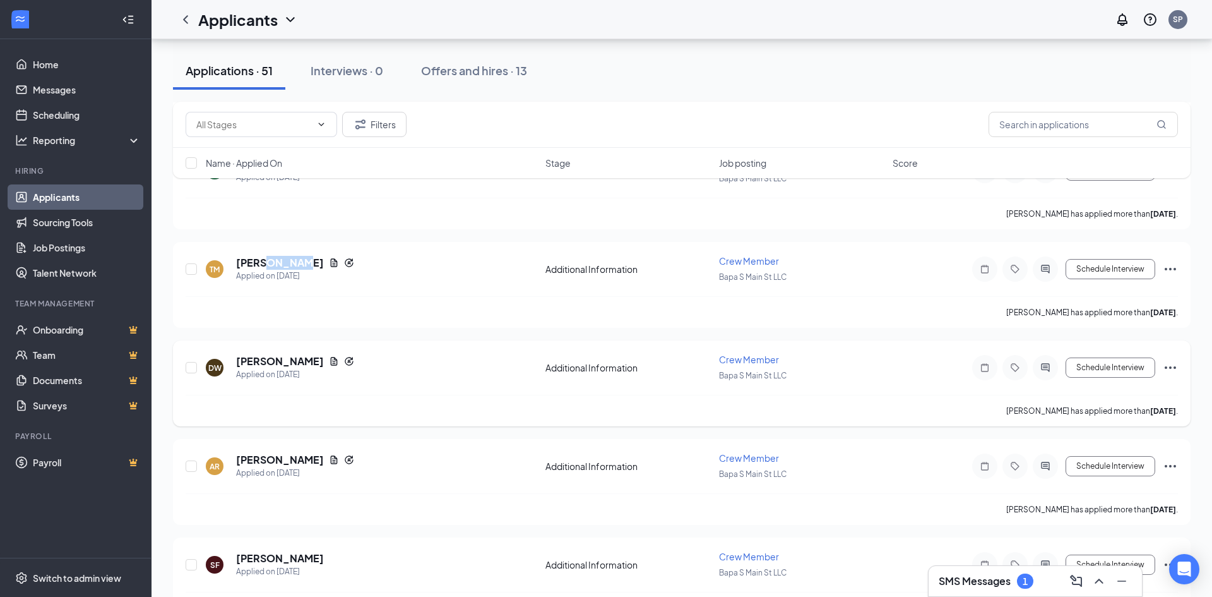
scroll to position [2588, 0]
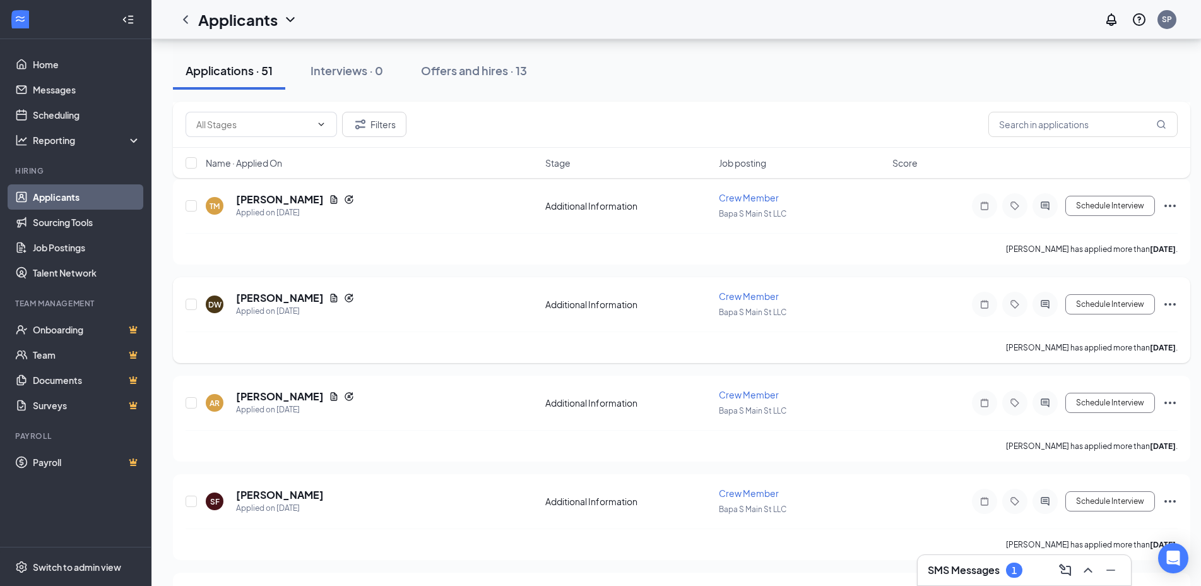
click at [286, 298] on h5 "[PERSON_NAME]" at bounding box center [280, 298] width 88 height 14
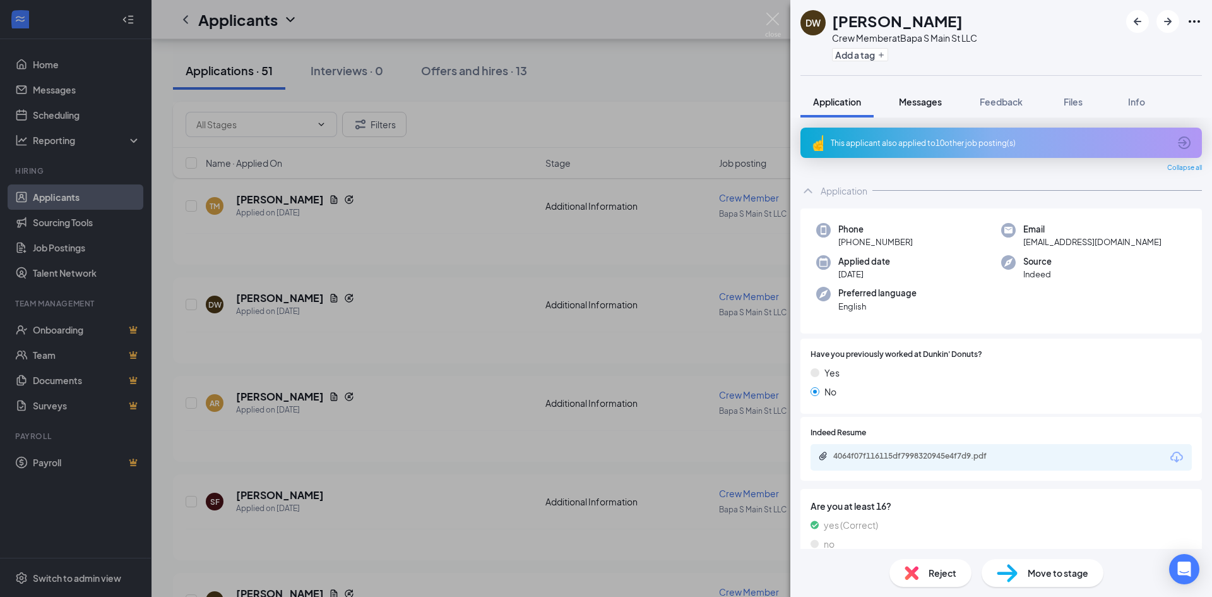
click at [920, 106] on span "Messages" at bounding box center [920, 101] width 43 height 11
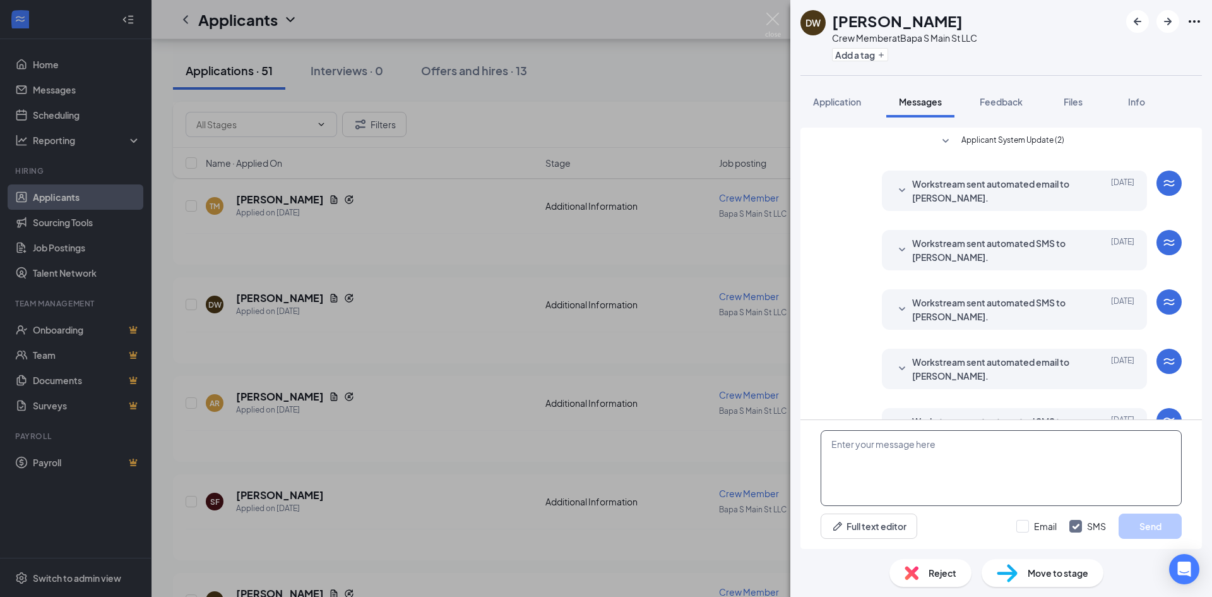
scroll to position [138, 0]
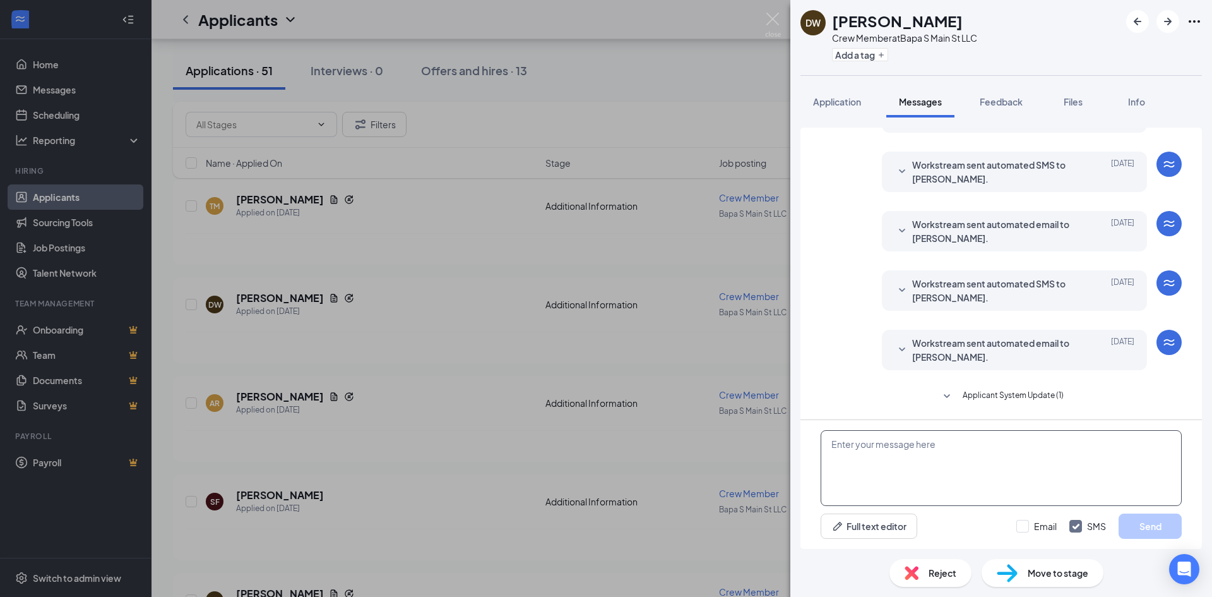
click at [1001, 441] on textarea at bounding box center [1001, 468] width 361 height 76
type textarea "good morning, are you available for an interview at 10:00am on september 19?"
click at [1153, 518] on button "Send" at bounding box center [1150, 525] width 63 height 25
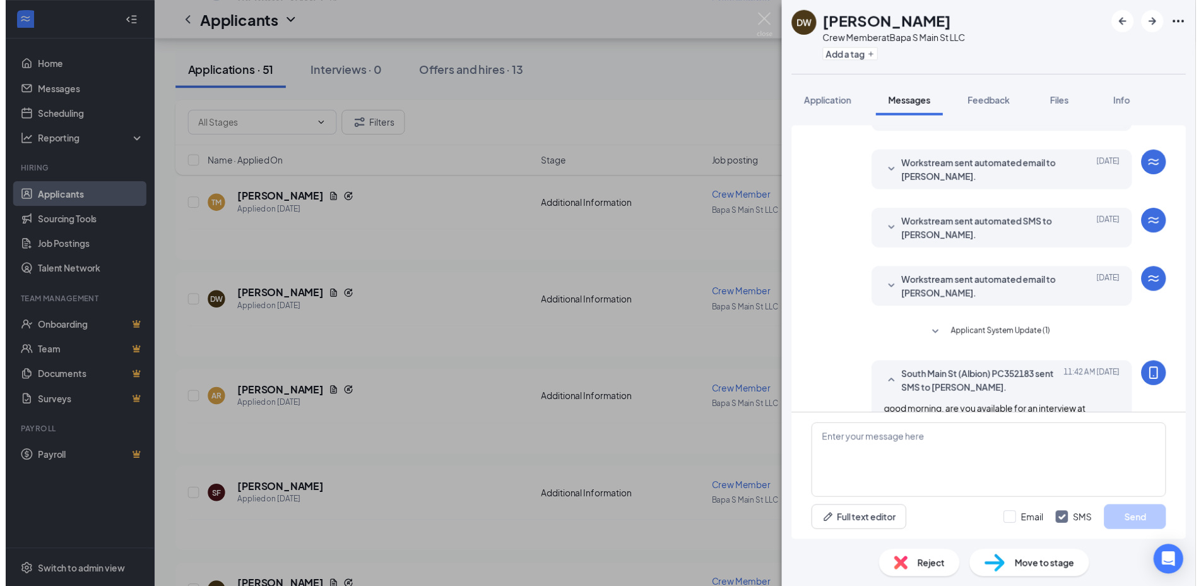
scroll to position [232, 0]
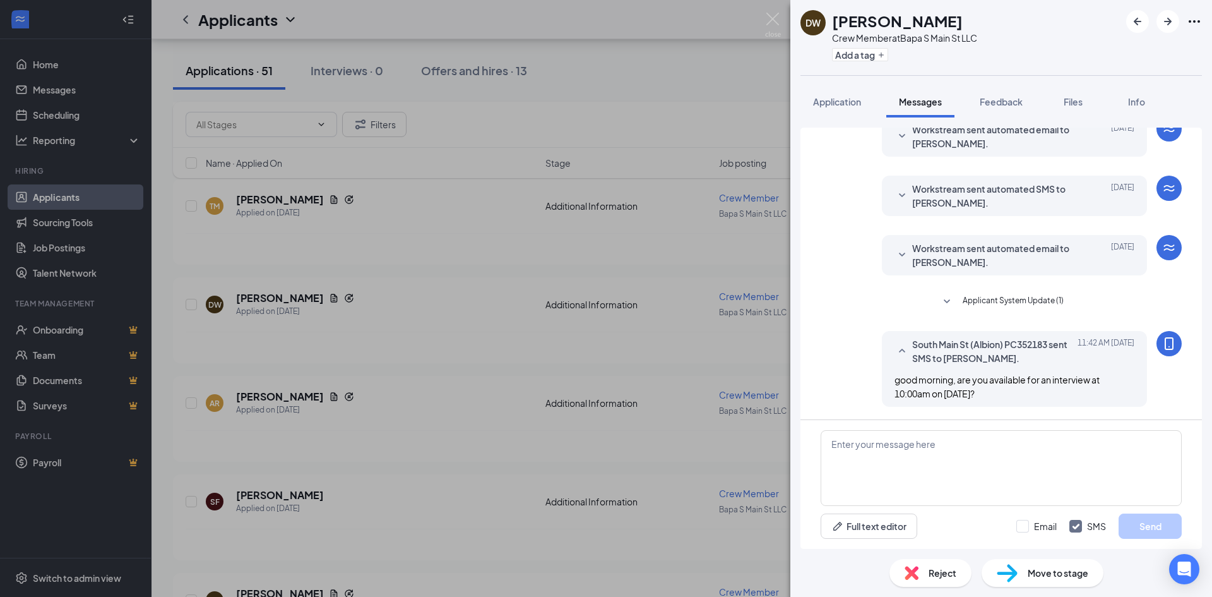
click at [784, 19] on div "DW Danielle Williams Crew Member at Bapa S Main St LLC Add a tag Application Me…" at bounding box center [606, 298] width 1212 height 597
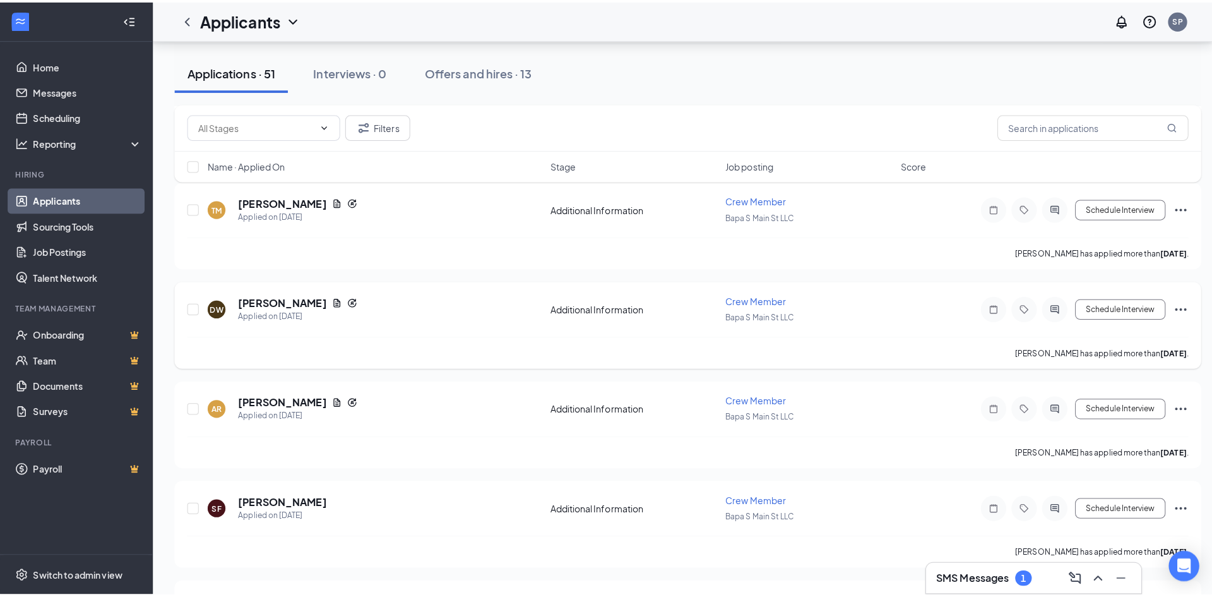
scroll to position [2652, 0]
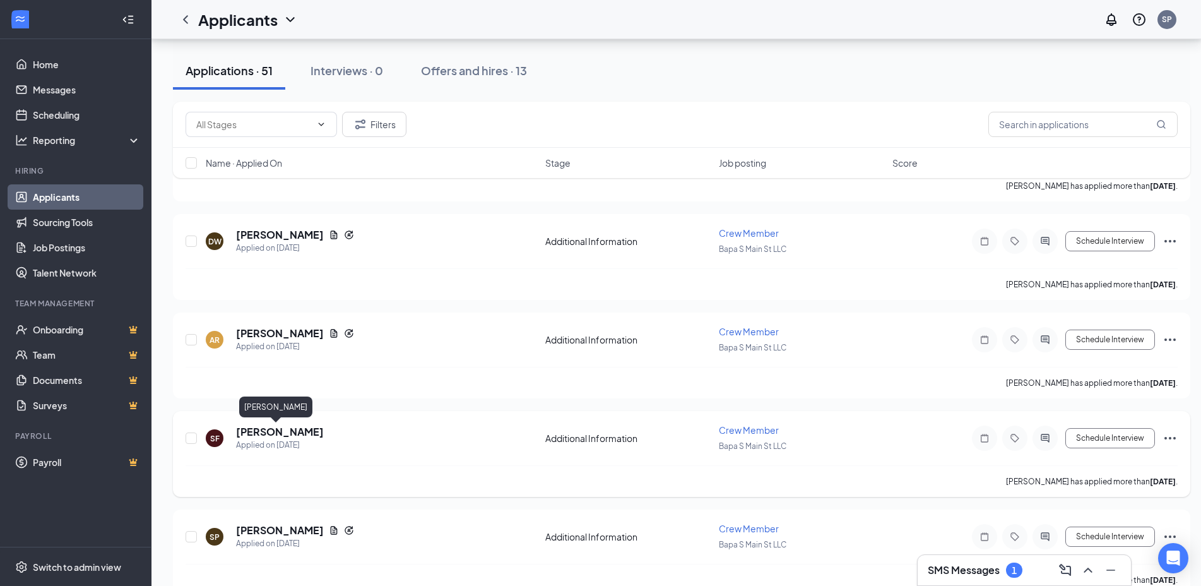
click at [253, 434] on h5 "[PERSON_NAME]" at bounding box center [280, 432] width 88 height 14
click at [253, 433] on h5 "[PERSON_NAME]" at bounding box center [280, 432] width 88 height 14
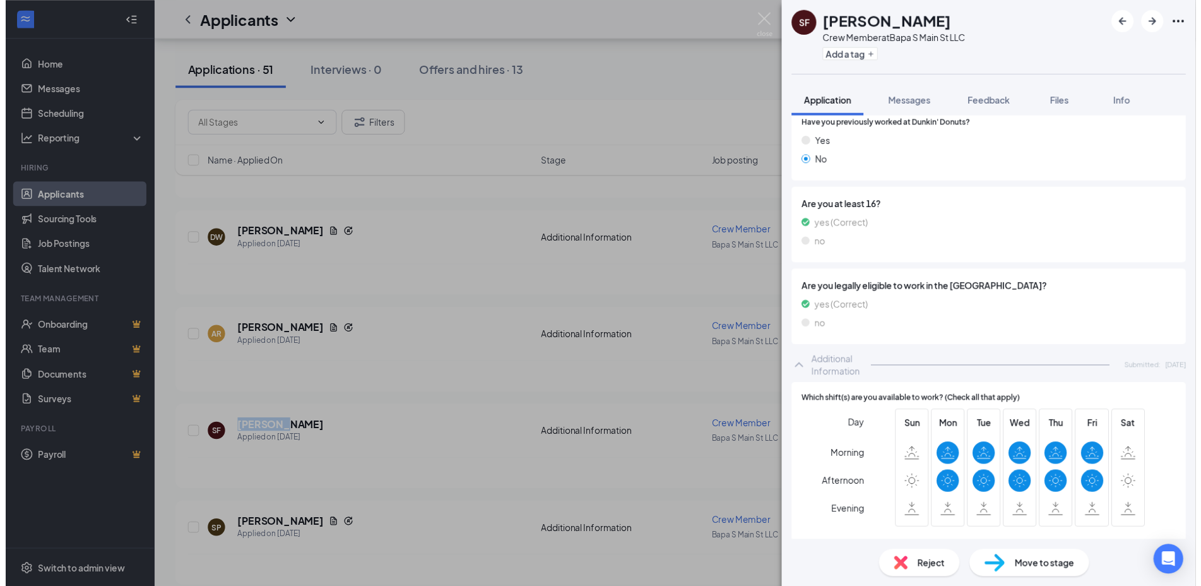
scroll to position [200, 0]
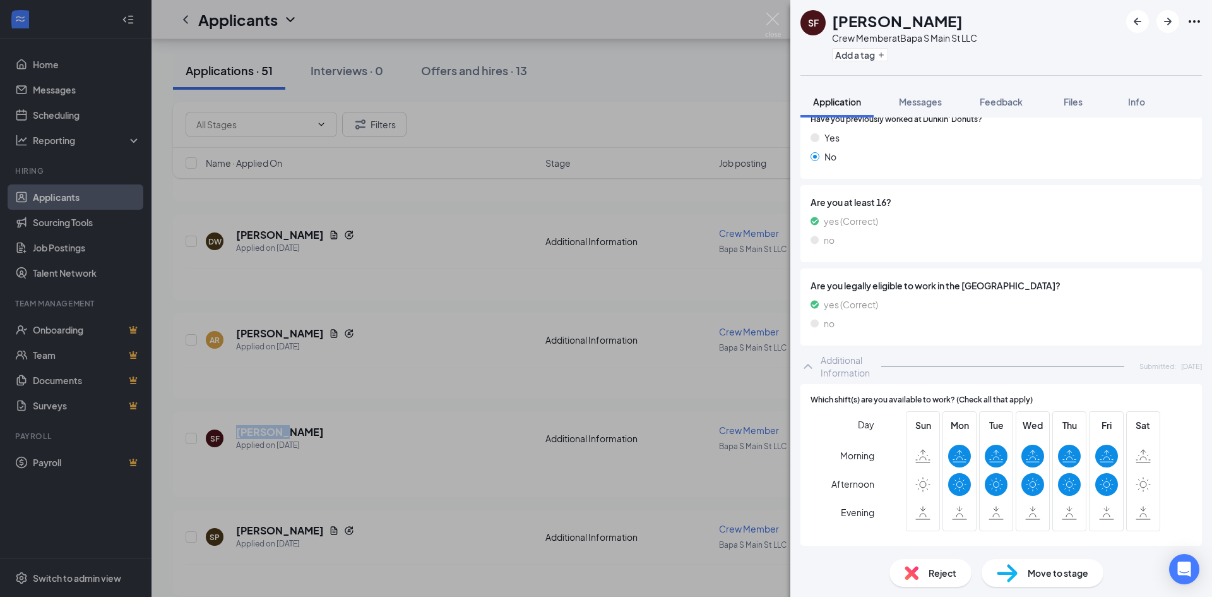
click at [768, 20] on img at bounding box center [773, 25] width 16 height 25
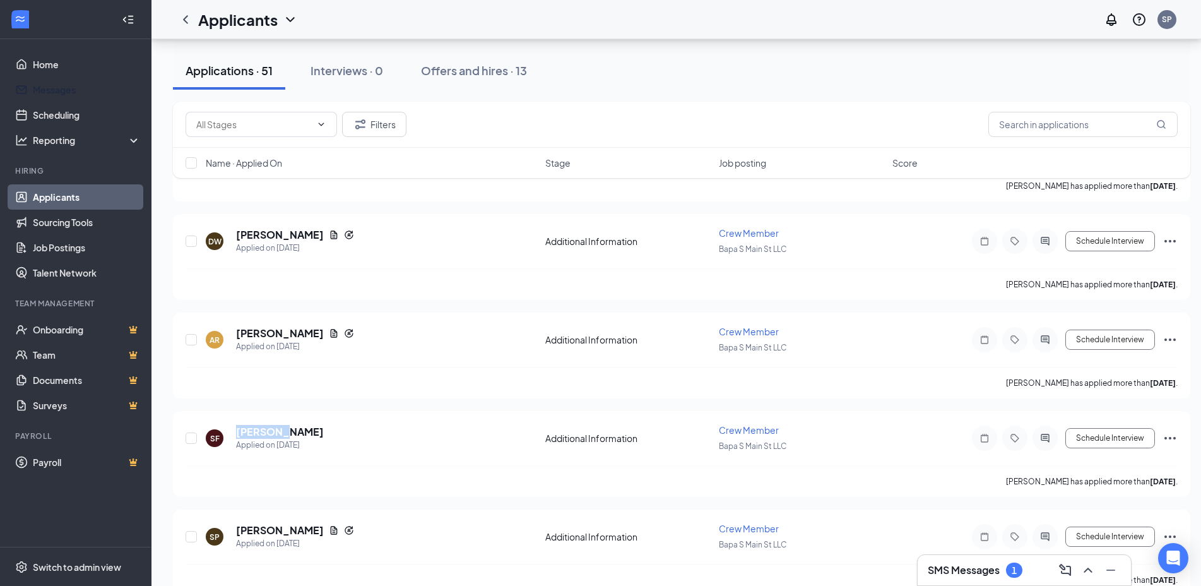
drag, startPoint x: 52, startPoint y: 93, endPoint x: 795, endPoint y: 204, distance: 750.6
click at [52, 93] on link "Messages" at bounding box center [87, 89] width 108 height 25
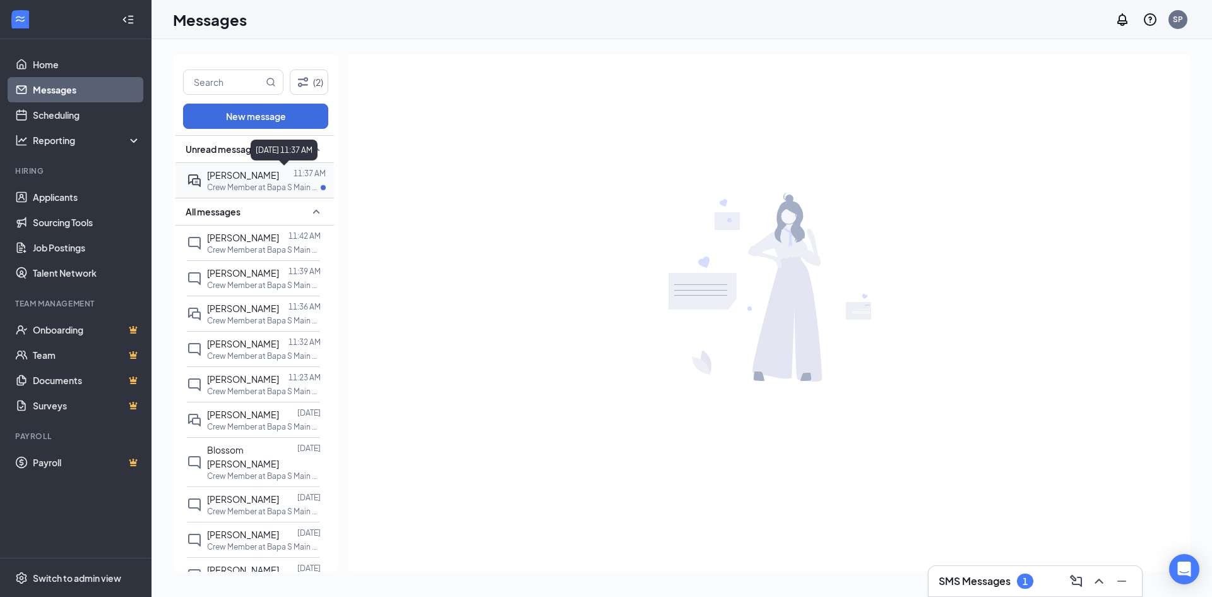
click at [300, 177] on p "11:37 AM" at bounding box center [310, 173] width 32 height 11
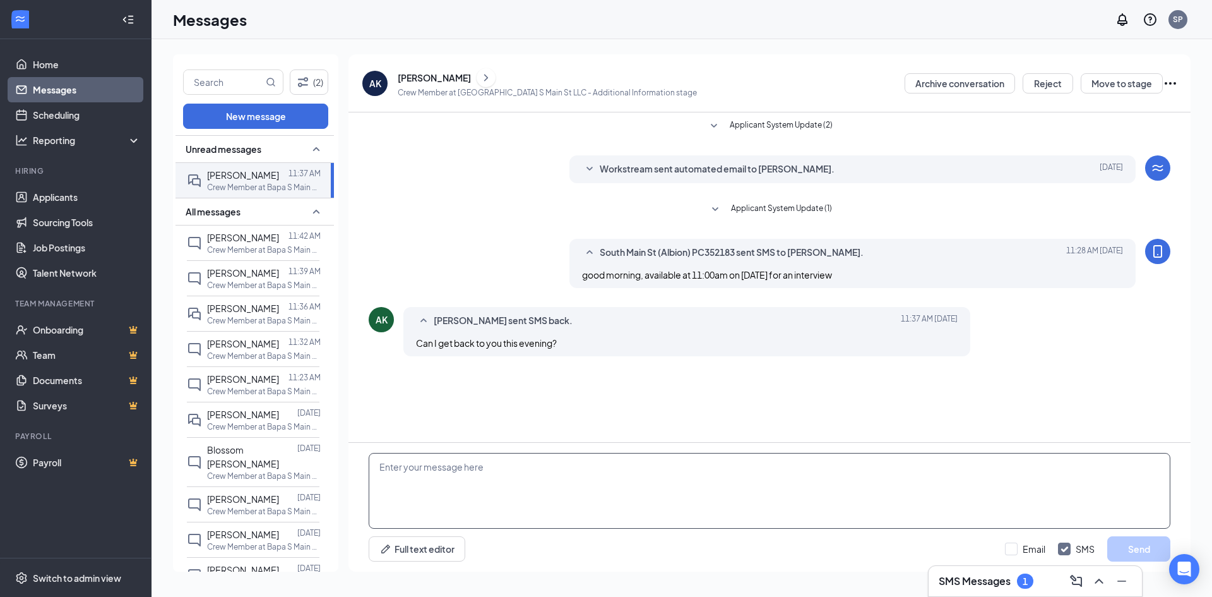
click at [566, 468] on textarea at bounding box center [770, 491] width 802 height 76
type textarea "yes, ofc"
click at [1155, 547] on button "Send" at bounding box center [1138, 548] width 63 height 25
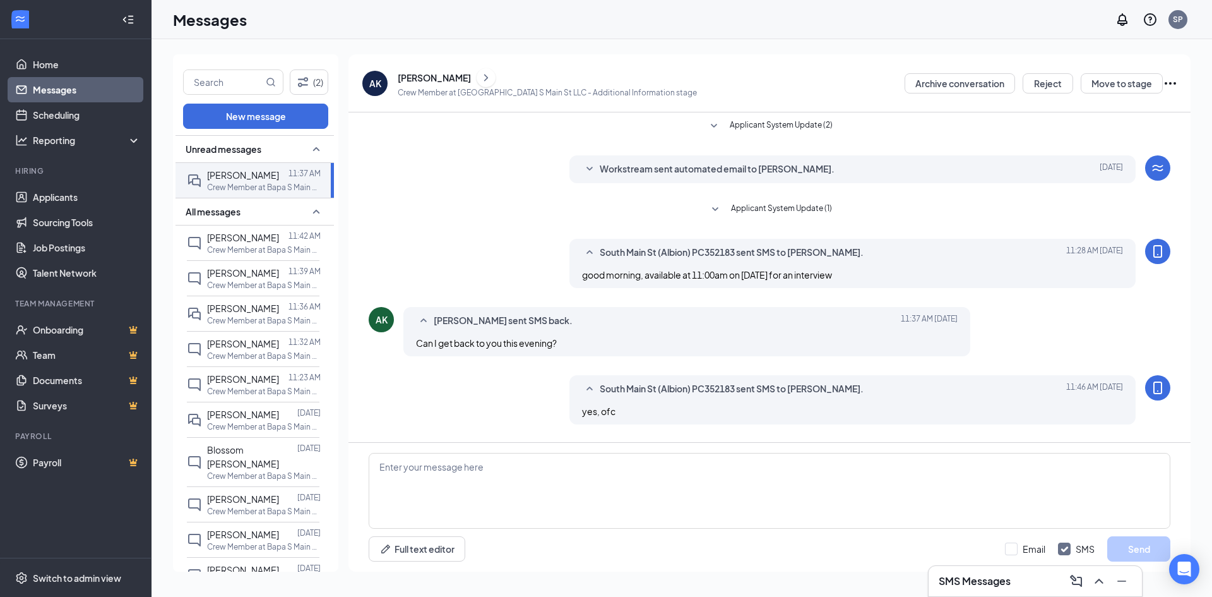
click at [309, 145] on icon "SmallChevronUp" at bounding box center [316, 148] width 15 height 15
click at [309, 145] on icon "SmallChevronDown" at bounding box center [316, 148] width 15 height 15
drag, startPoint x: 299, startPoint y: 431, endPoint x: 206, endPoint y: 436, distance: 92.9
click at [206, 436] on div "Travis Elmer Sep 13 Crew Member at Bapa S Main St LLC" at bounding box center [253, 419] width 133 height 35
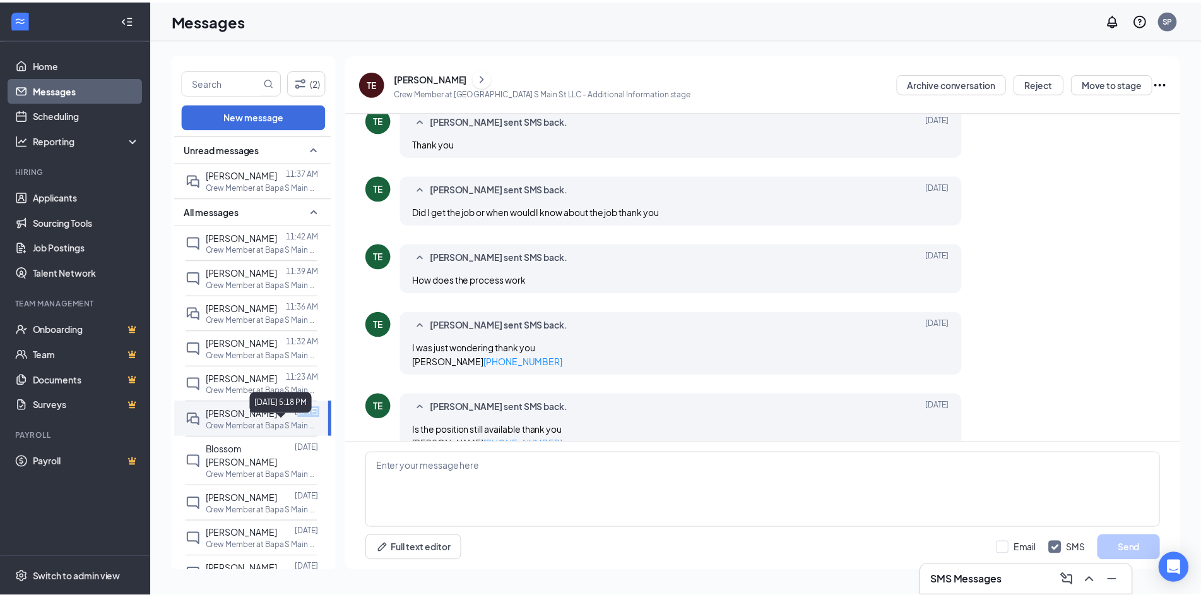
scroll to position [444, 0]
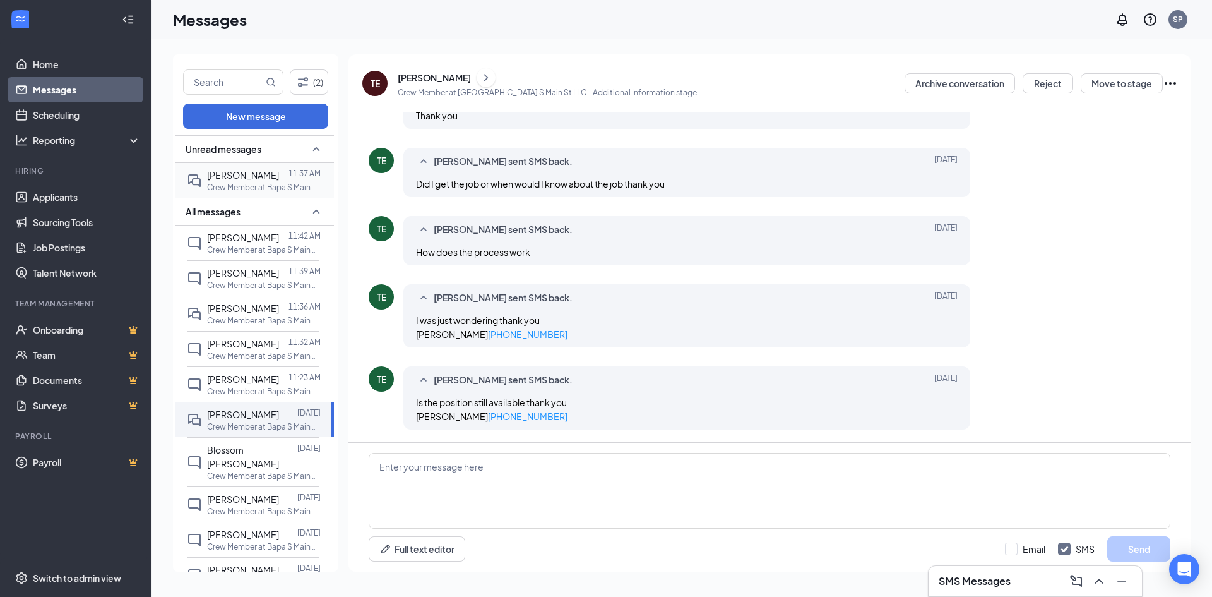
click at [279, 171] on div at bounding box center [283, 175] width 9 height 14
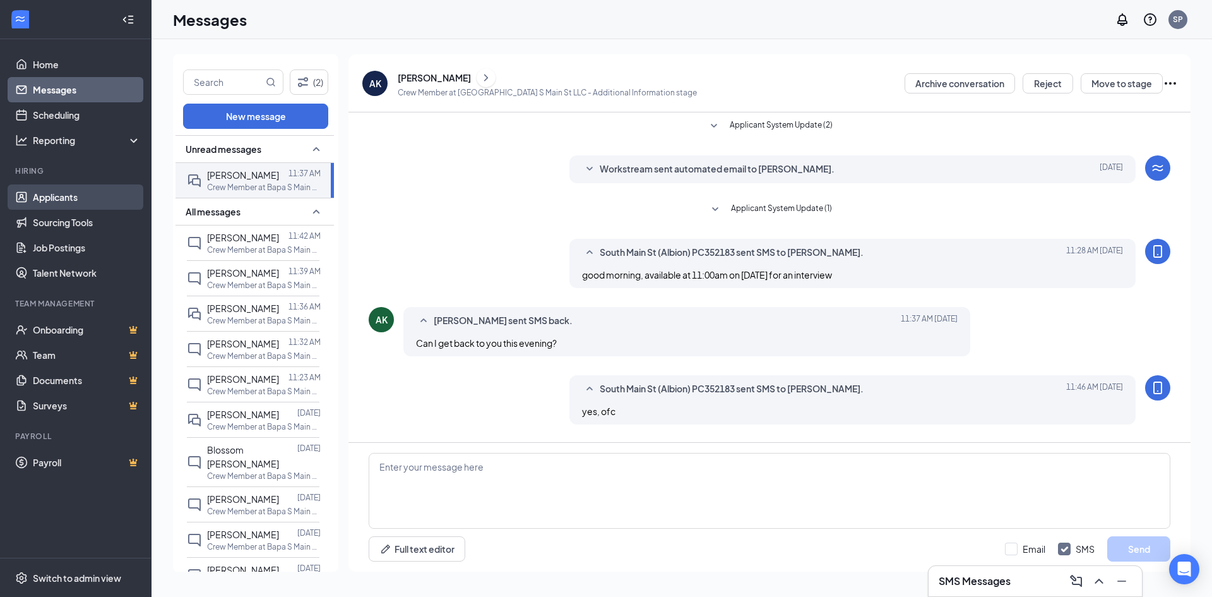
click at [92, 199] on link "Applicants" at bounding box center [87, 196] width 108 height 25
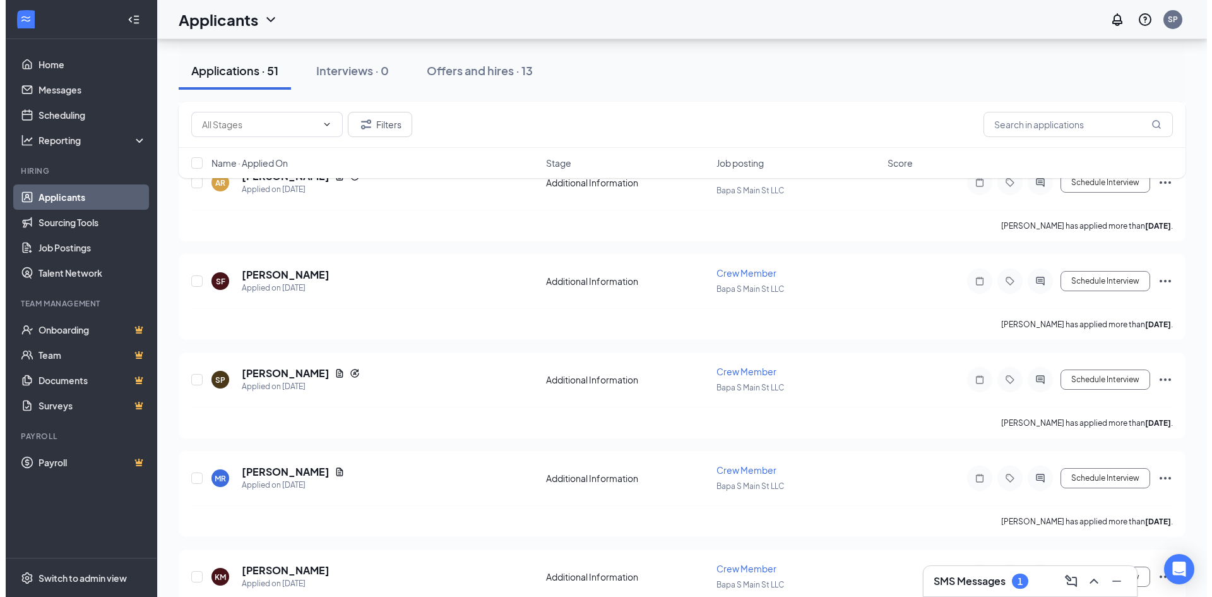
scroll to position [2841, 0]
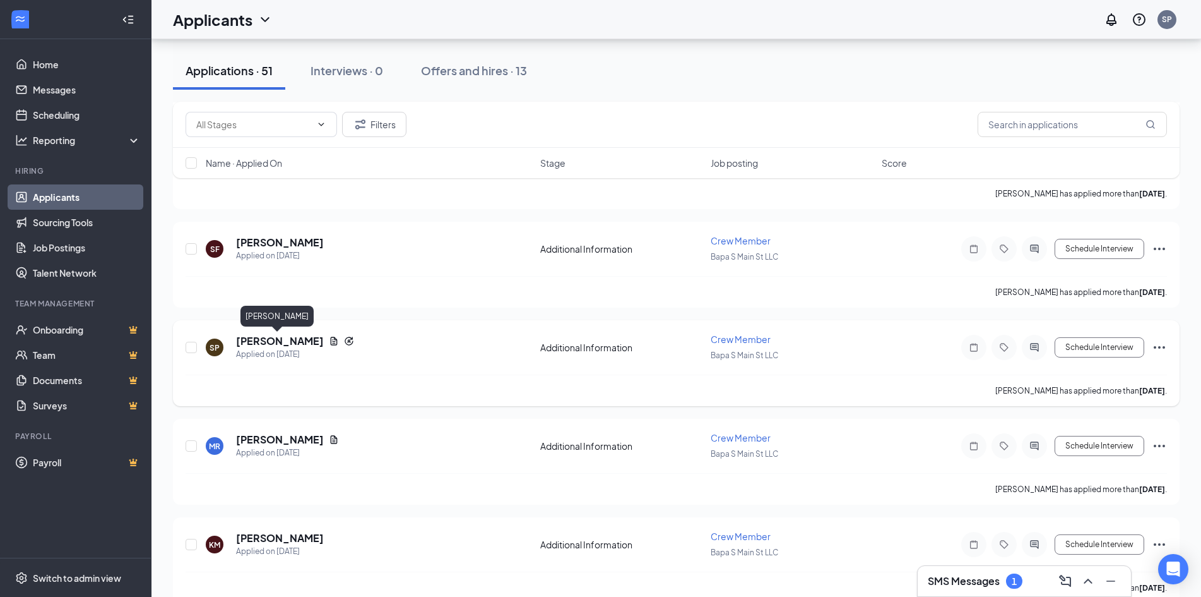
click at [241, 345] on h5 "[PERSON_NAME]" at bounding box center [280, 341] width 88 height 14
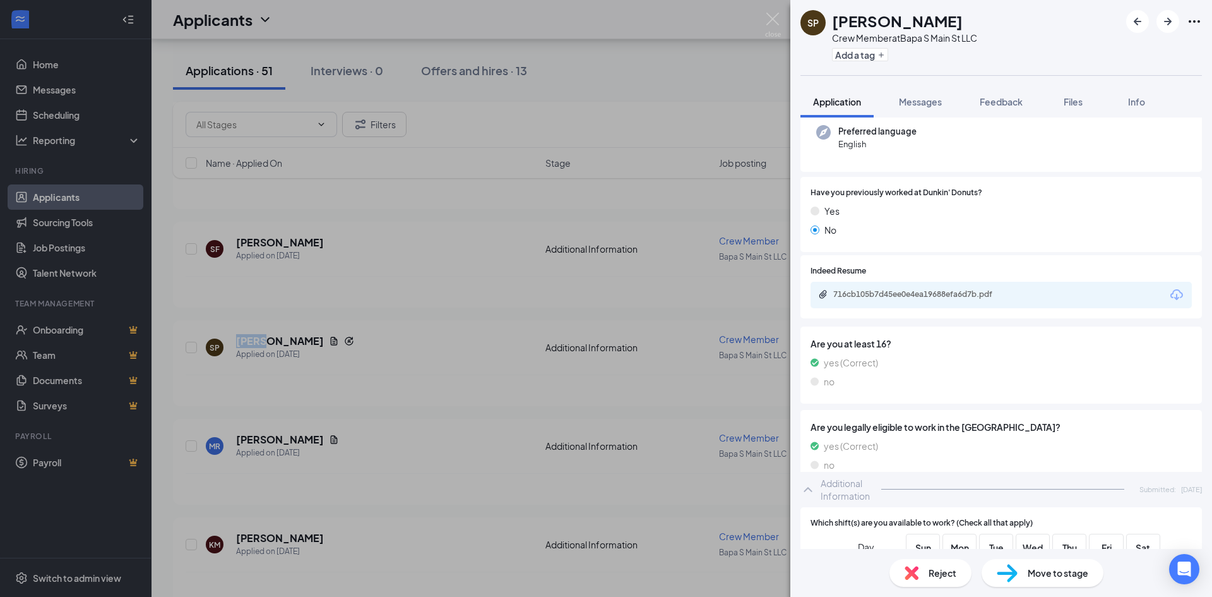
scroll to position [297, 0]
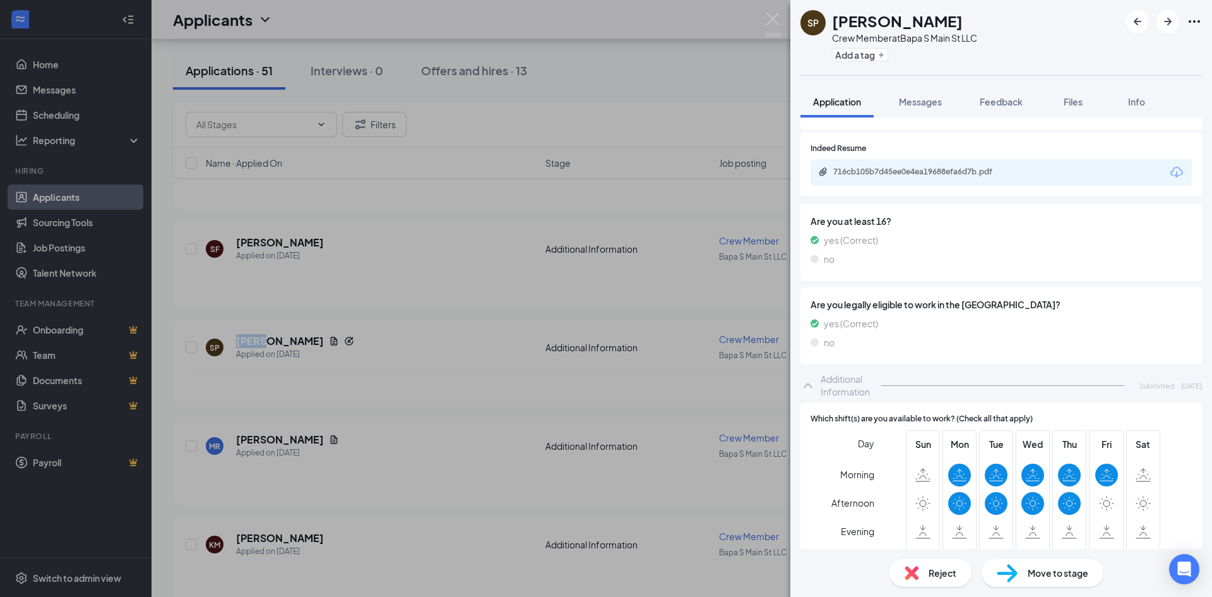
click at [775, 13] on img at bounding box center [773, 25] width 16 height 25
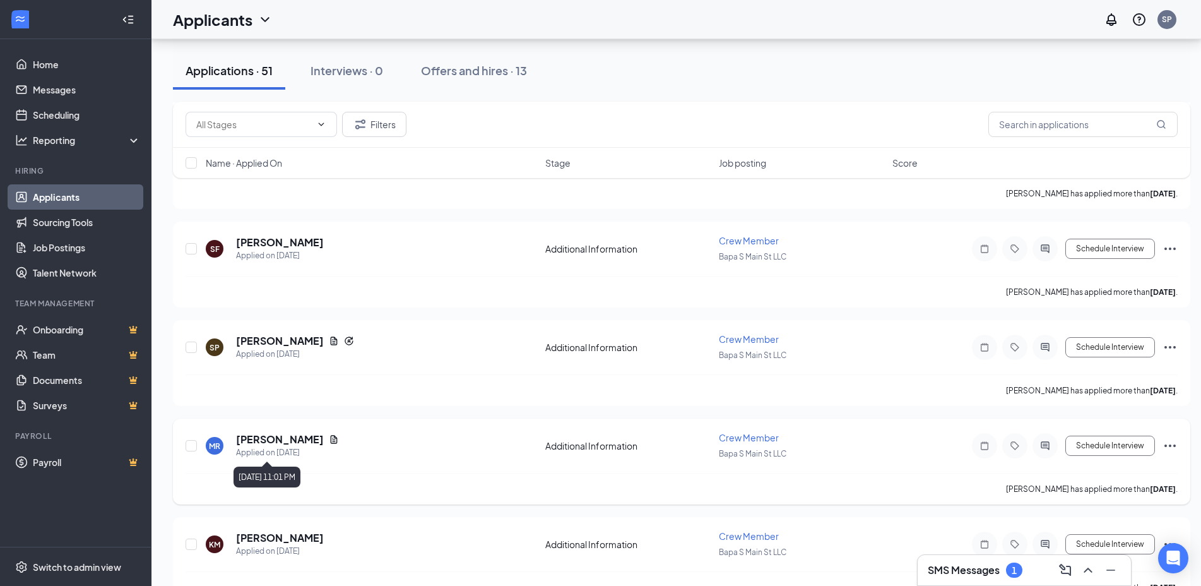
click at [282, 446] on div "Applied on [DATE]" at bounding box center [287, 452] width 103 height 13
click at [282, 446] on div "maranda reamer Applied on Aug 27" at bounding box center [287, 445] width 103 height 27
click at [282, 446] on h5 "[PERSON_NAME]" at bounding box center [280, 439] width 88 height 14
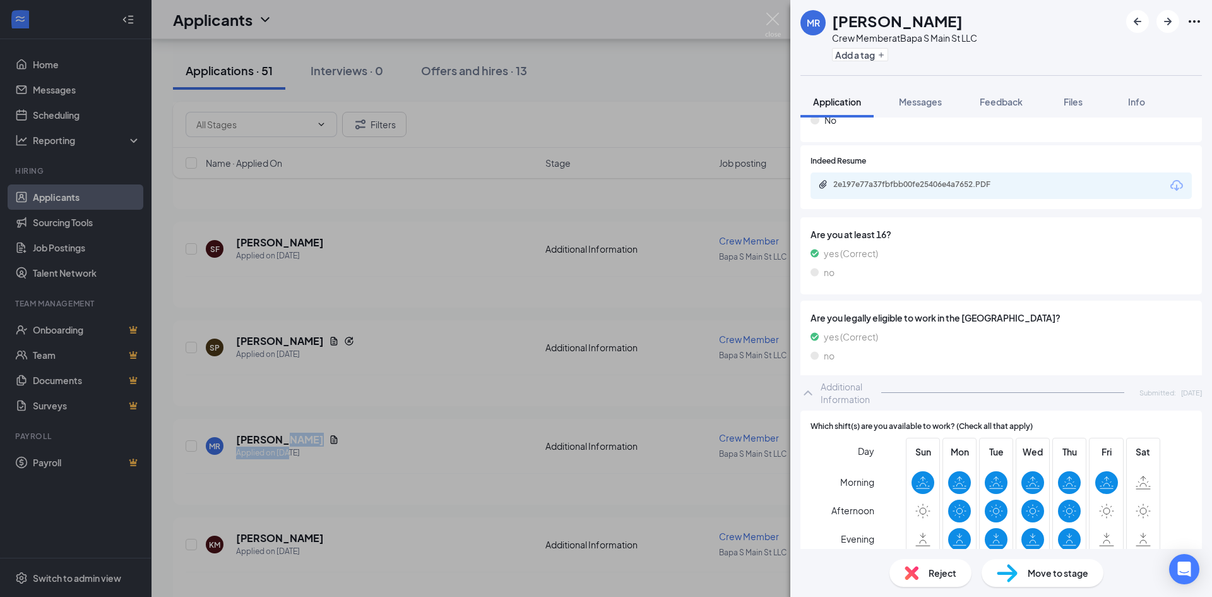
scroll to position [295, 0]
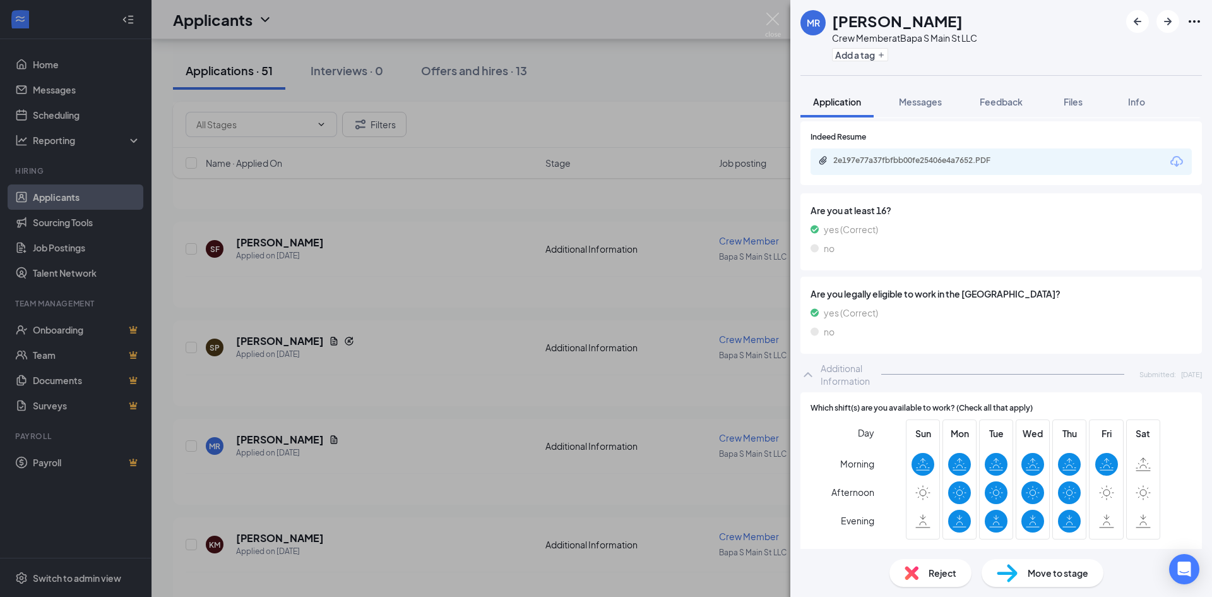
click at [761, 17] on div "MR maranda reamer Crew Member at Bapa S Main St LLC Add a tag Application Messa…" at bounding box center [606, 298] width 1212 height 597
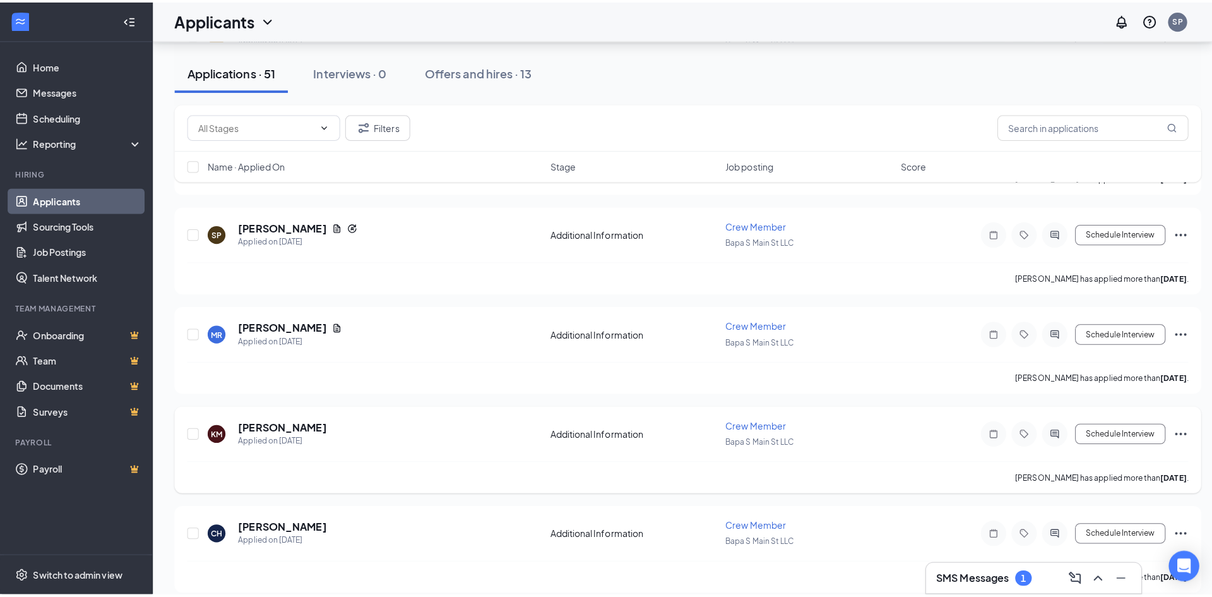
scroll to position [3094, 0]
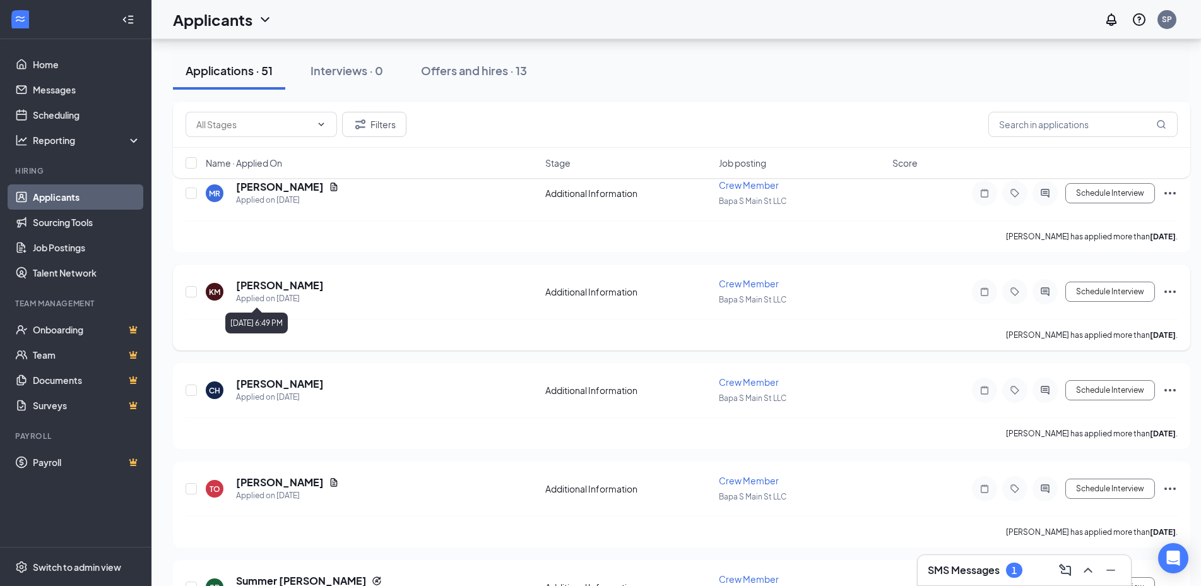
click at [256, 297] on div "Applied on [DATE]" at bounding box center [280, 298] width 88 height 13
click at [263, 286] on h5 "[PERSON_NAME]" at bounding box center [280, 285] width 88 height 14
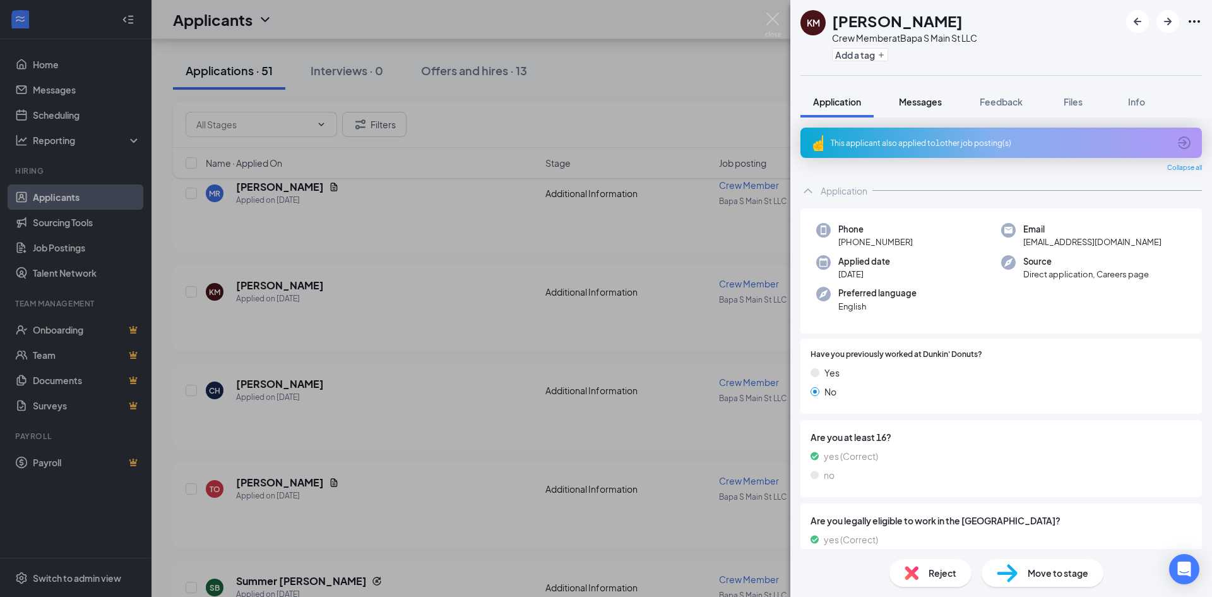
click at [924, 109] on button "Messages" at bounding box center [920, 102] width 68 height 32
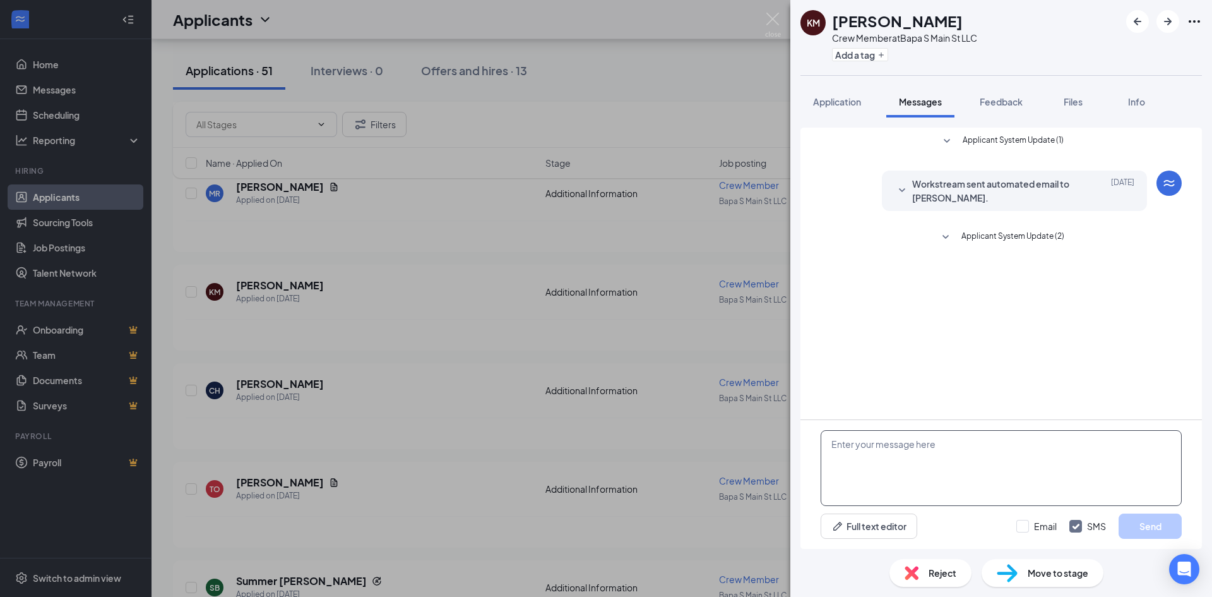
click at [950, 443] on textarea at bounding box center [1001, 468] width 361 height 76
type textarea "good morning, are you available for an interview at 1:00pm on september 19?"
click at [1164, 530] on button "Send" at bounding box center [1150, 525] width 63 height 25
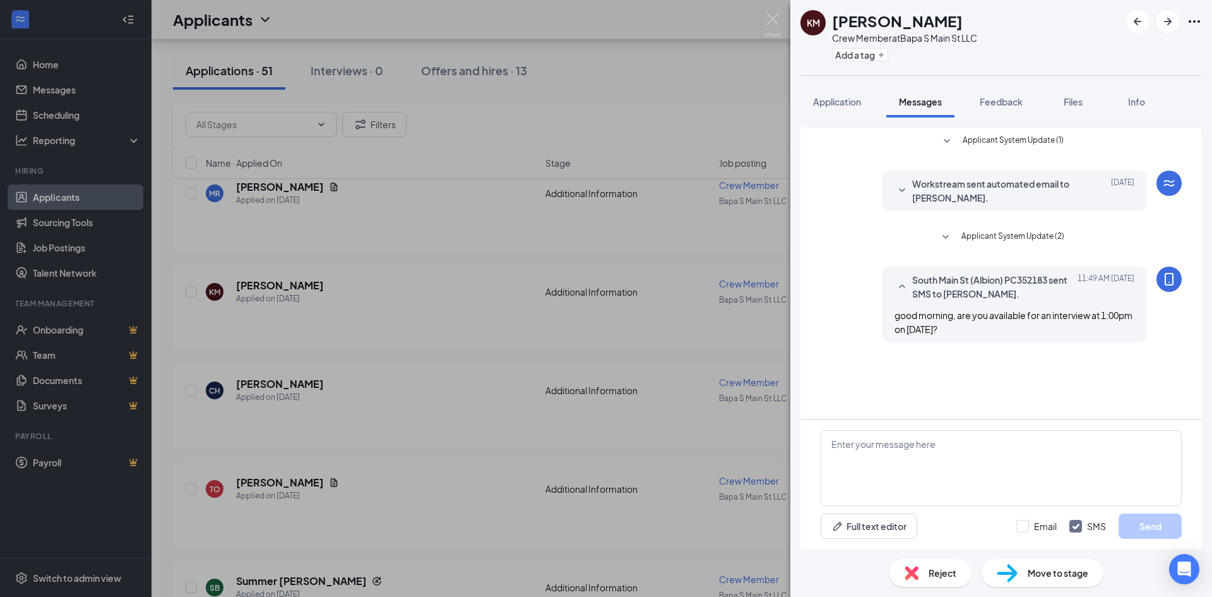
click at [71, 95] on div "KM Kelly McMurray Crew Member at Bapa S Main St LLC Add a tag Application Messa…" at bounding box center [606, 298] width 1212 height 597
click at [71, 94] on link "Messages" at bounding box center [87, 89] width 108 height 25
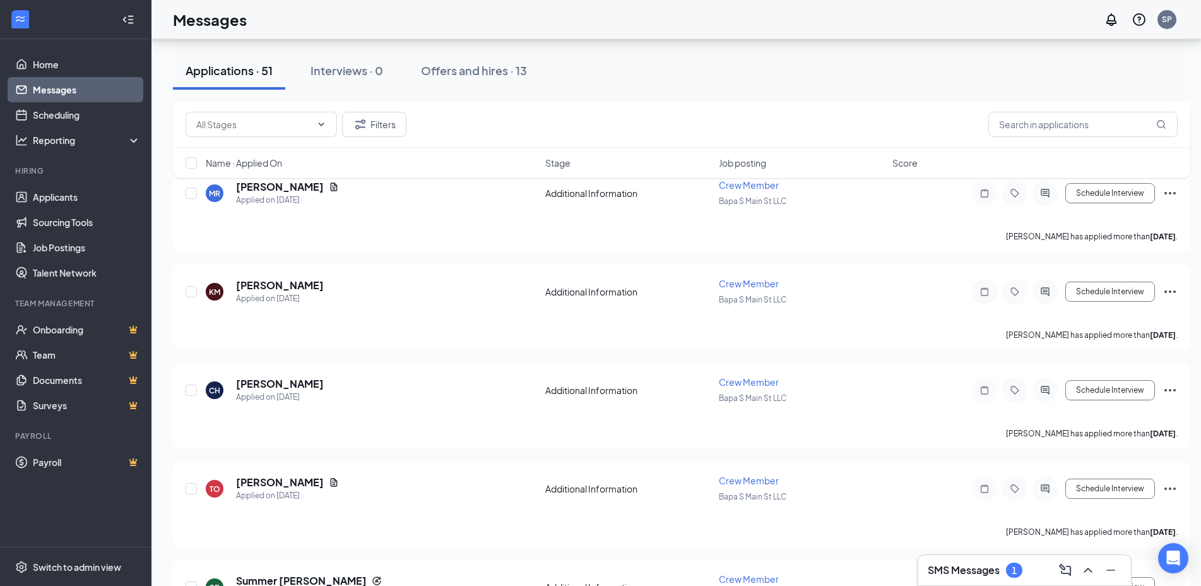
click at [59, 97] on link "Messages" at bounding box center [87, 89] width 108 height 25
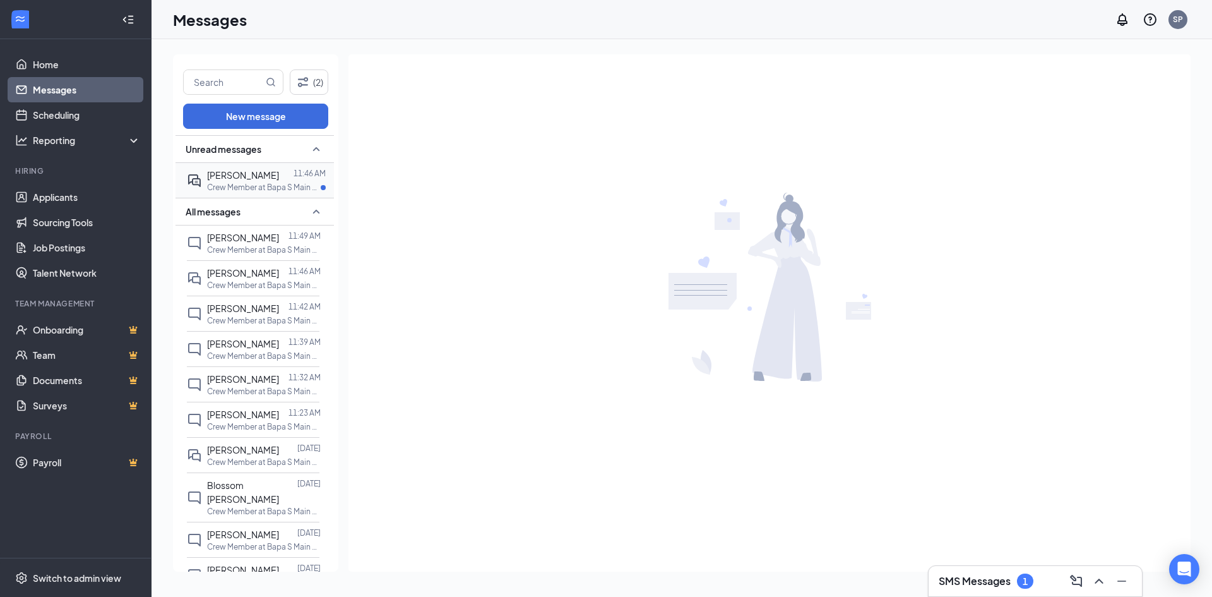
click at [279, 177] on div at bounding box center [286, 175] width 15 height 14
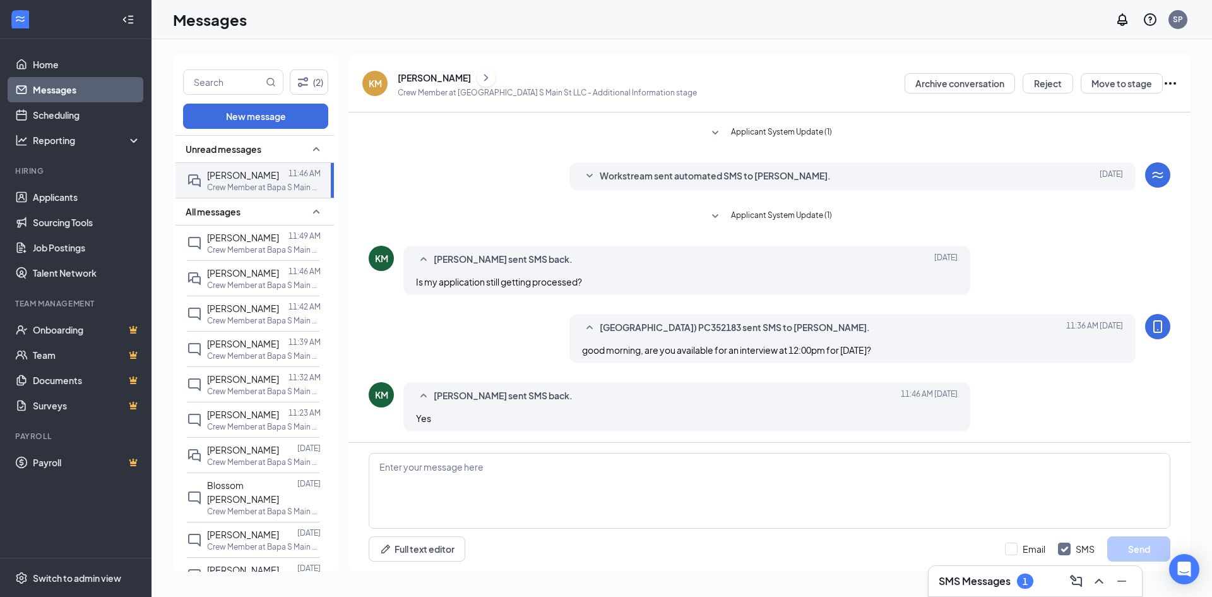
scroll to position [78, 0]
click at [545, 482] on textarea at bounding box center [770, 491] width 802 height 76
type textarea "okay, great see you then!"
click at [1163, 547] on button "Send" at bounding box center [1138, 548] width 63 height 25
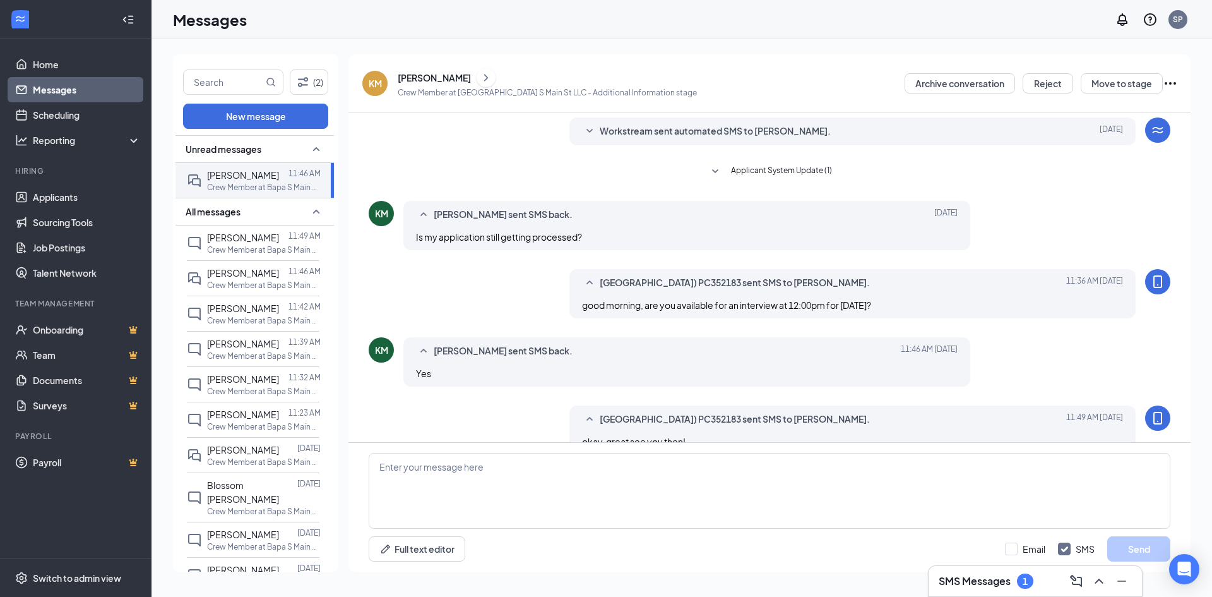
scroll to position [146, 0]
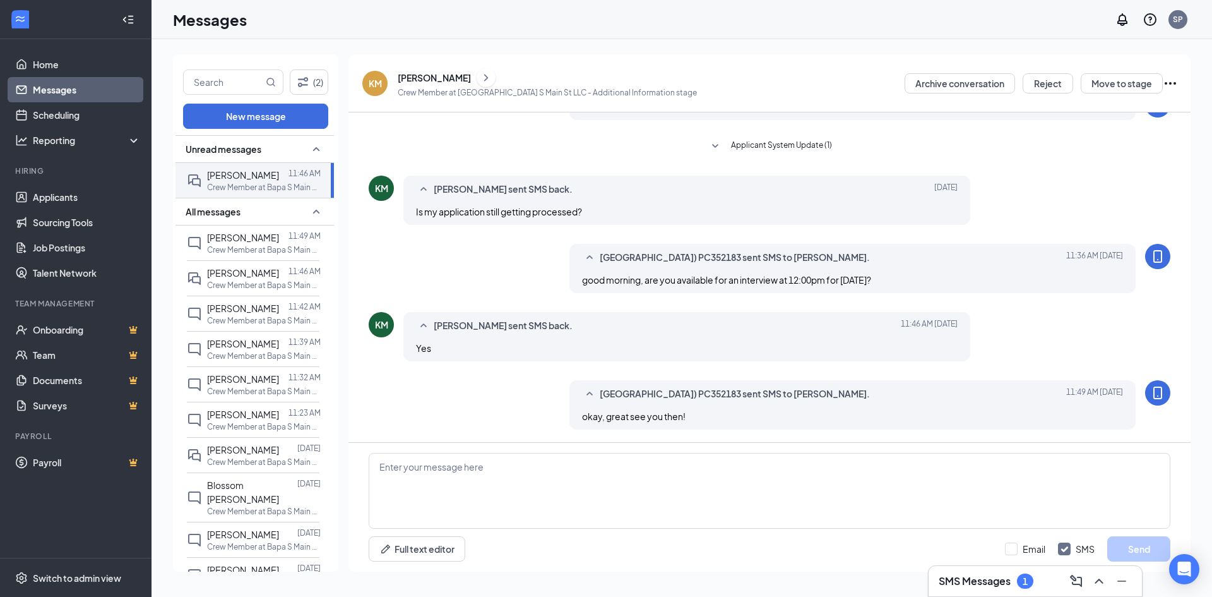
click at [119, 92] on link "Messages" at bounding box center [87, 89] width 108 height 25
click at [122, 84] on link "Messages" at bounding box center [87, 89] width 108 height 25
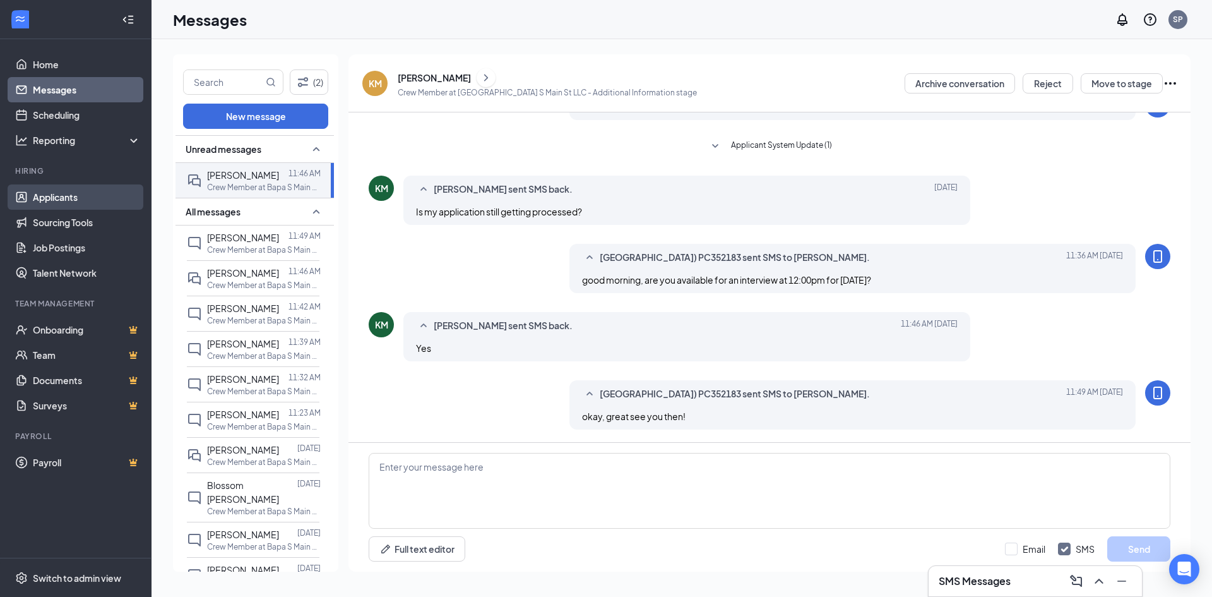
click at [98, 195] on link "Applicants" at bounding box center [87, 196] width 108 height 25
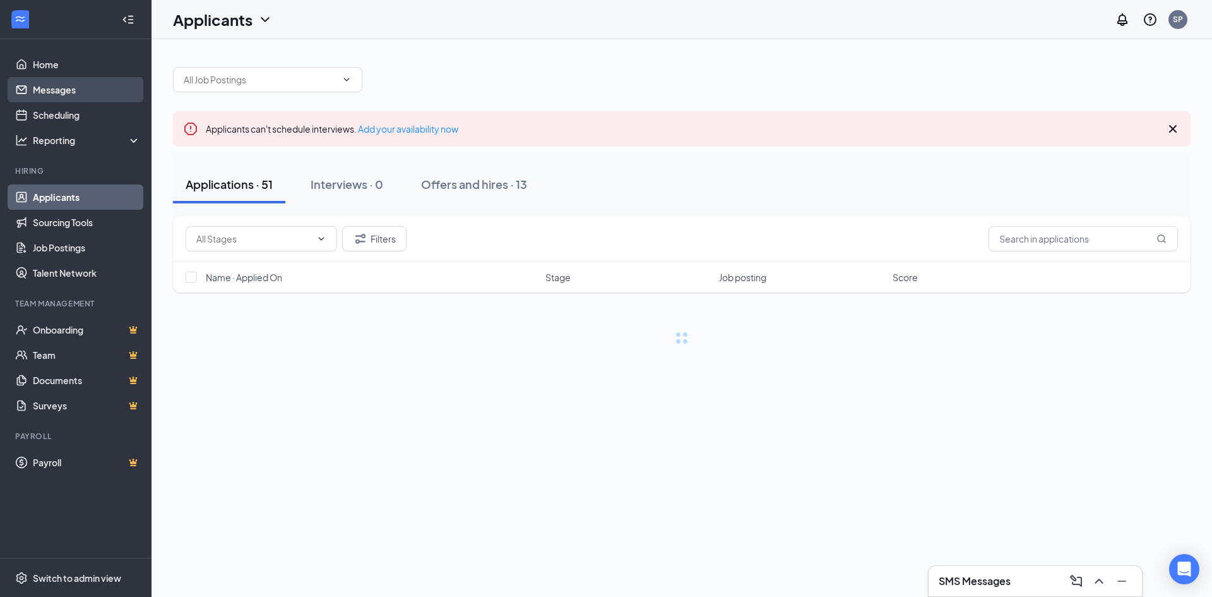
click at [94, 88] on link "Messages" at bounding box center [87, 89] width 108 height 25
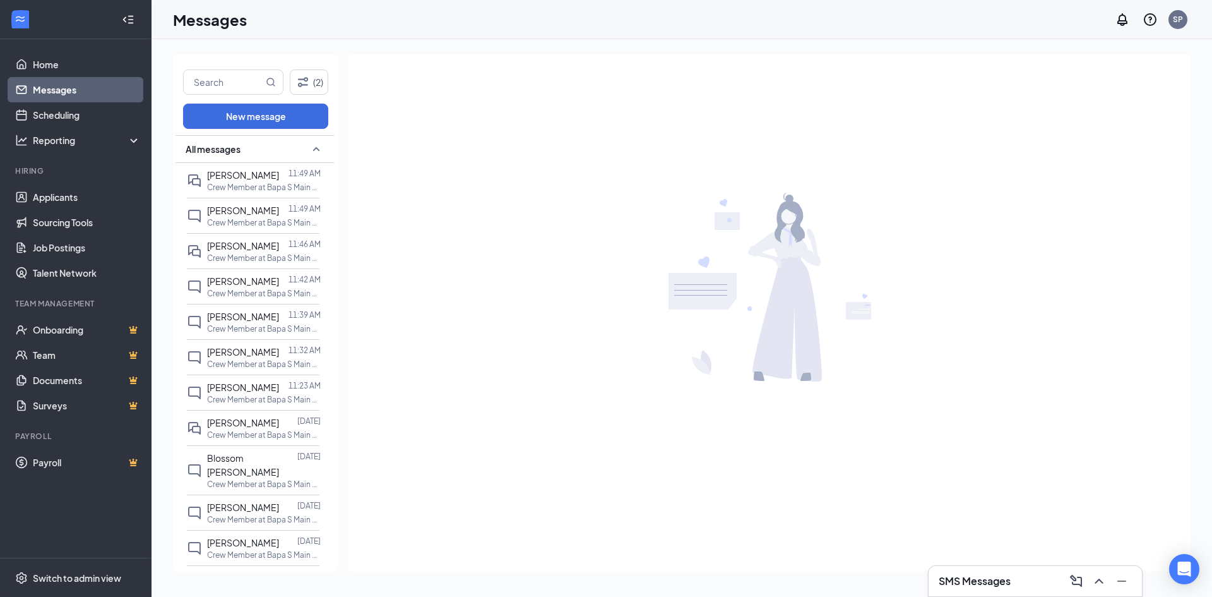
click at [134, 91] on link "Messages" at bounding box center [87, 89] width 108 height 25
click at [126, 91] on link "Messages" at bounding box center [87, 89] width 108 height 25
click at [126, 90] on link "Messages" at bounding box center [87, 89] width 108 height 25
click at [122, 90] on link "Messages" at bounding box center [87, 89] width 108 height 25
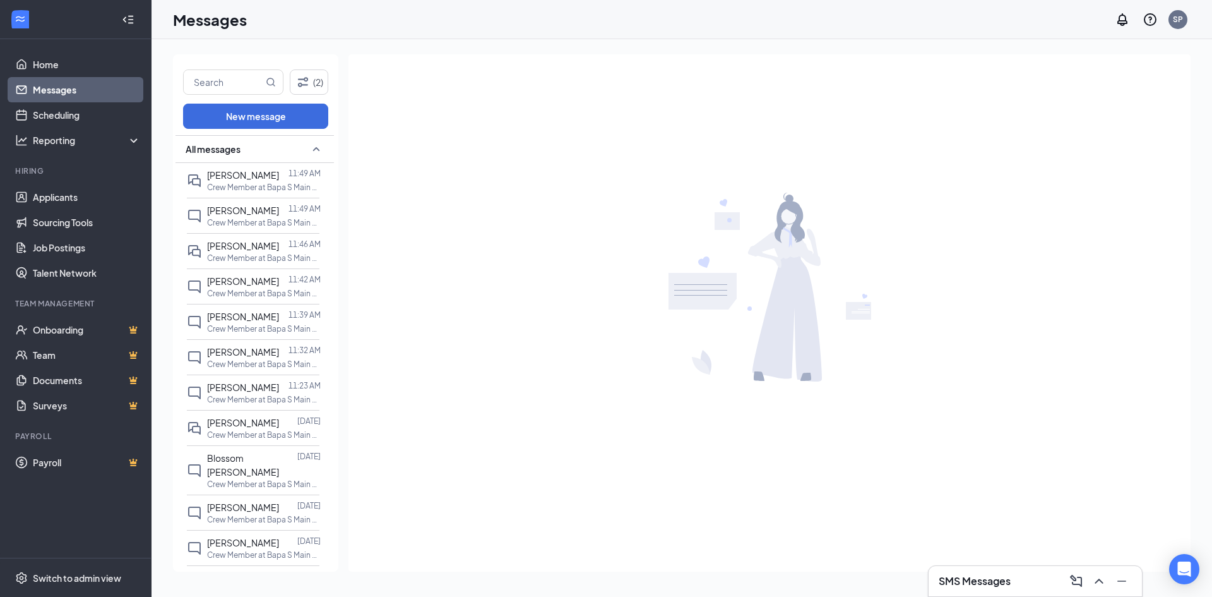
click at [122, 90] on link "Messages" at bounding box center [87, 89] width 108 height 25
